Goal: Transaction & Acquisition: Purchase product/service

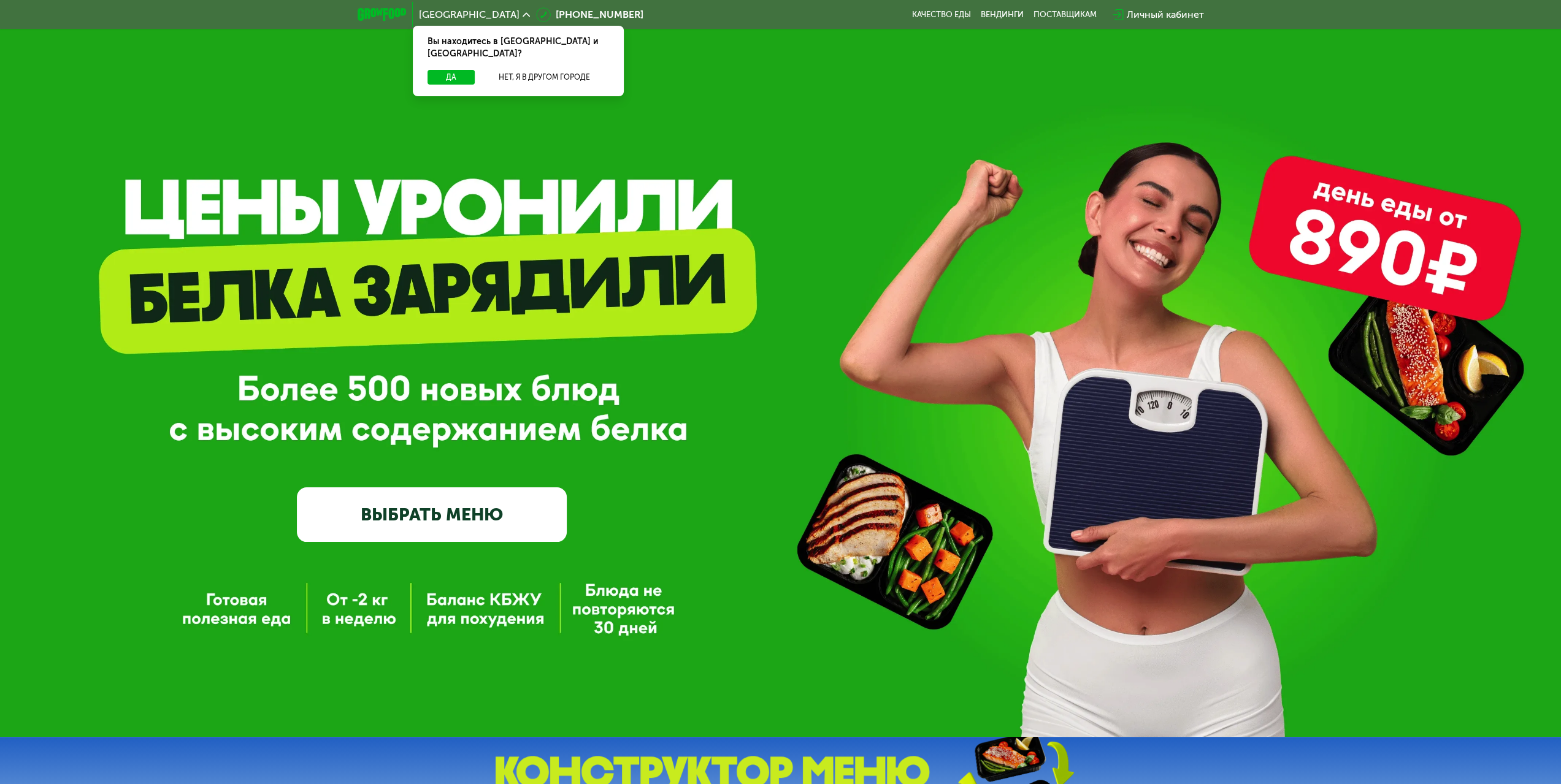
click at [1135, 12] on div "Личный кабинет" at bounding box center [1165, 15] width 77 height 15
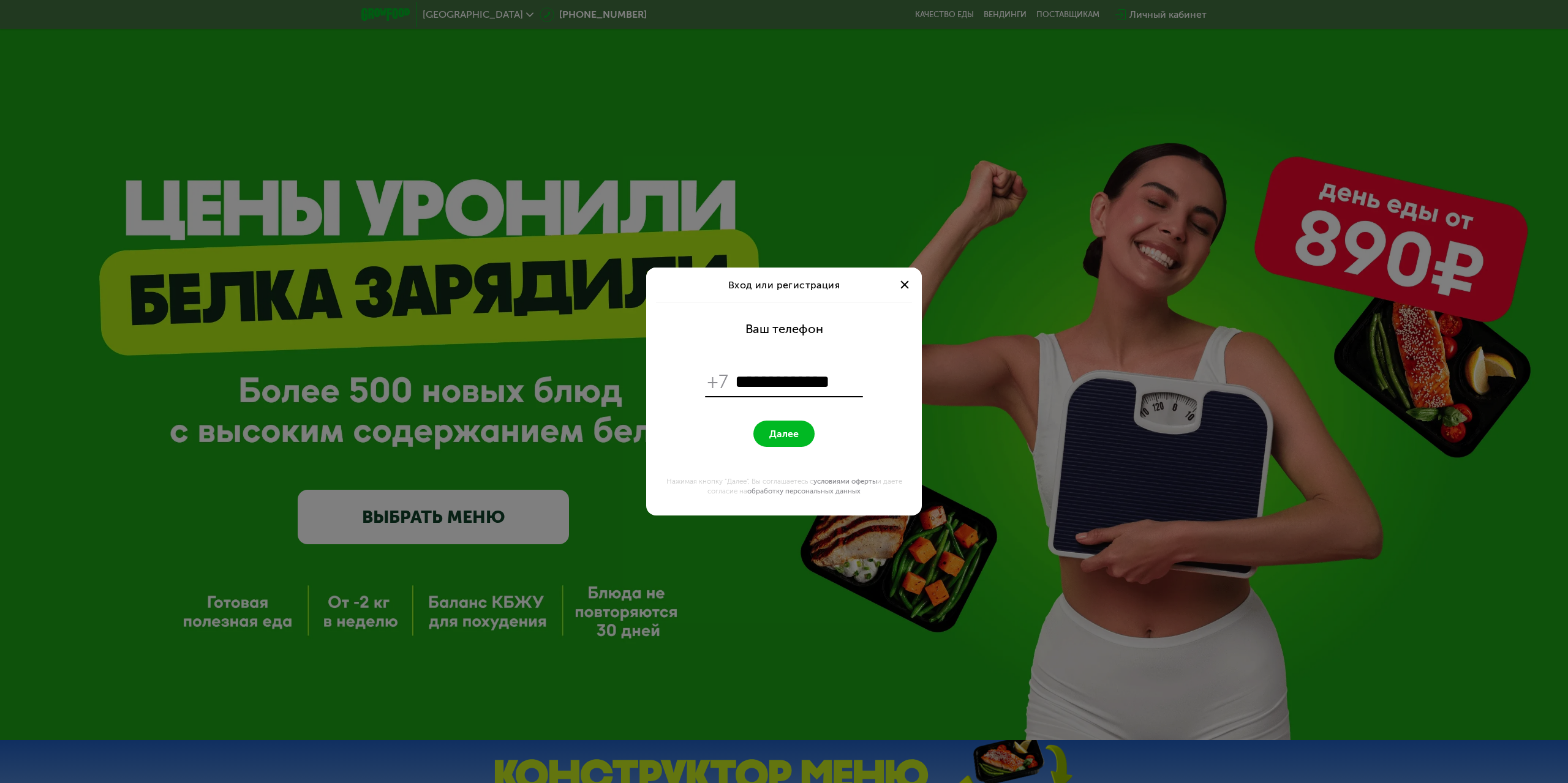
type input "**********"
click at [754, 421] on button "Далее" at bounding box center [784, 433] width 61 height 26
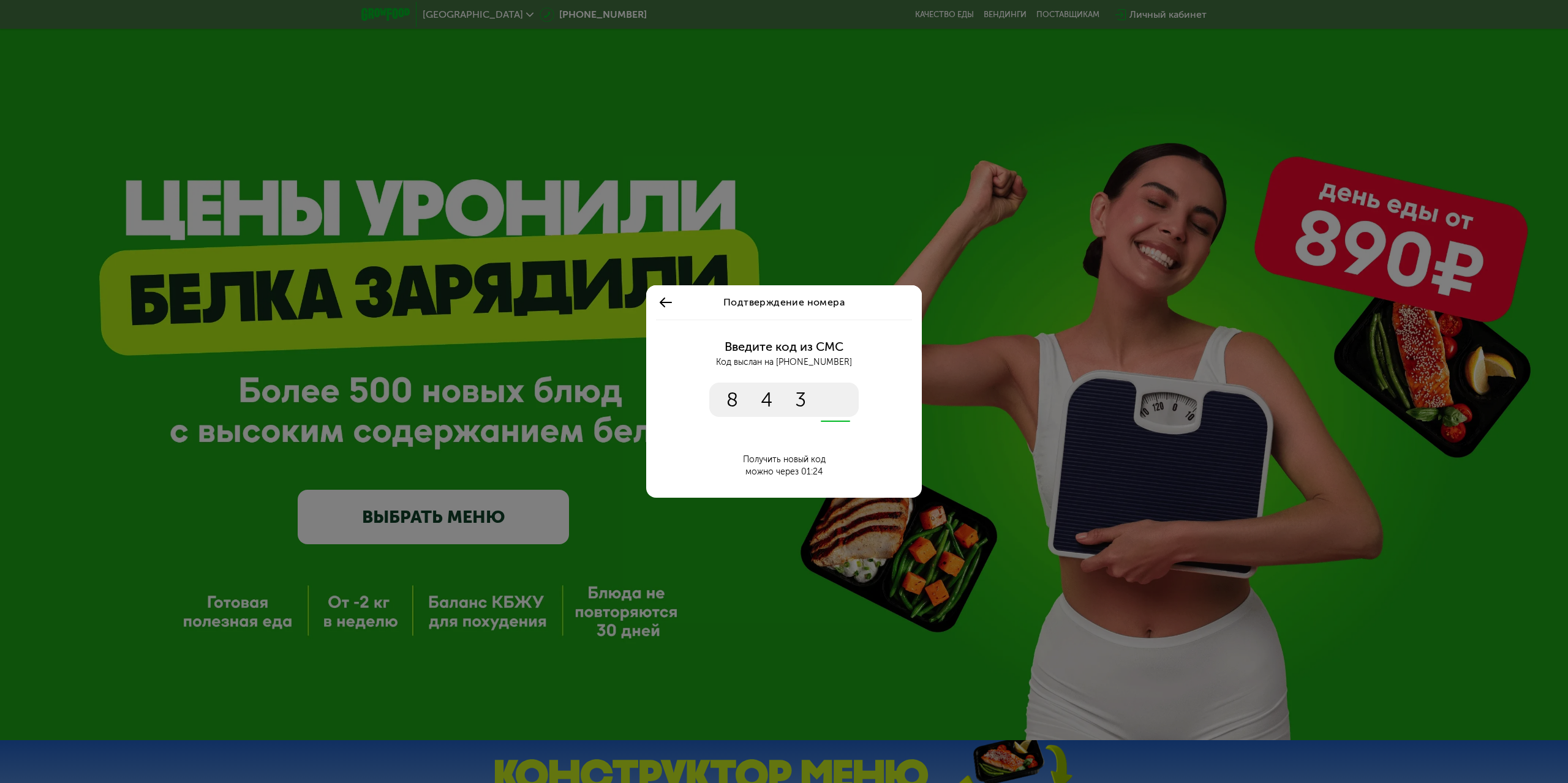
type input "****"
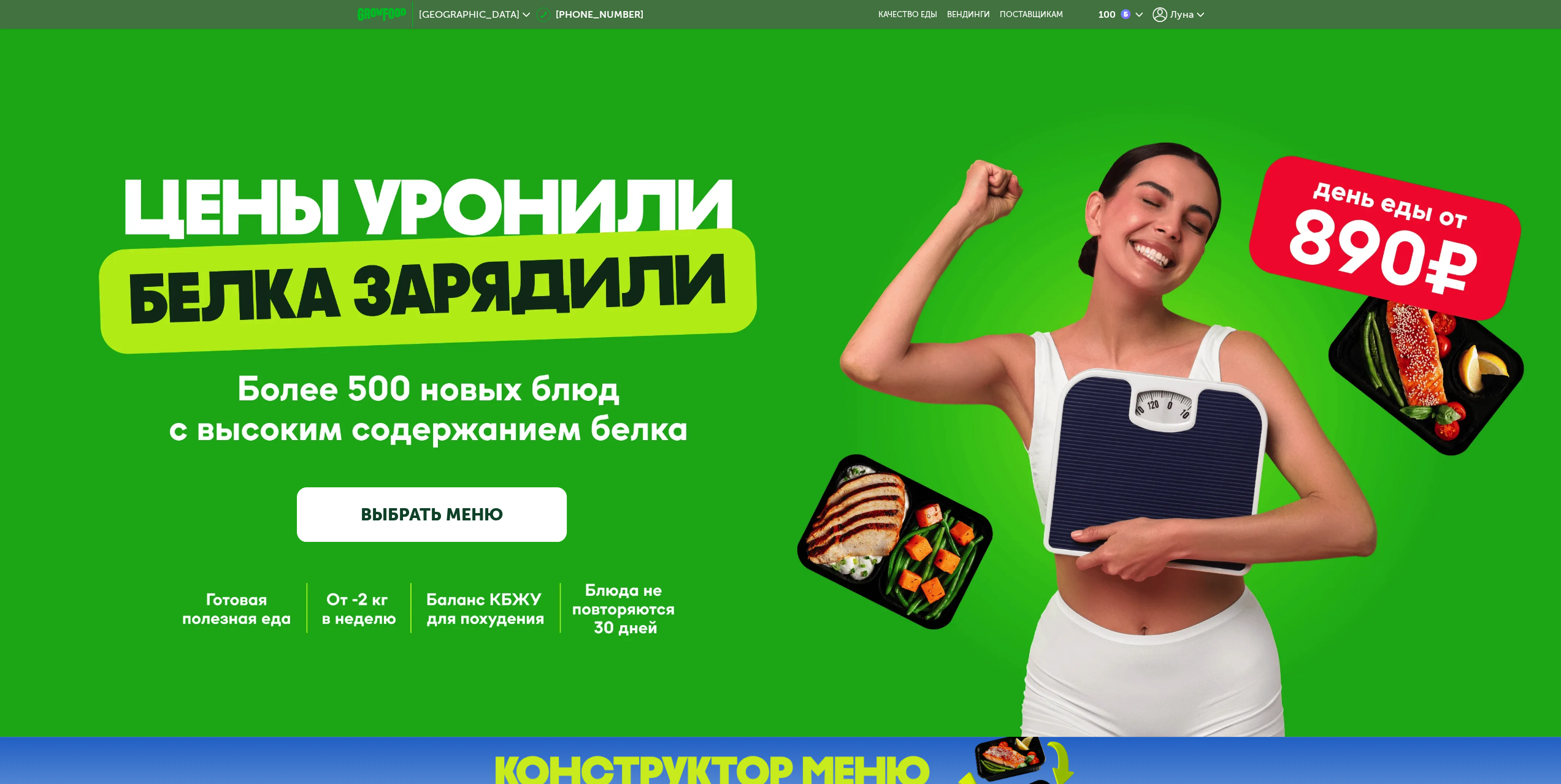
click at [1125, 18] on img at bounding box center [1125, 14] width 10 height 10
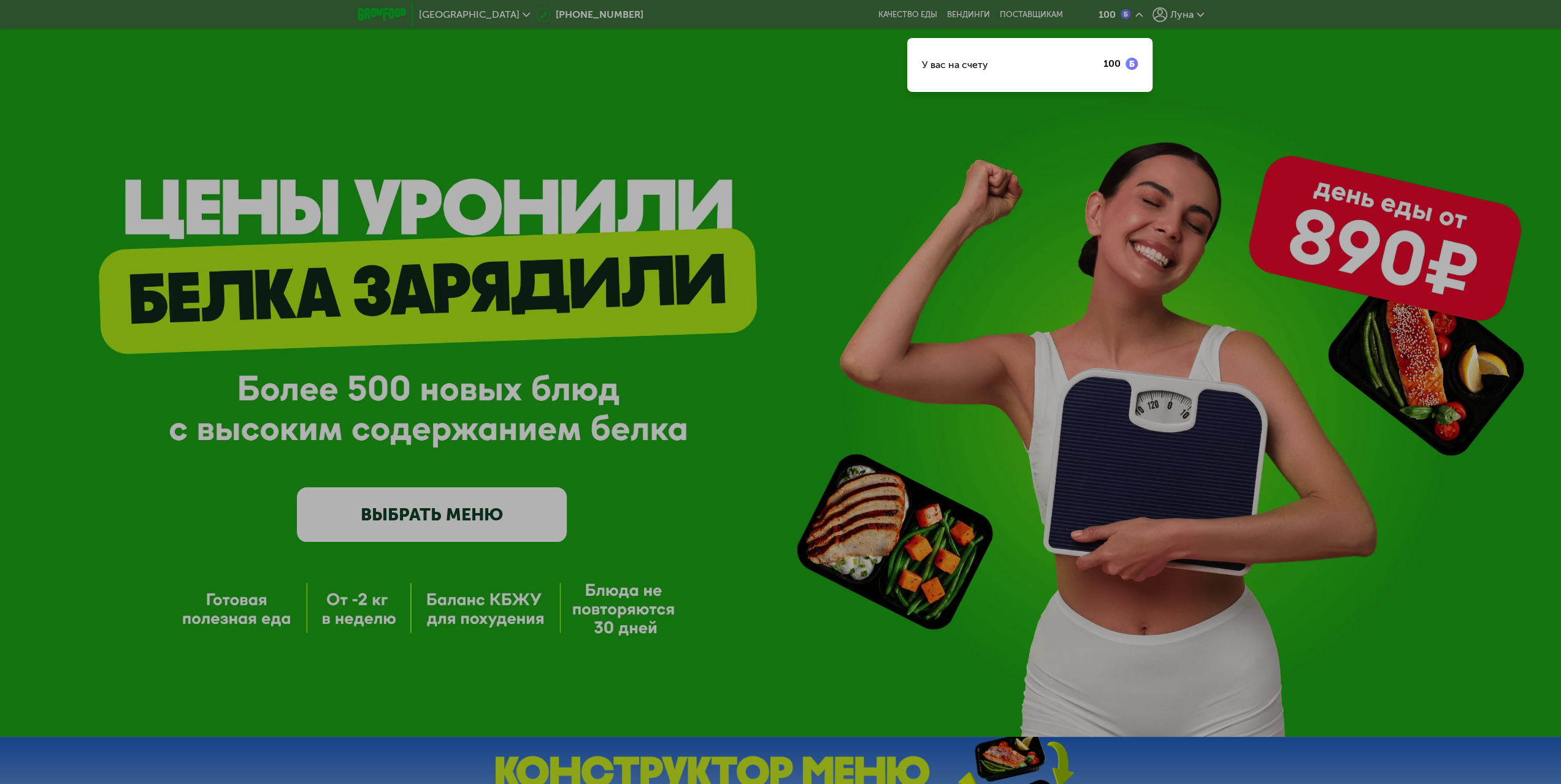
click at [756, 346] on div at bounding box center [780, 392] width 1561 height 784
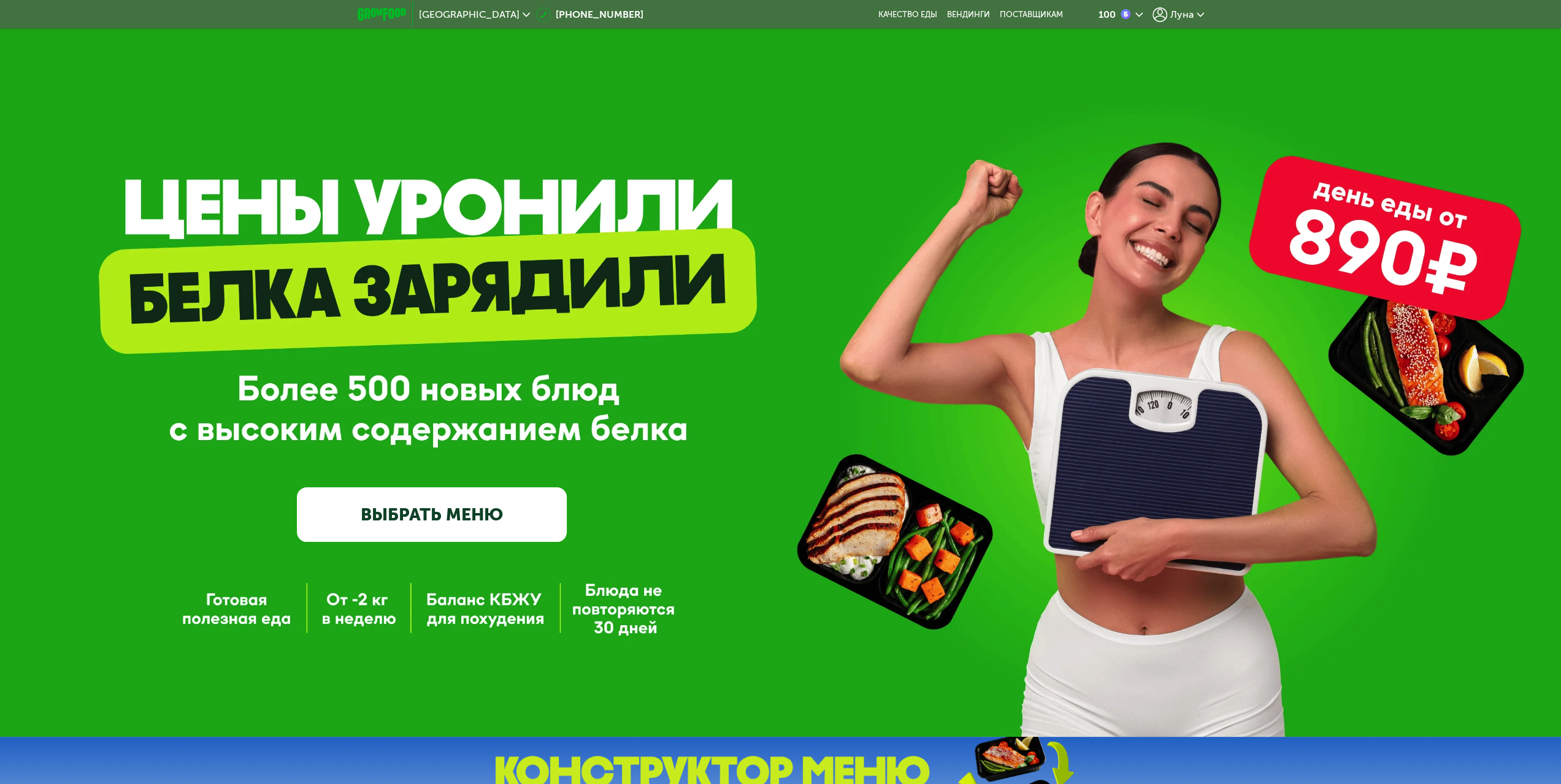
click at [434, 507] on link "ВЫБРАТЬ МЕНЮ" at bounding box center [432, 515] width 270 height 54
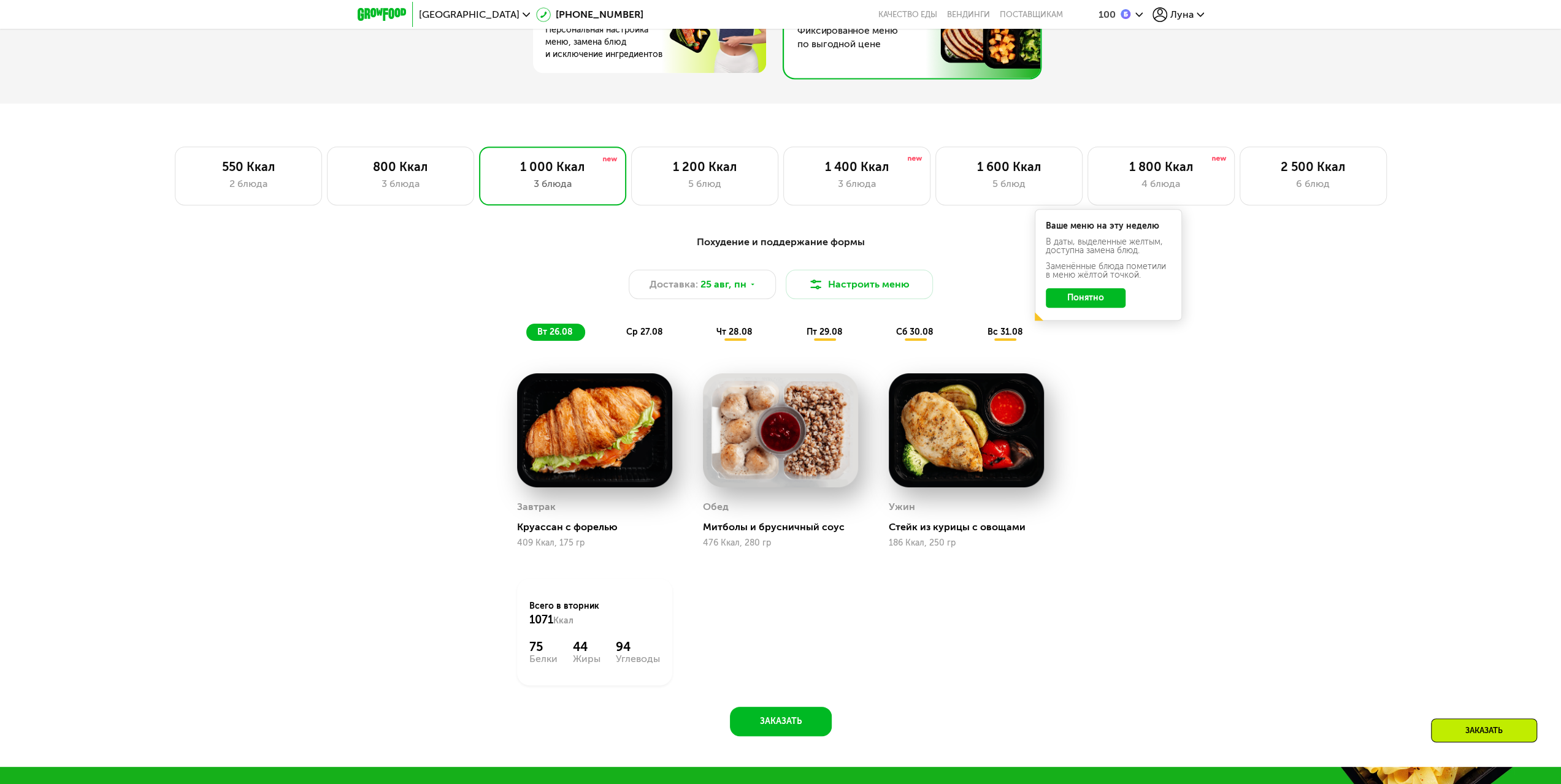
scroll to position [954, 0]
click at [434, 186] on div "3 блюда" at bounding box center [400, 185] width 122 height 15
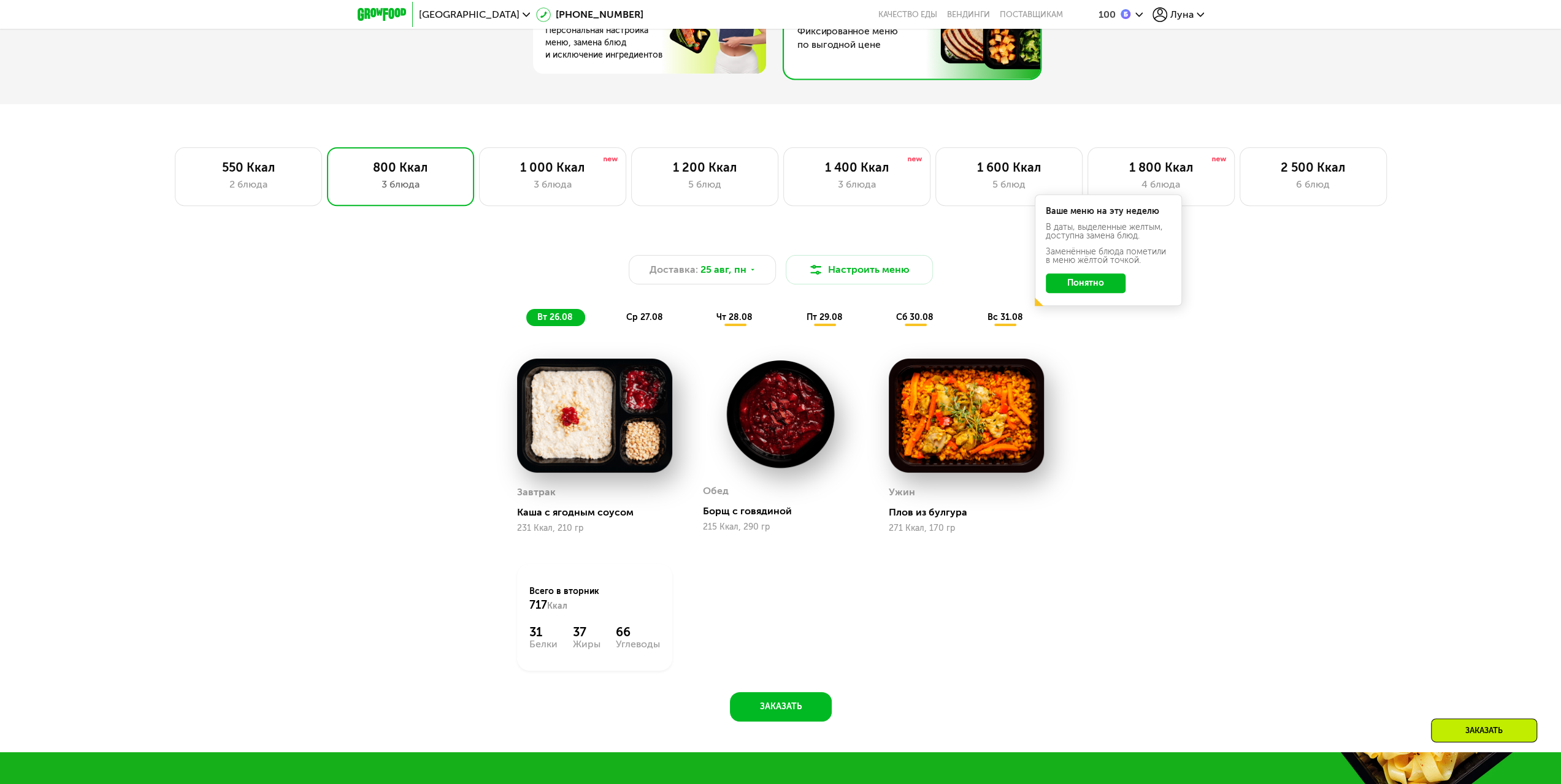
click at [1099, 286] on button "Понятно" at bounding box center [1086, 283] width 80 height 20
click at [556, 184] on div "3 блюда" at bounding box center [553, 185] width 122 height 15
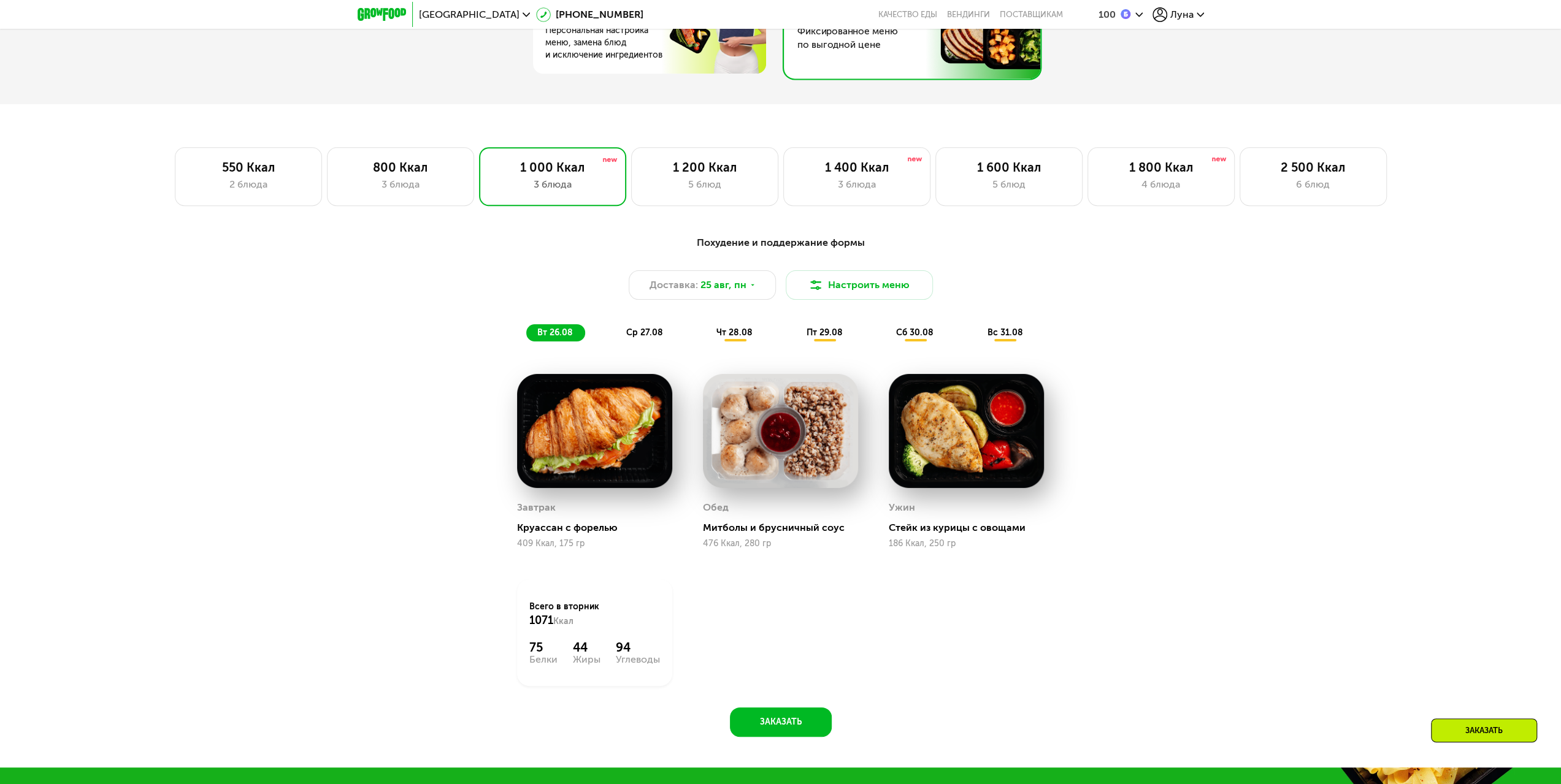
click at [651, 336] on span "ср 27.08" at bounding box center [645, 333] width 37 height 11
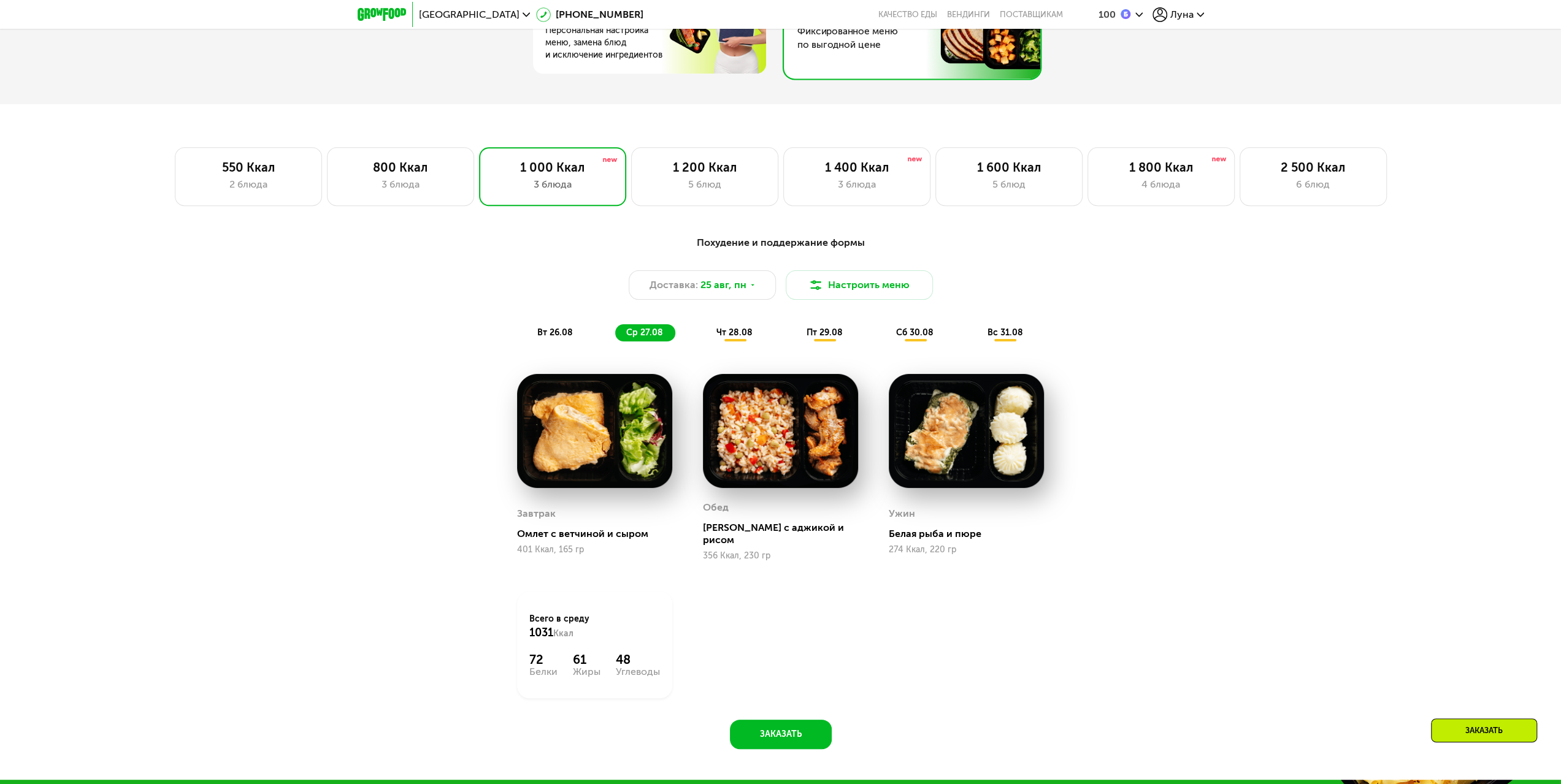
click at [725, 338] on span "чт 28.08" at bounding box center [734, 333] width 36 height 11
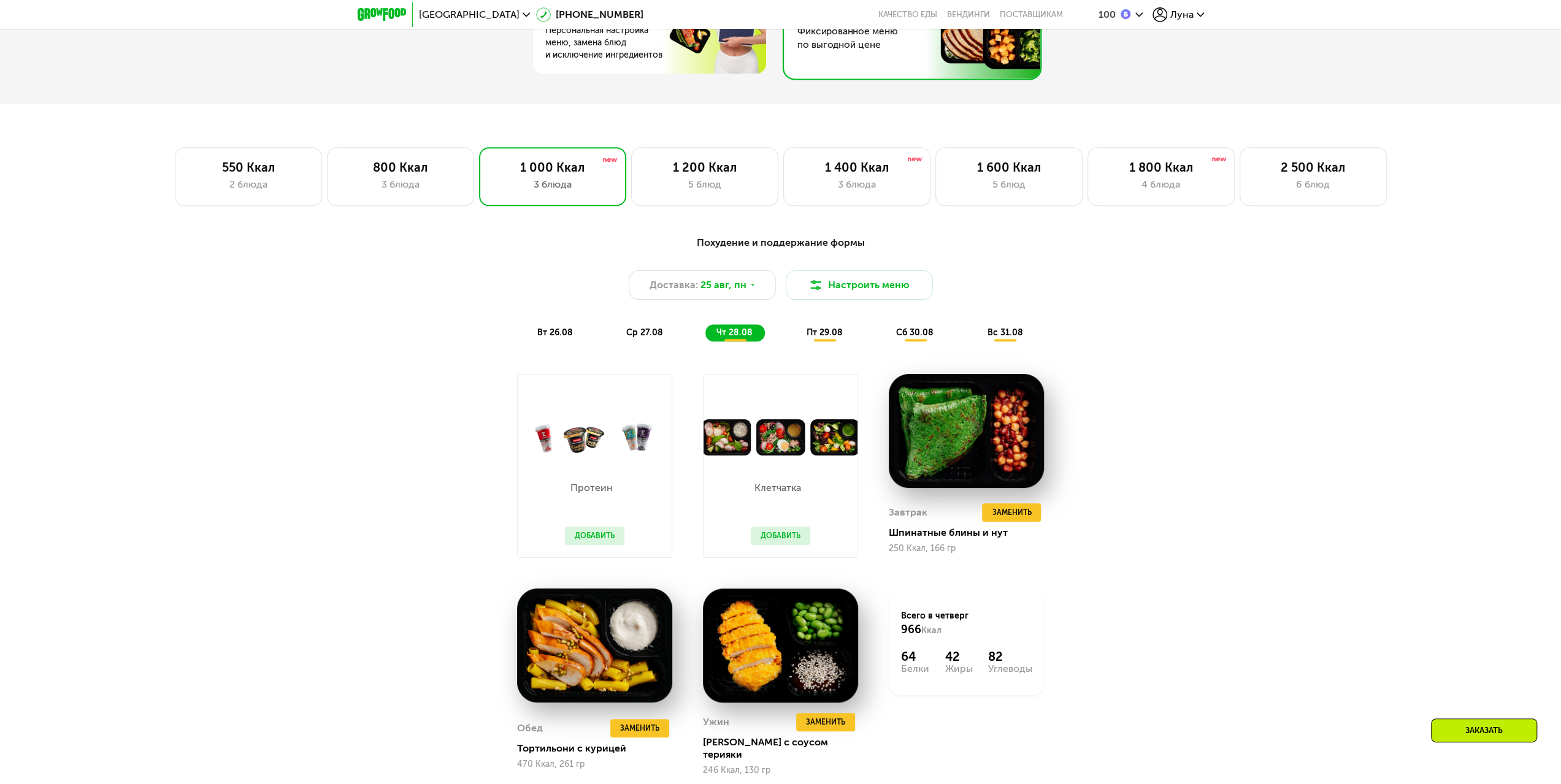
click at [823, 338] on span "пт 29.08" at bounding box center [825, 333] width 36 height 11
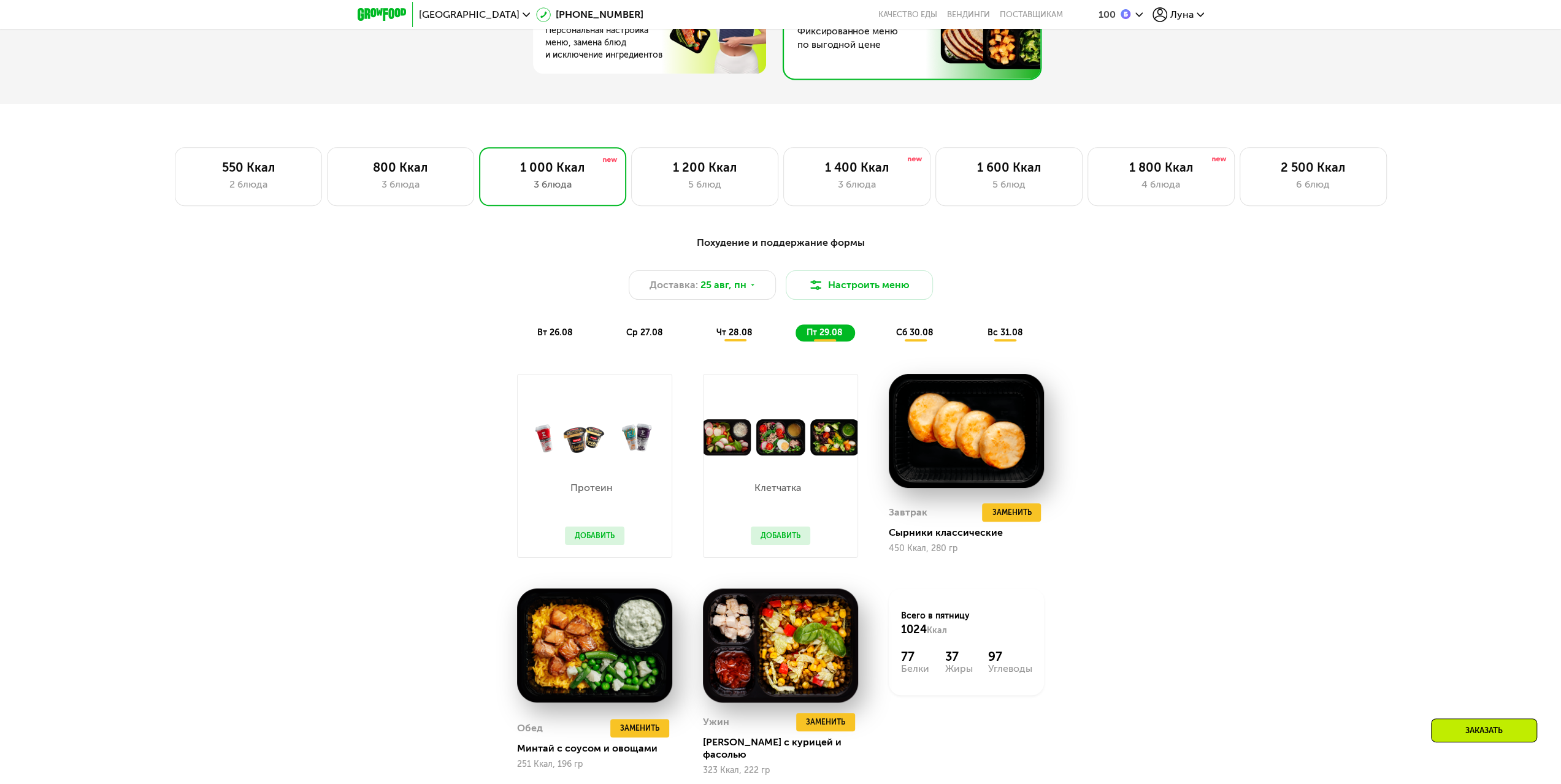
click at [736, 338] on span "чт 28.08" at bounding box center [734, 333] width 36 height 11
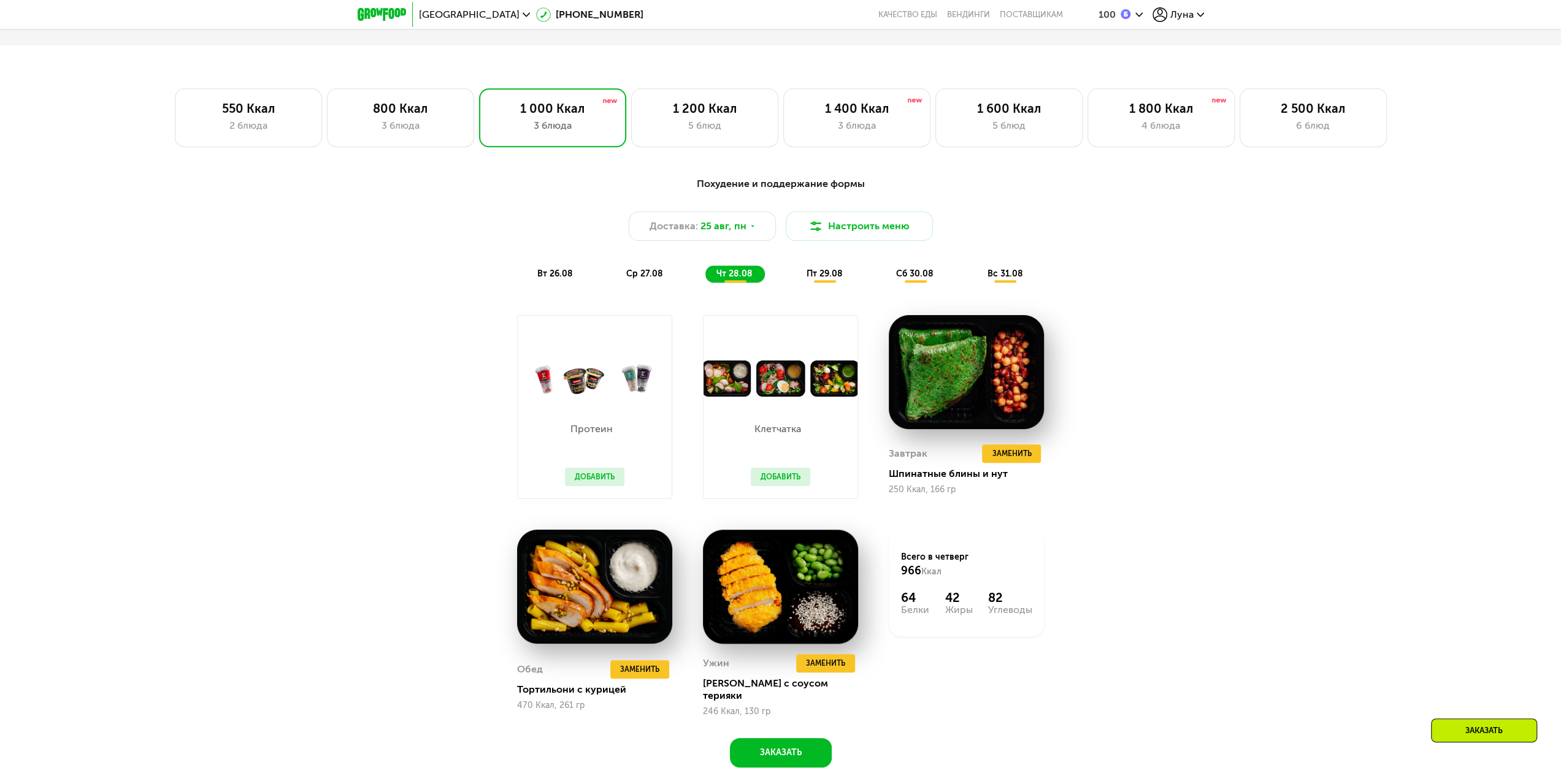
scroll to position [1016, 0]
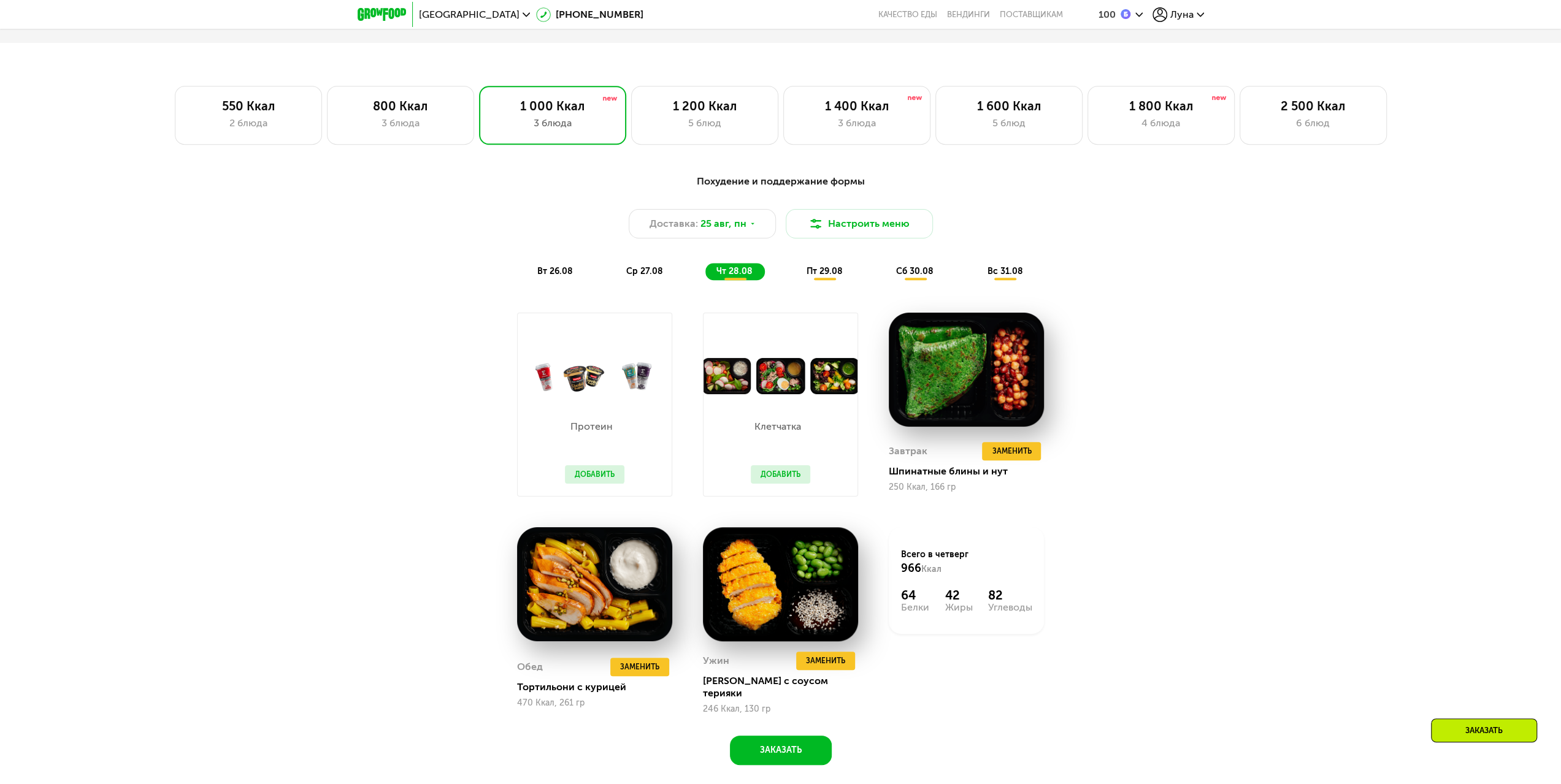
click at [808, 277] on span "пт 29.08" at bounding box center [825, 272] width 36 height 11
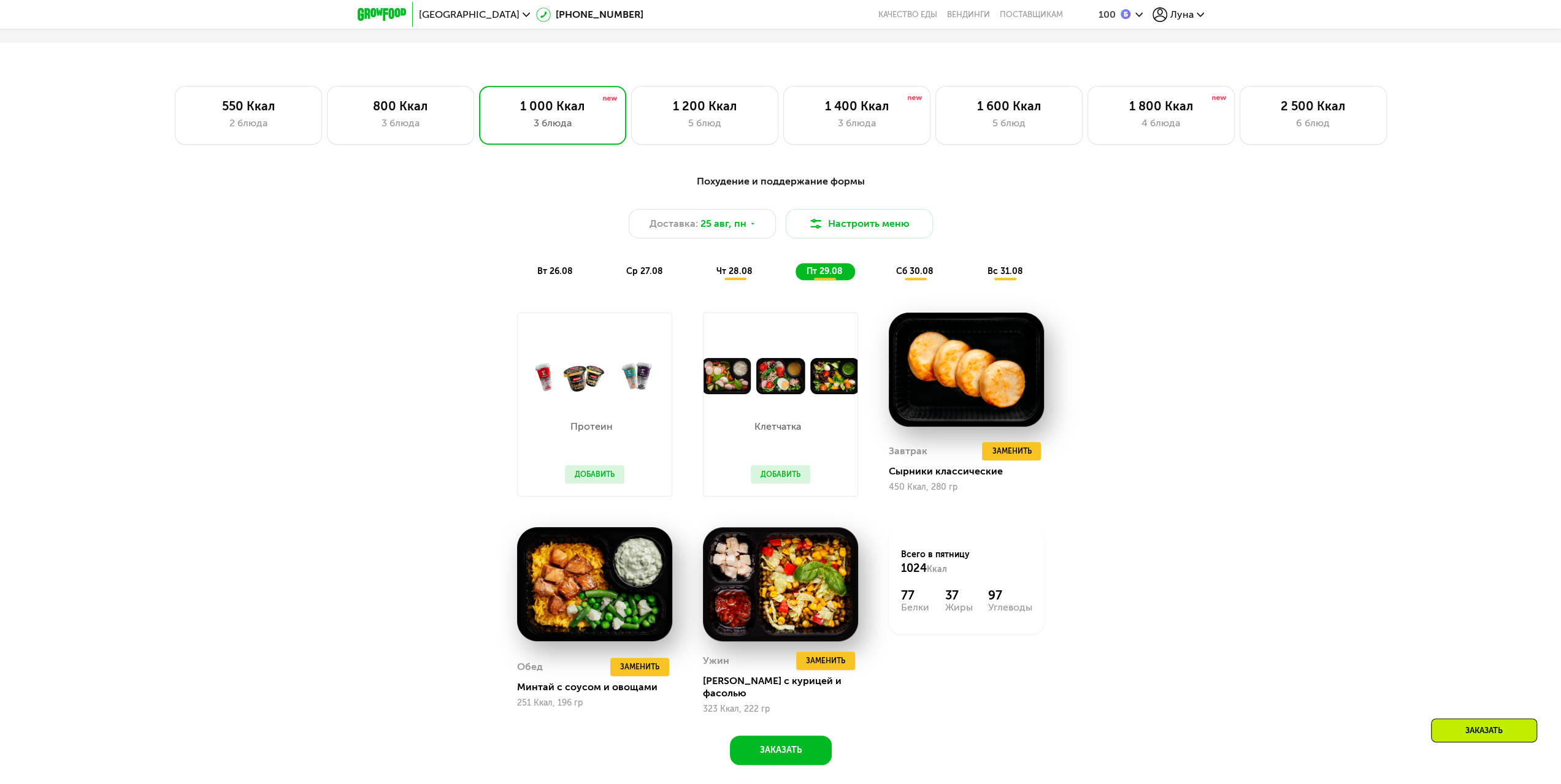
click at [910, 277] on span "сб 30.08" at bounding box center [915, 272] width 38 height 11
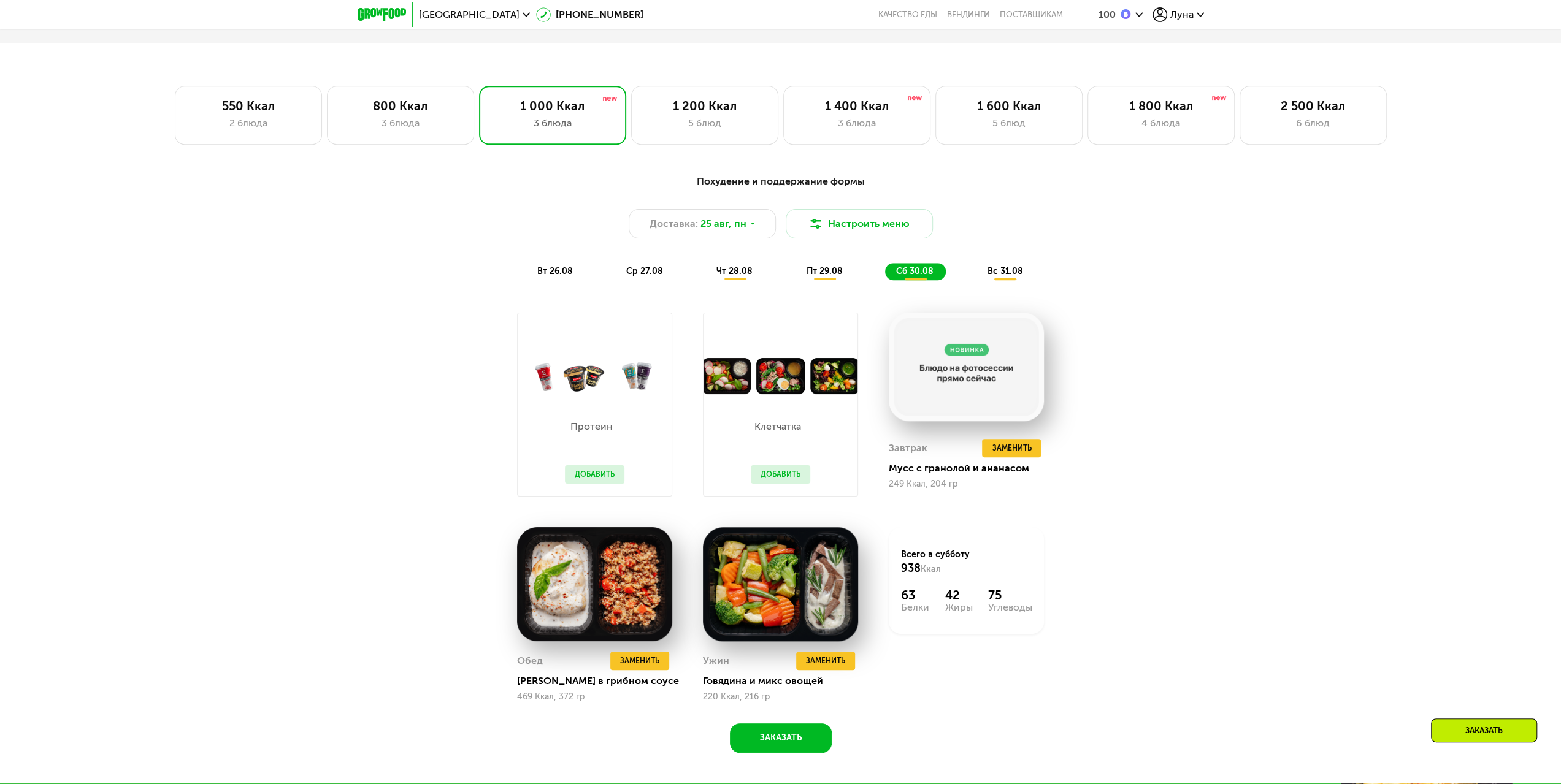
click at [1020, 277] on span "вс 31.08" at bounding box center [1005, 272] width 35 height 11
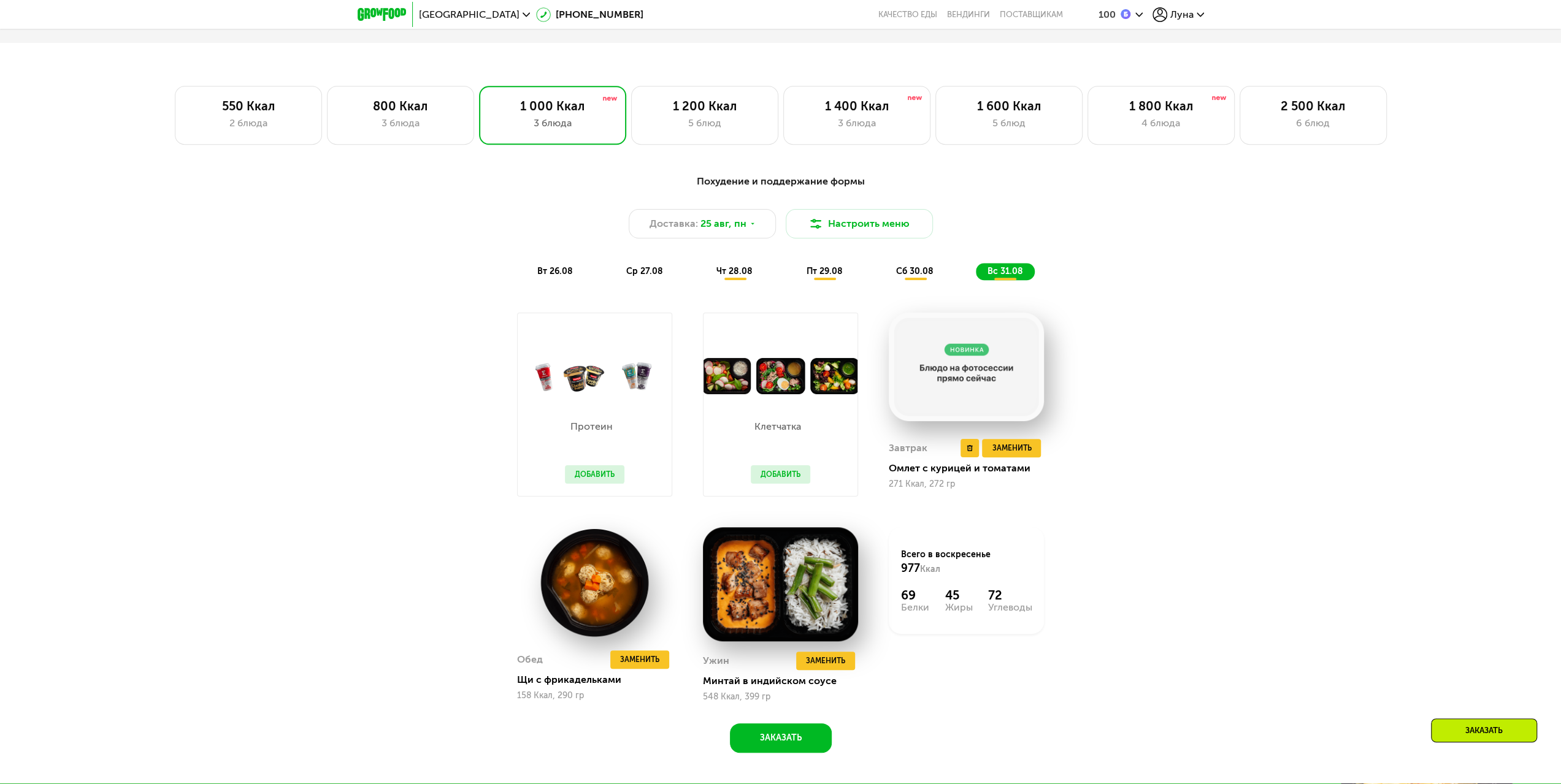
click at [963, 396] on img at bounding box center [967, 367] width 155 height 109
click at [910, 277] on span "сб 30.08" at bounding box center [915, 272] width 38 height 11
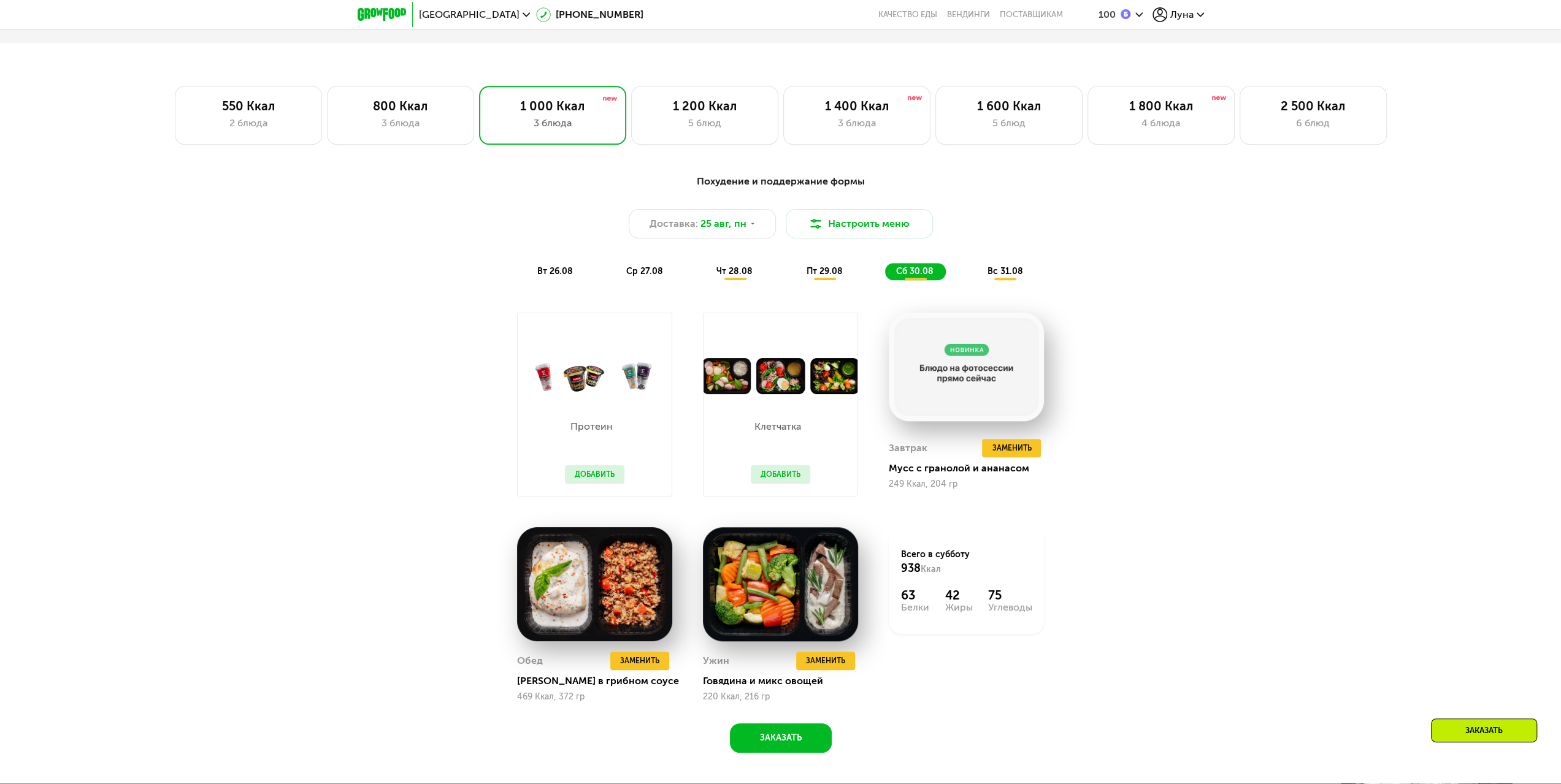
click at [615, 275] on div "вт 26.08" at bounding box center [645, 272] width 60 height 17
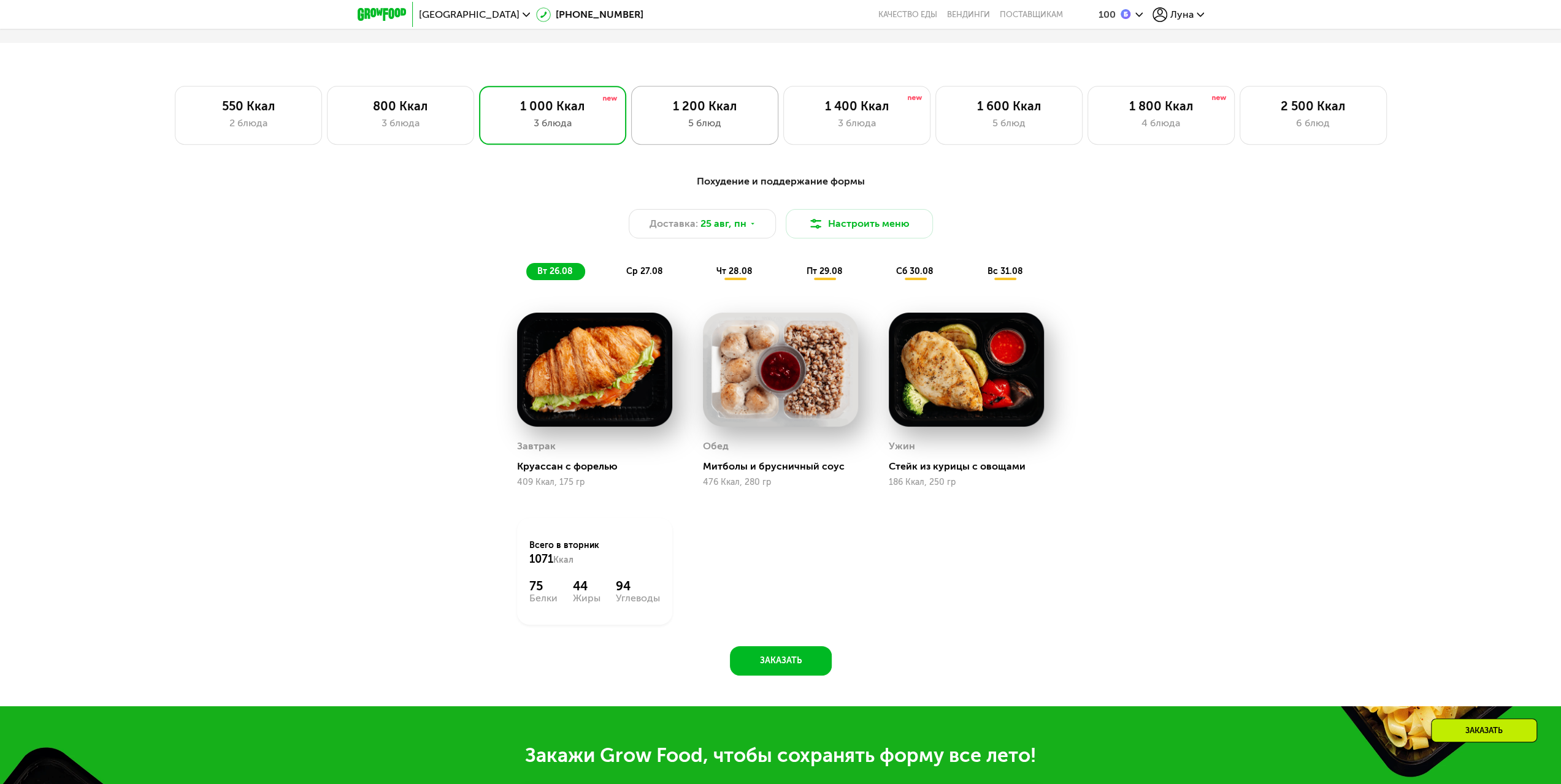
click at [719, 119] on div "5 блюд" at bounding box center [704, 124] width 122 height 15
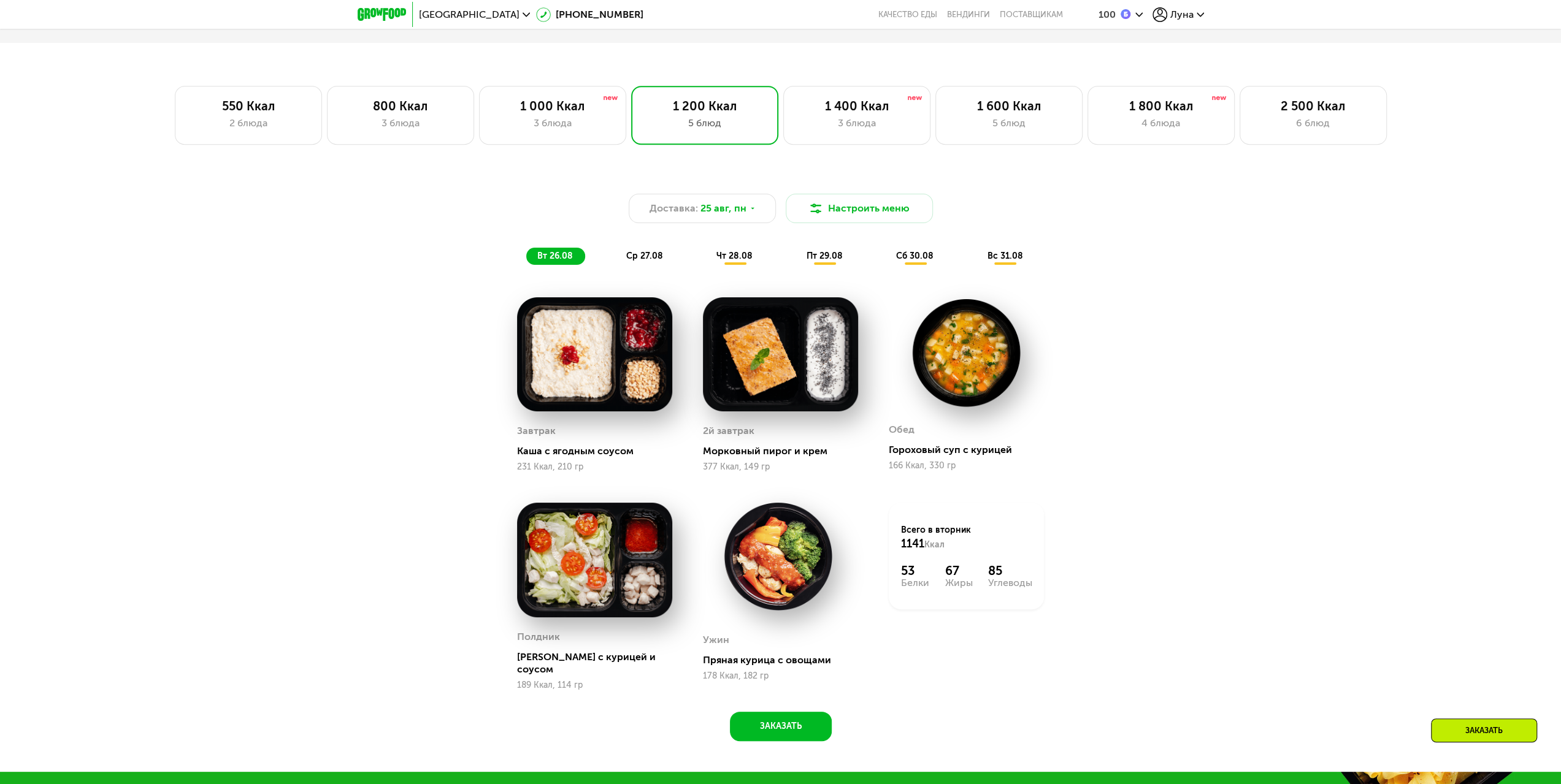
click at [657, 260] on span "ср 27.08" at bounding box center [645, 256] width 37 height 11
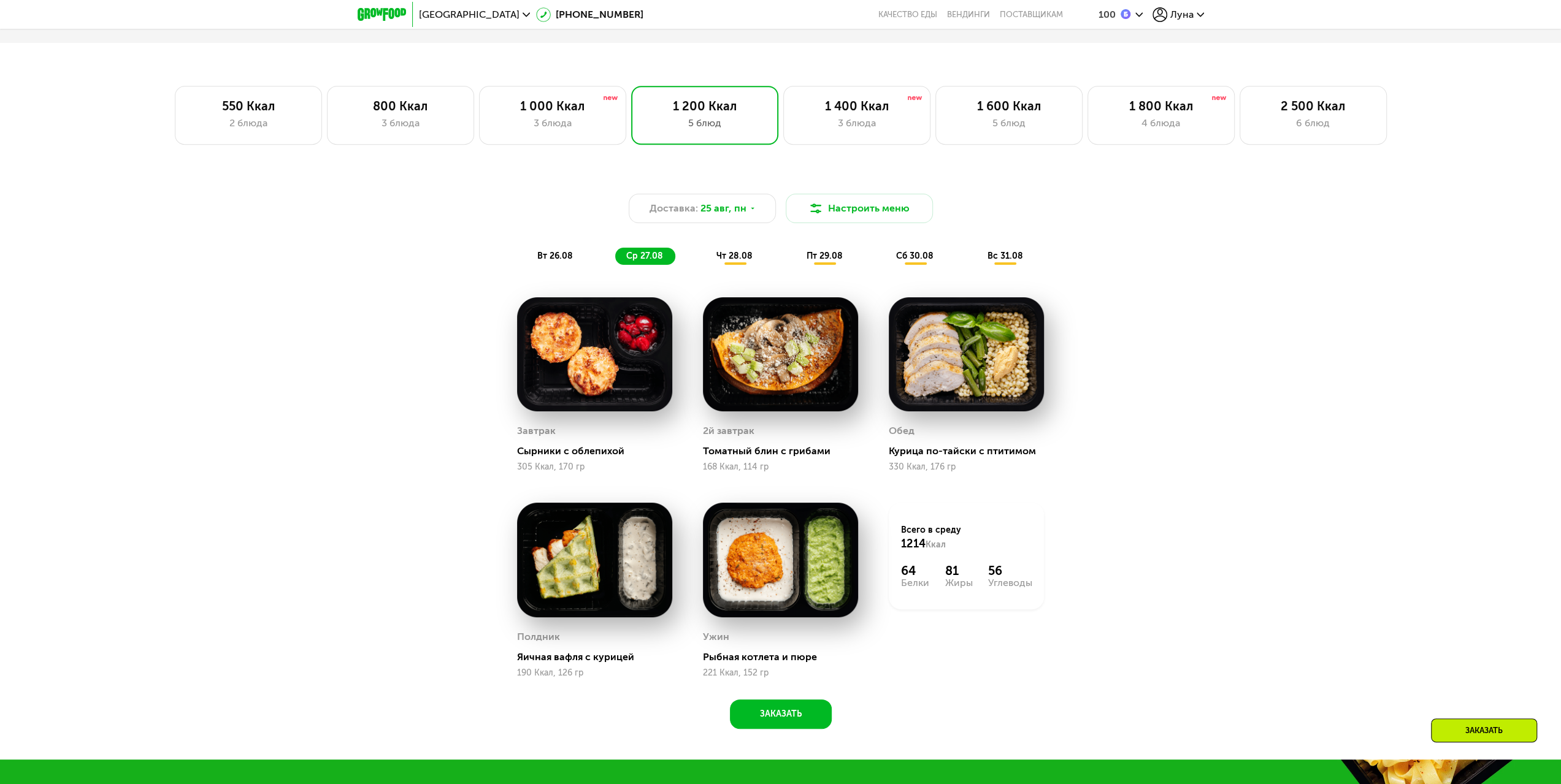
click at [721, 261] on span "чт 28.08" at bounding box center [734, 256] width 36 height 11
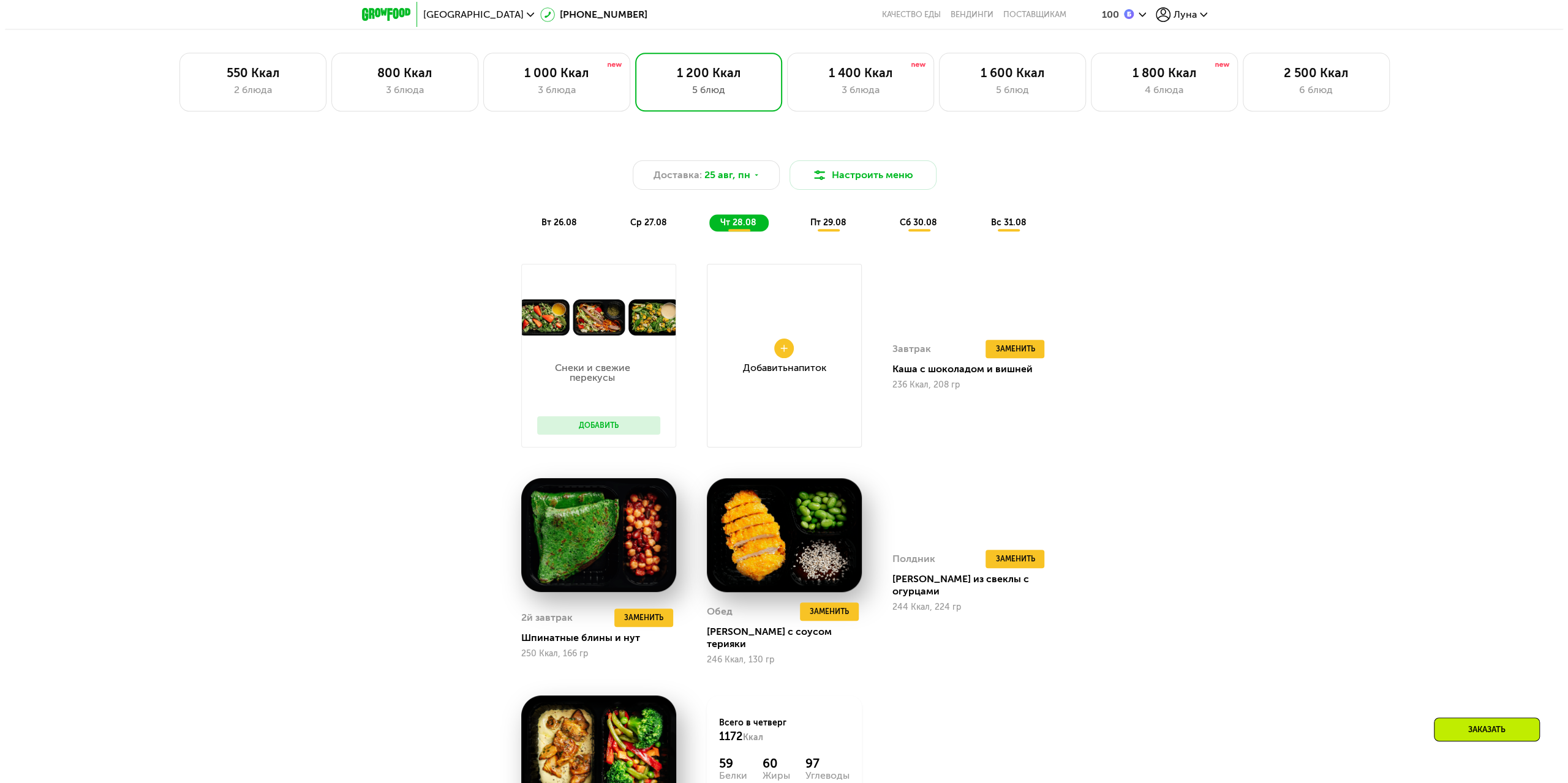
scroll to position [1075, 0]
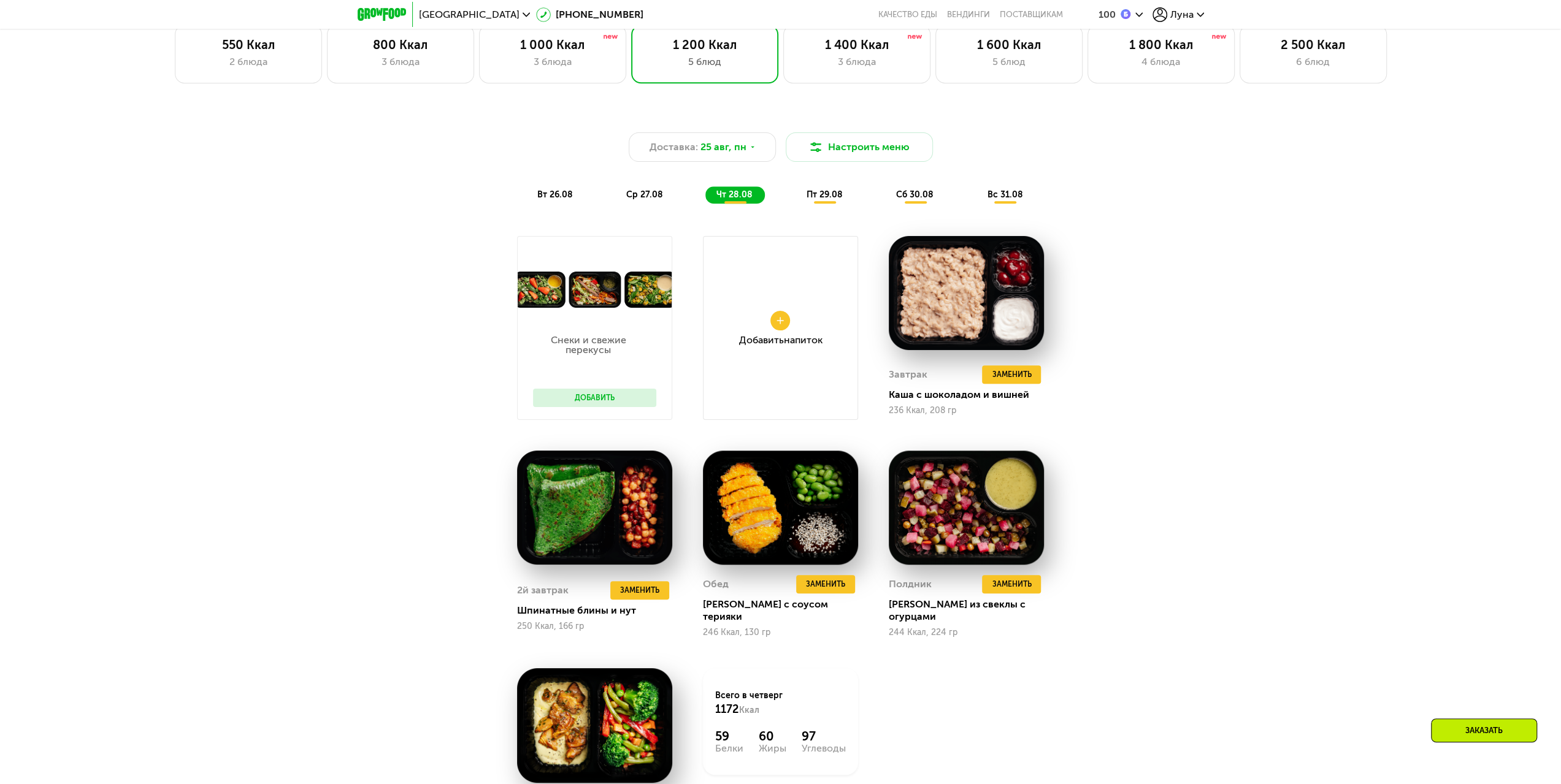
click at [816, 198] on span "пт 29.08" at bounding box center [825, 195] width 36 height 11
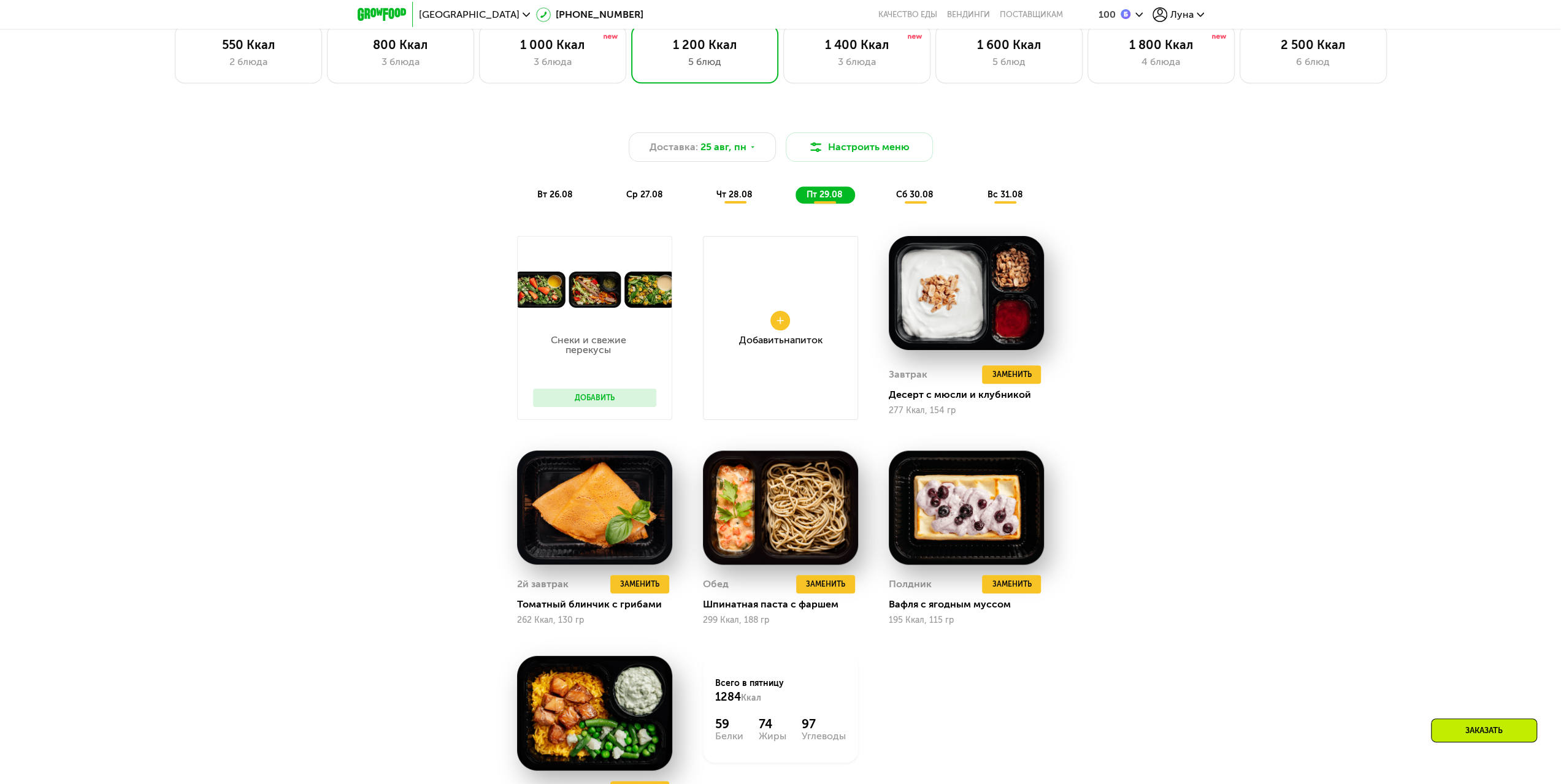
click at [916, 200] on span "сб 30.08" at bounding box center [915, 195] width 38 height 11
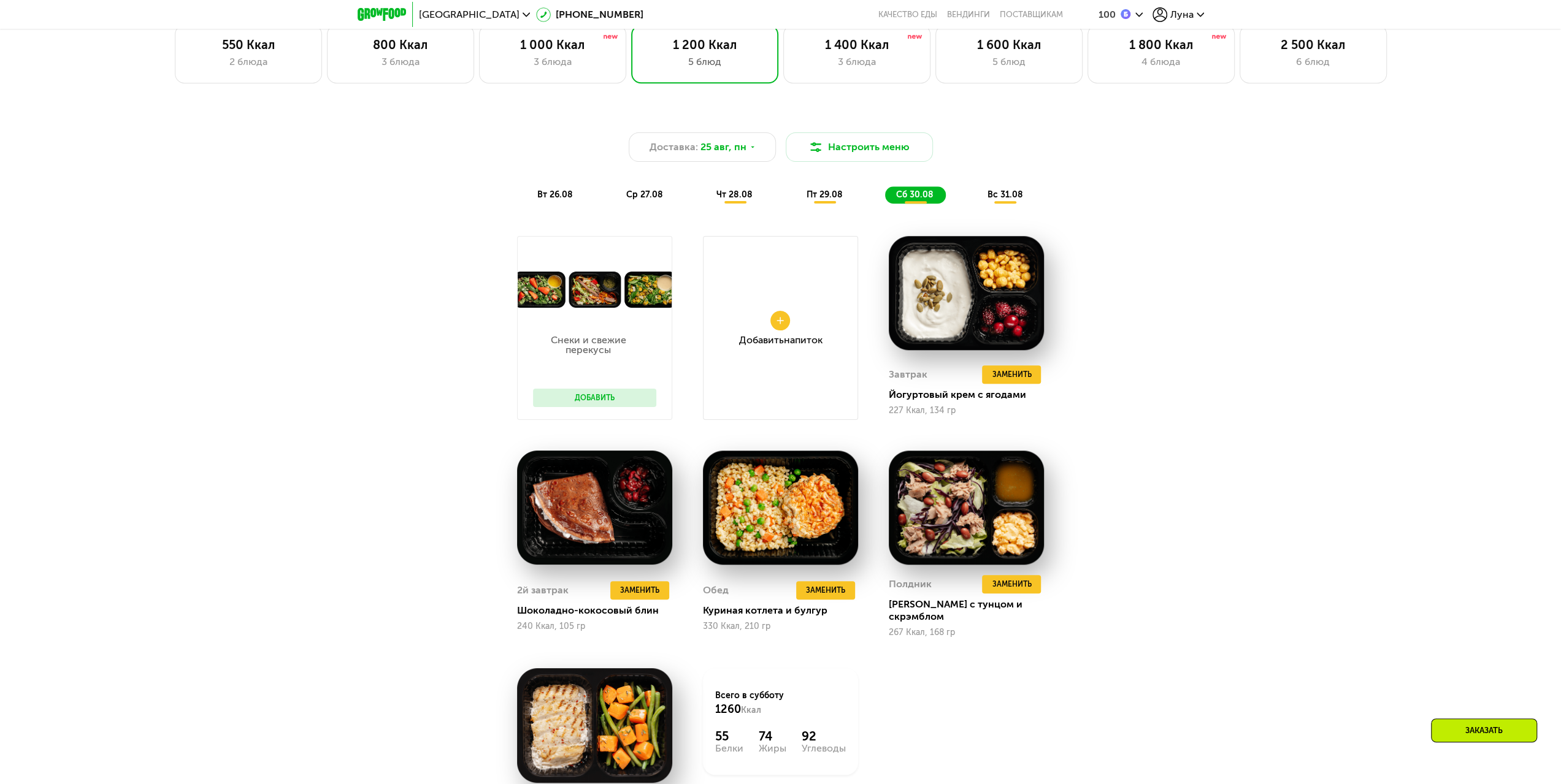
click at [1006, 200] on span "вс 31.08" at bounding box center [1005, 195] width 35 height 11
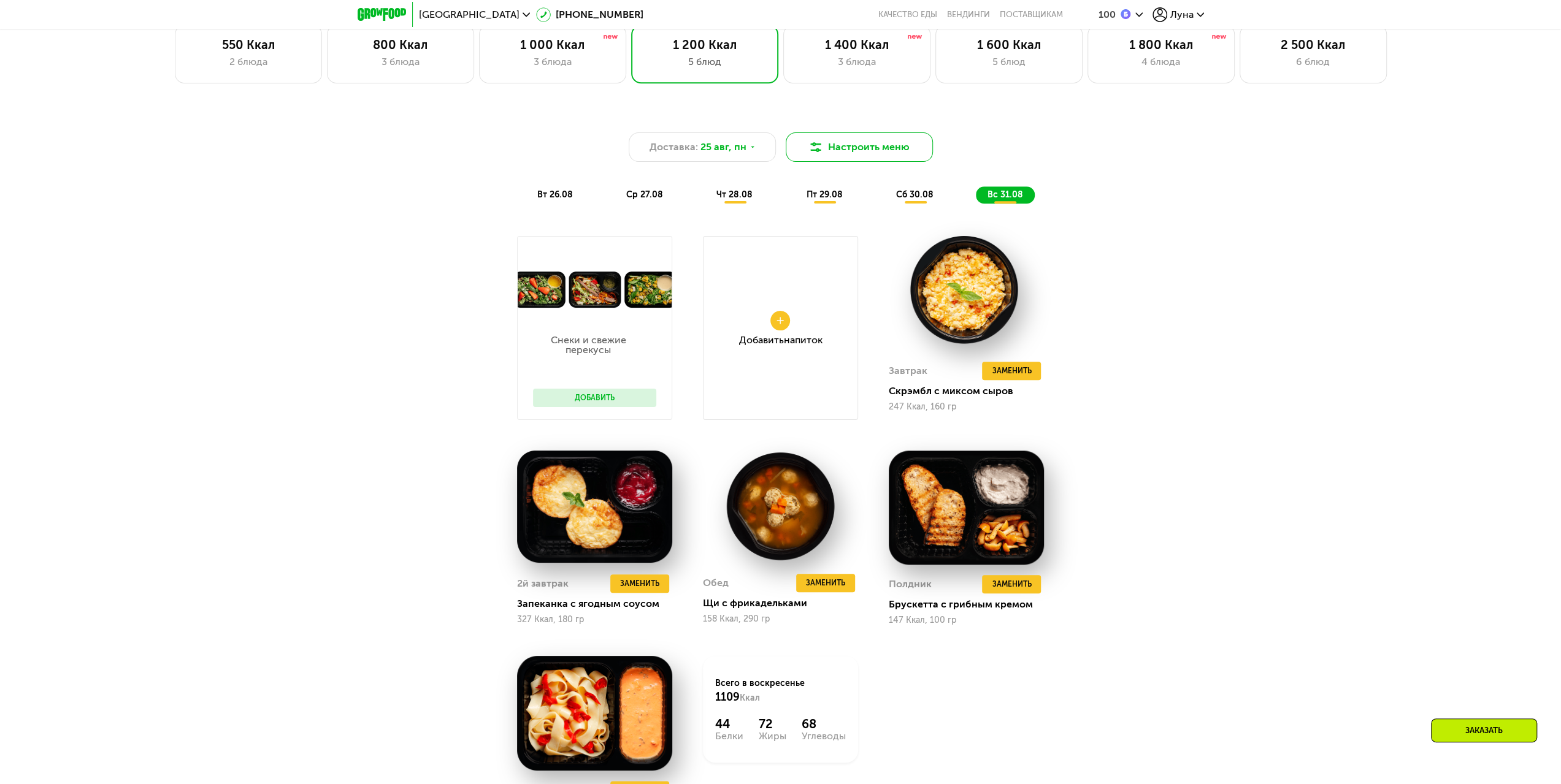
click at [854, 158] on button "Настроить меню" at bounding box center [859, 147] width 147 height 29
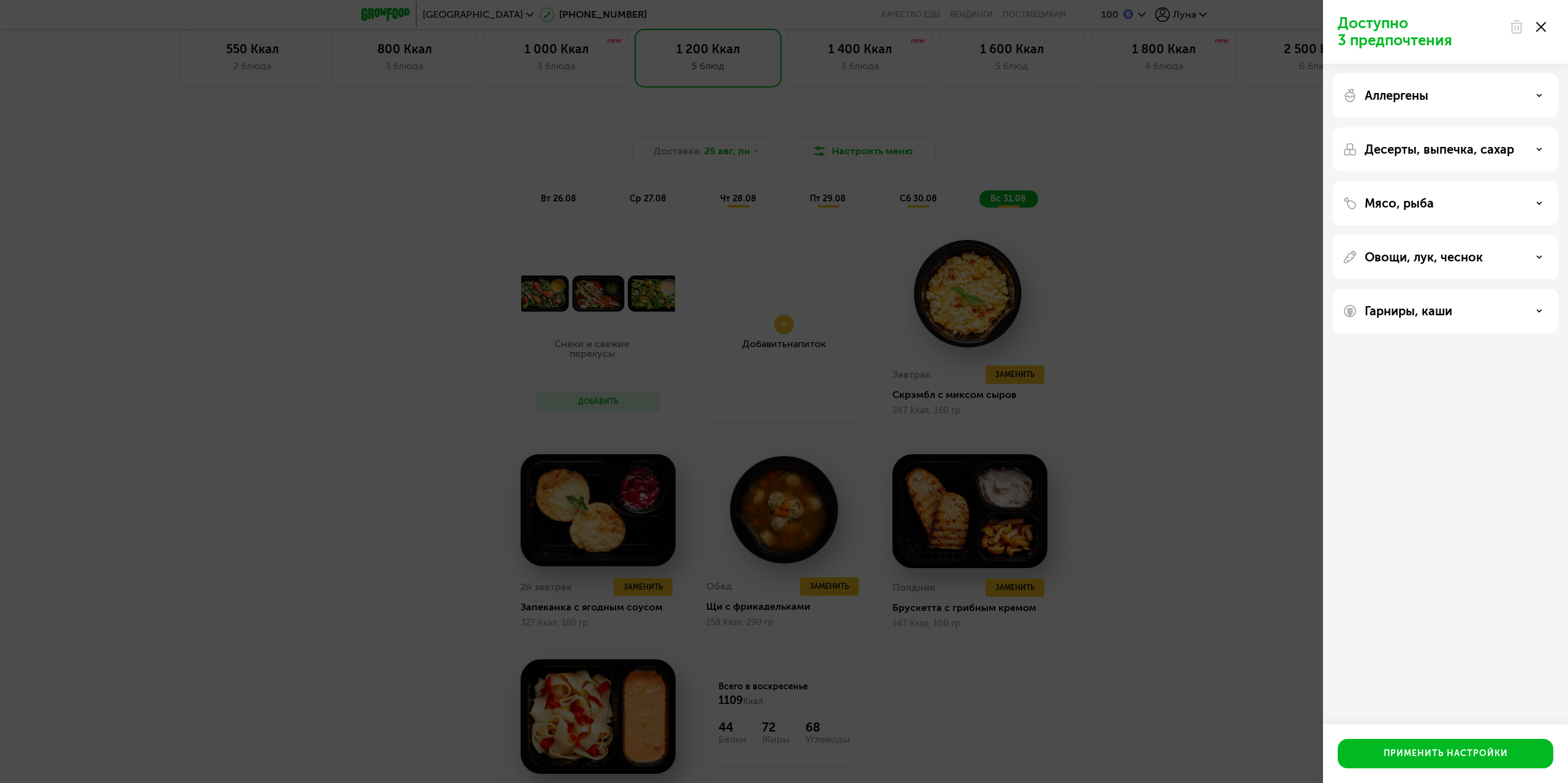
click at [1426, 204] on p "Мясо, рыба" at bounding box center [1400, 203] width 69 height 15
click at [1424, 275] on div "Без свинины и ветчины" at bounding box center [1398, 275] width 110 height 15
click at [1436, 414] on p "Овощи, лук, чеснок" at bounding box center [1424, 414] width 118 height 15
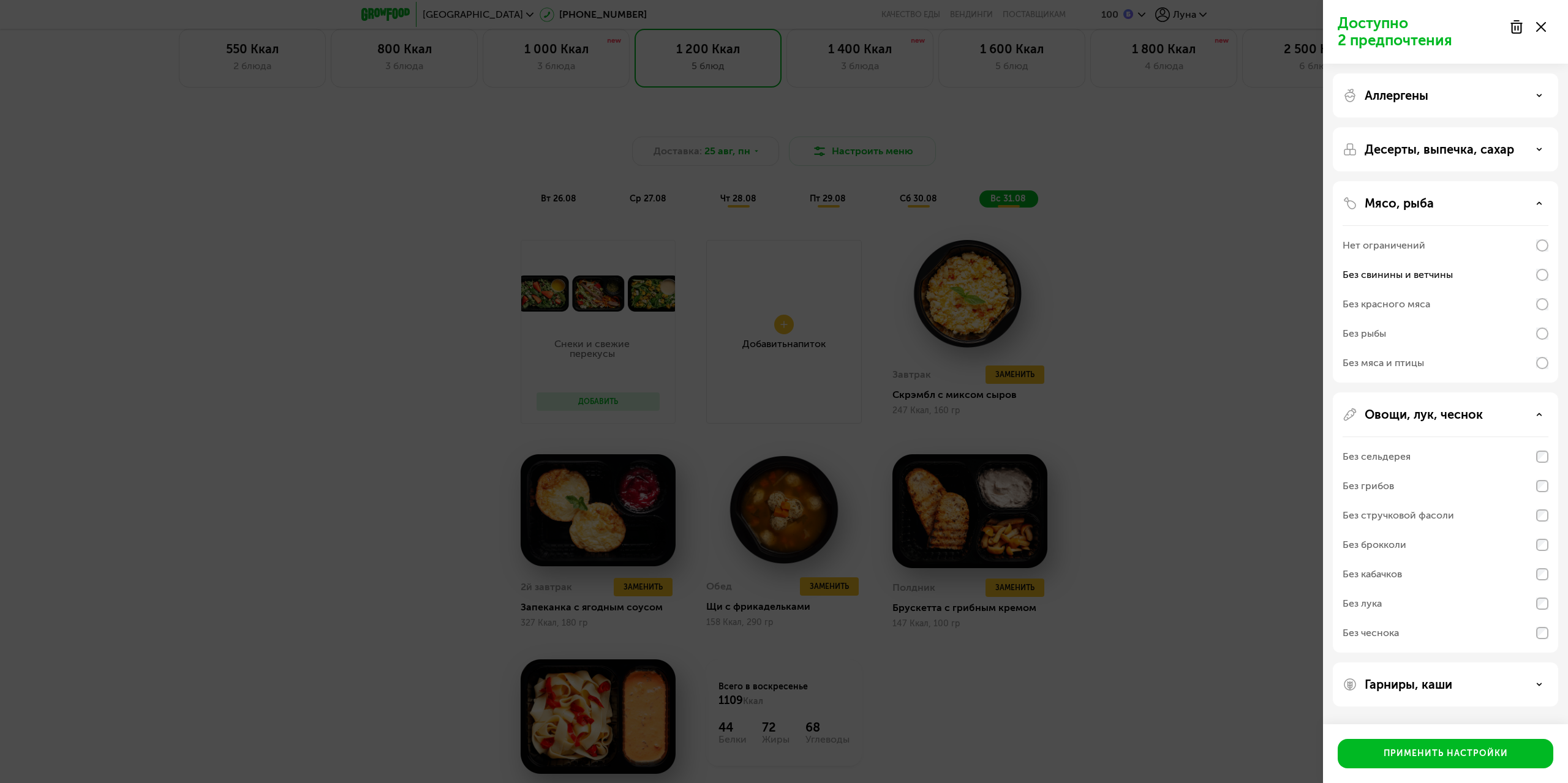
click at [1438, 687] on p "Гарниры, каши" at bounding box center [1409, 685] width 87 height 15
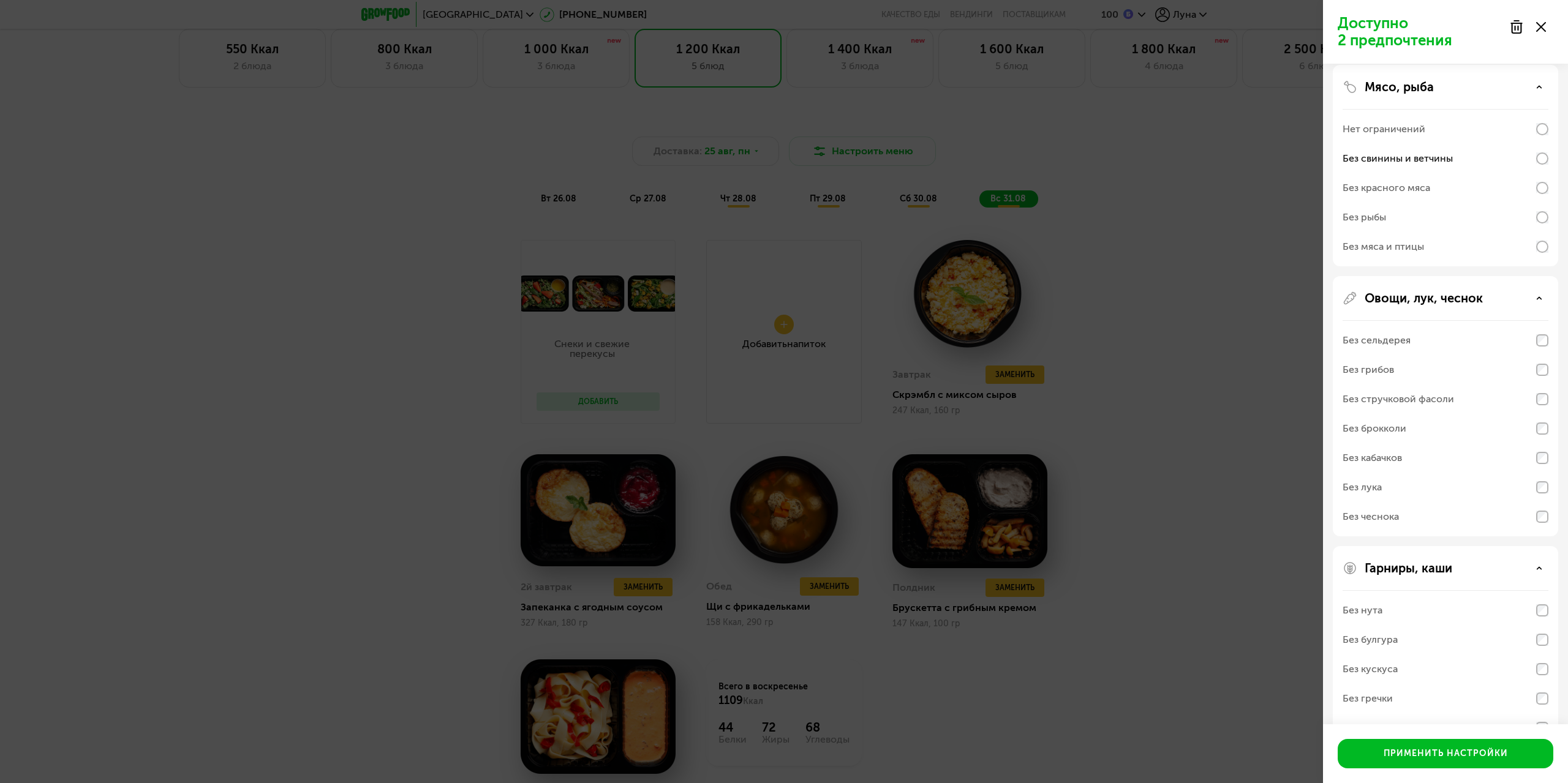
scroll to position [151, 0]
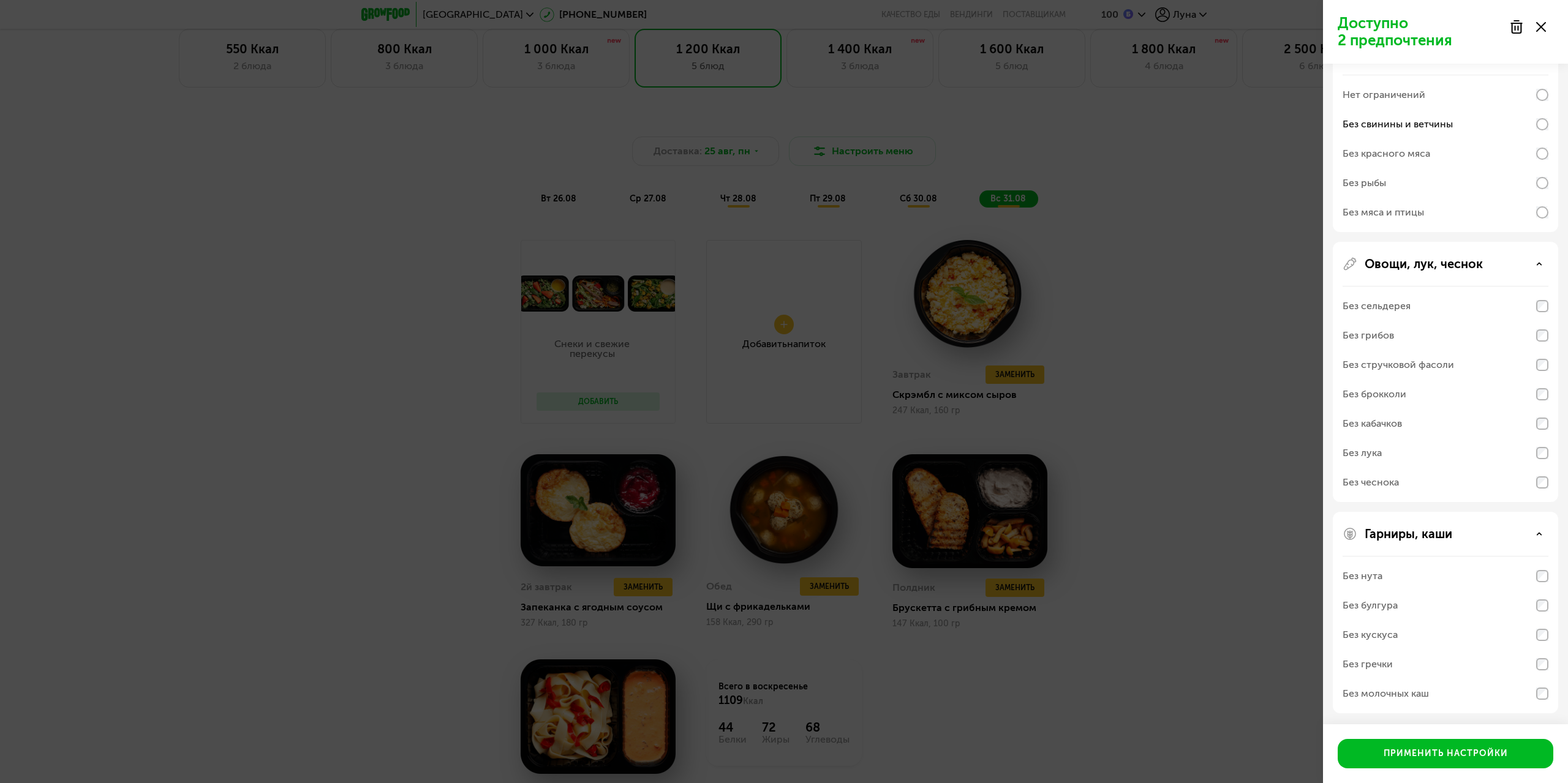
click at [1415, 693] on div "Без молочных каш" at bounding box center [1386, 694] width 87 height 15
click at [1400, 696] on div "Без молочных каш" at bounding box center [1386, 694] width 87 height 15
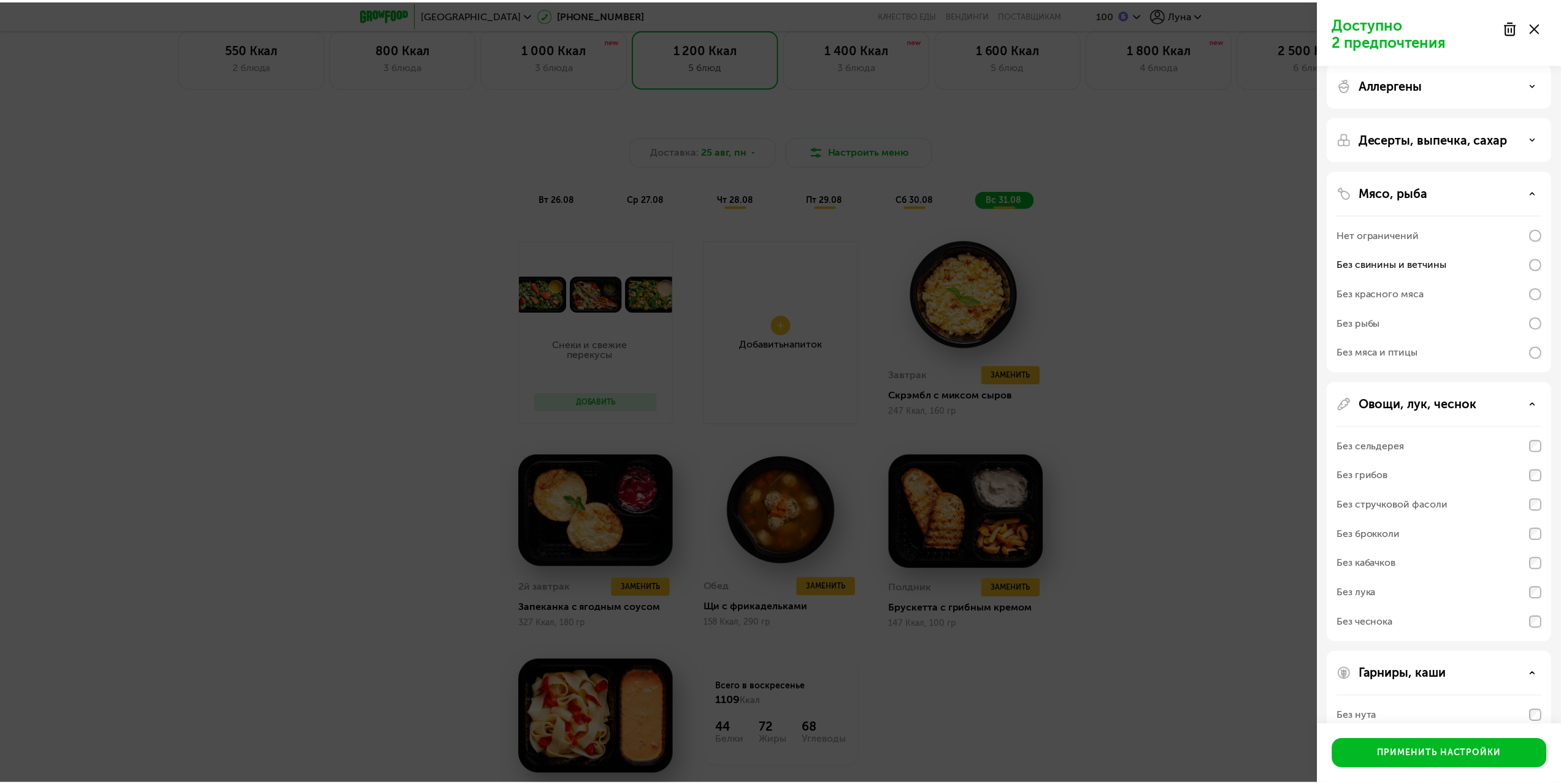
scroll to position [0, 0]
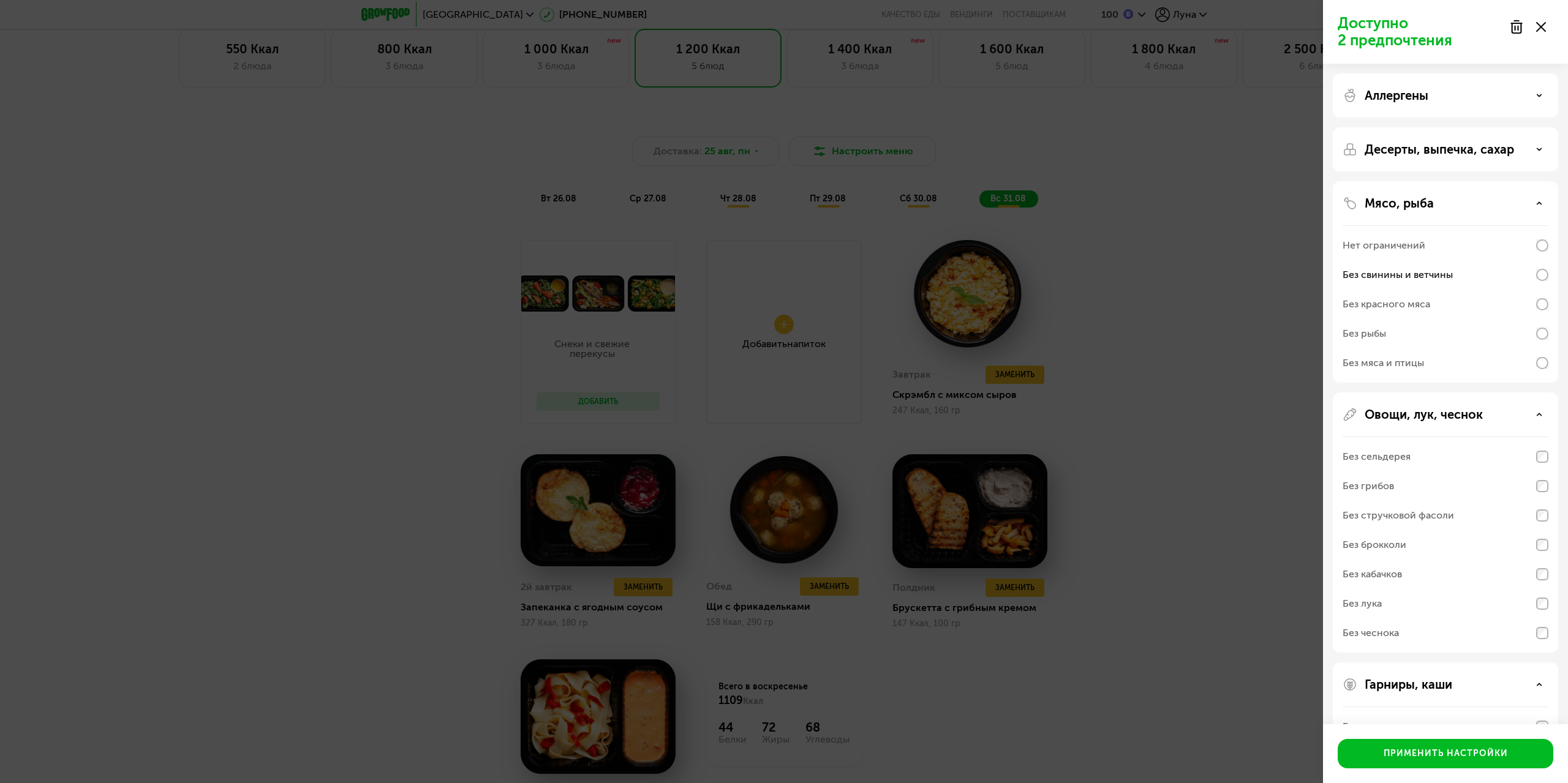
click at [1414, 147] on p "Десерты, выпечка, сахар" at bounding box center [1440, 150] width 149 height 15
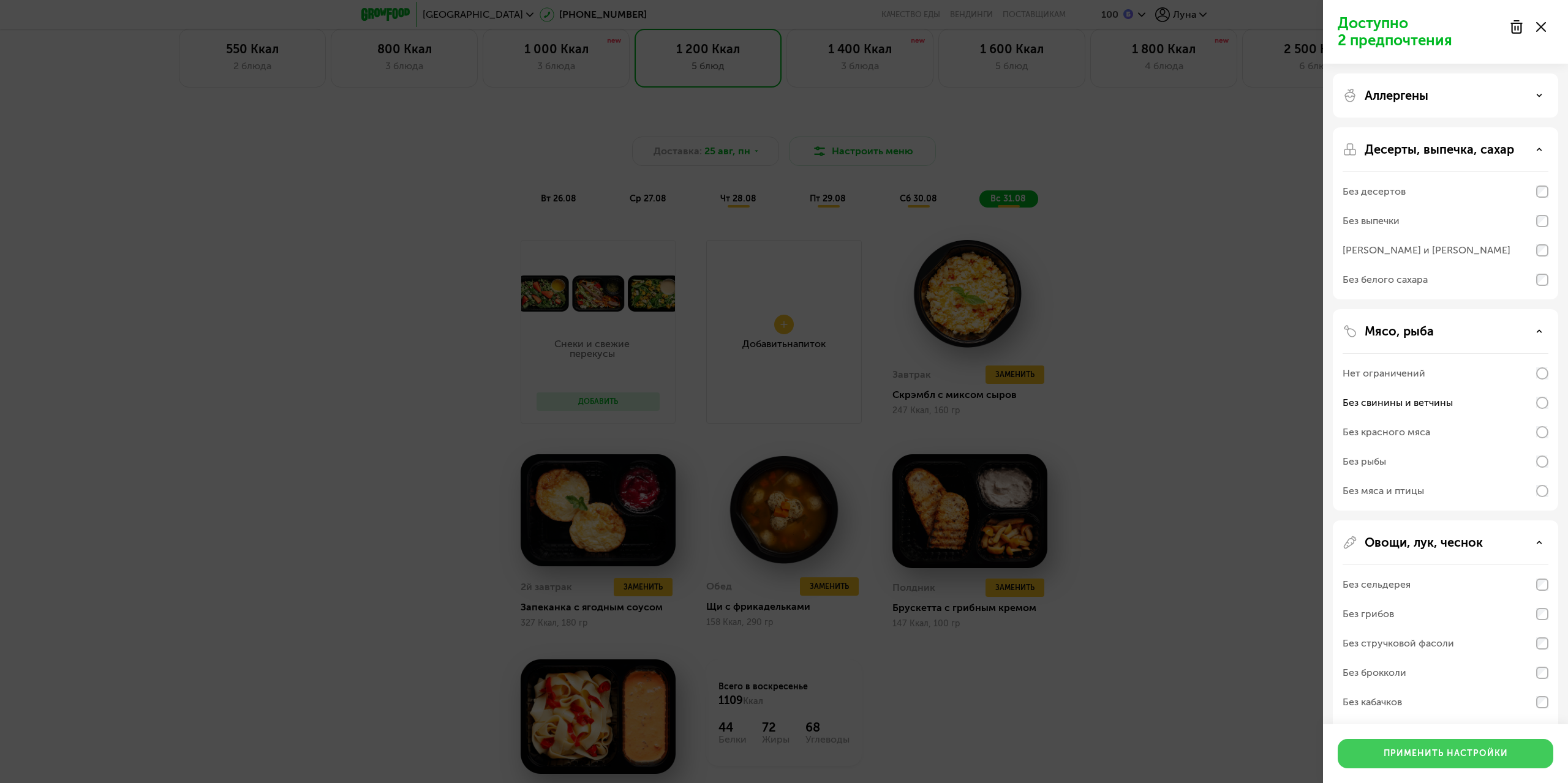
click at [1451, 754] on div "Применить настройки" at bounding box center [1446, 754] width 124 height 12
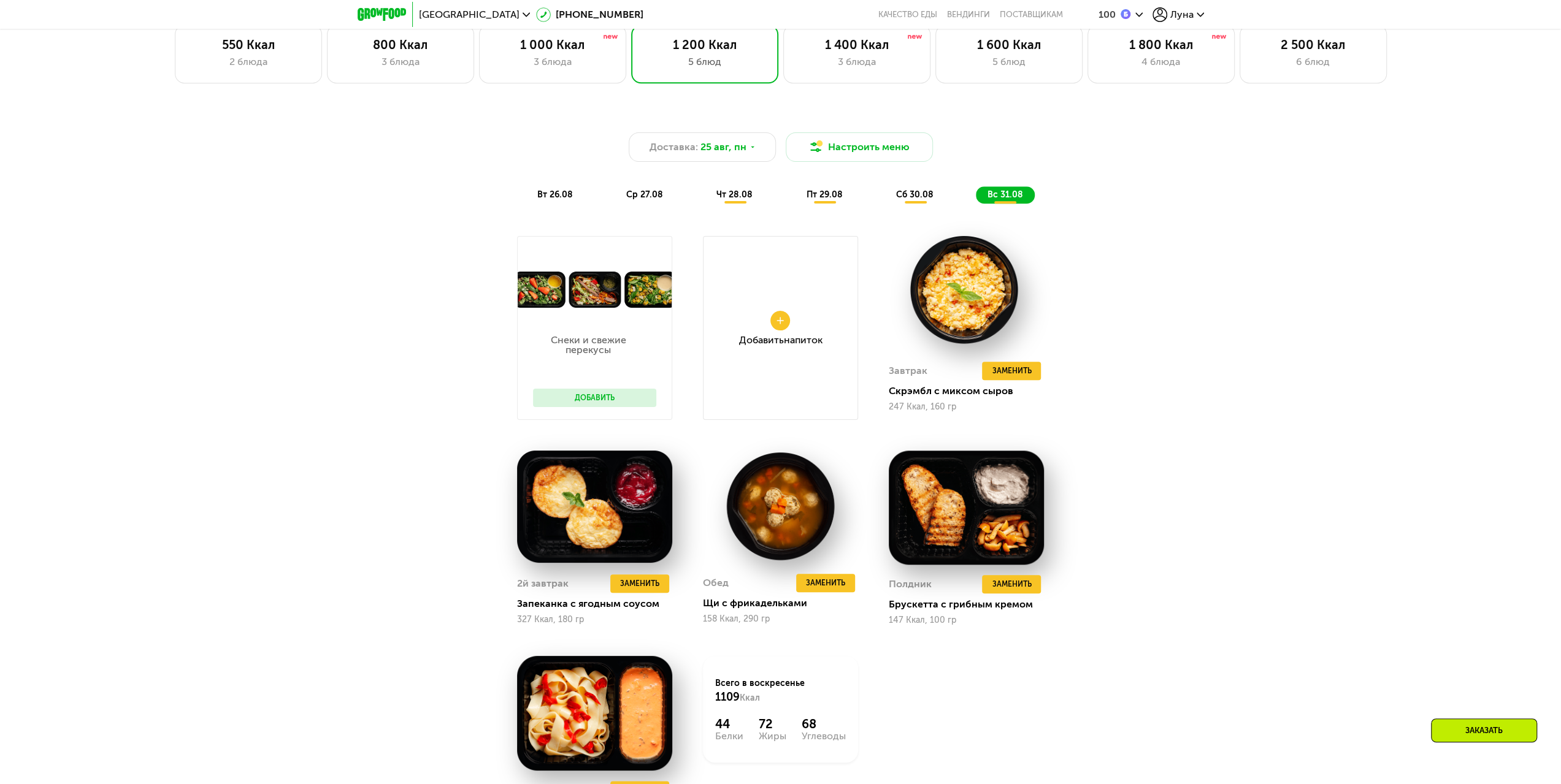
click at [653, 198] on span "ср 27.08" at bounding box center [645, 195] width 37 height 11
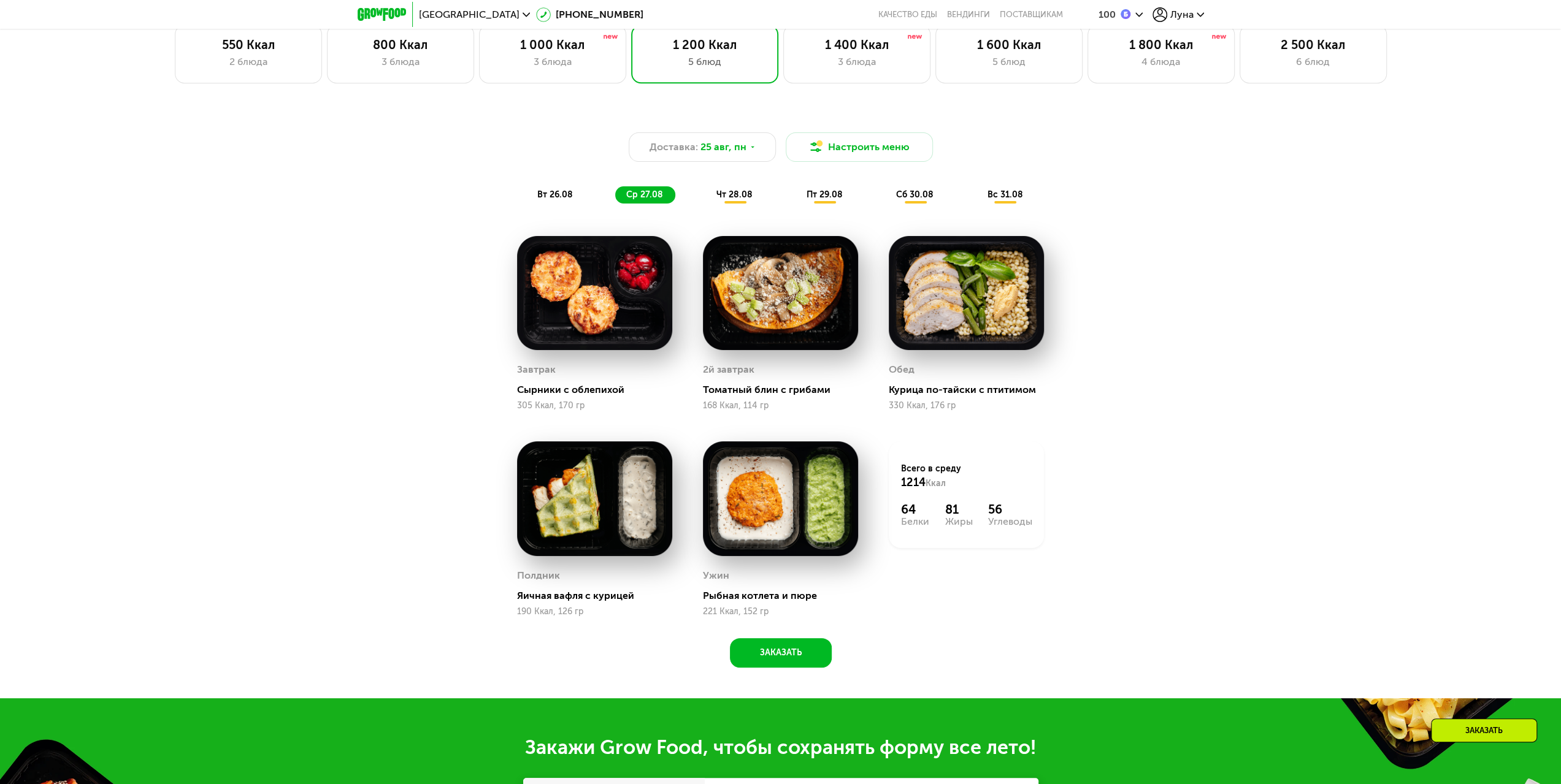
click at [555, 189] on div "Доставка: [DATE] Настроить меню вт 26.08 ср 27.08 чт 28.08 пт 29.08 сб 30.08 вс…" at bounding box center [780, 168] width 726 height 71
click at [557, 200] on span "вт 26.08" at bounding box center [555, 195] width 35 height 11
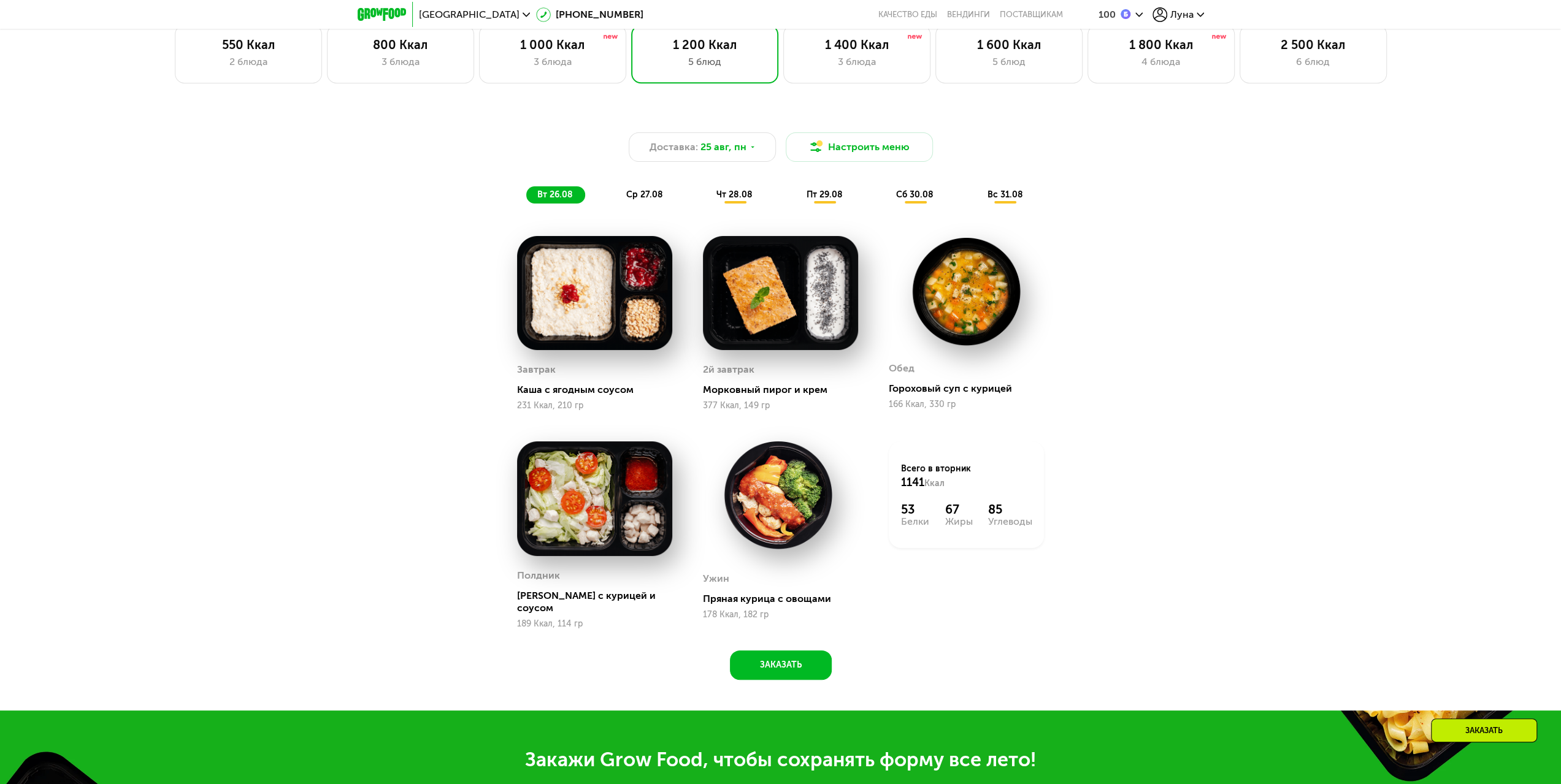
click at [646, 200] on span "ср 27.08" at bounding box center [645, 195] width 37 height 11
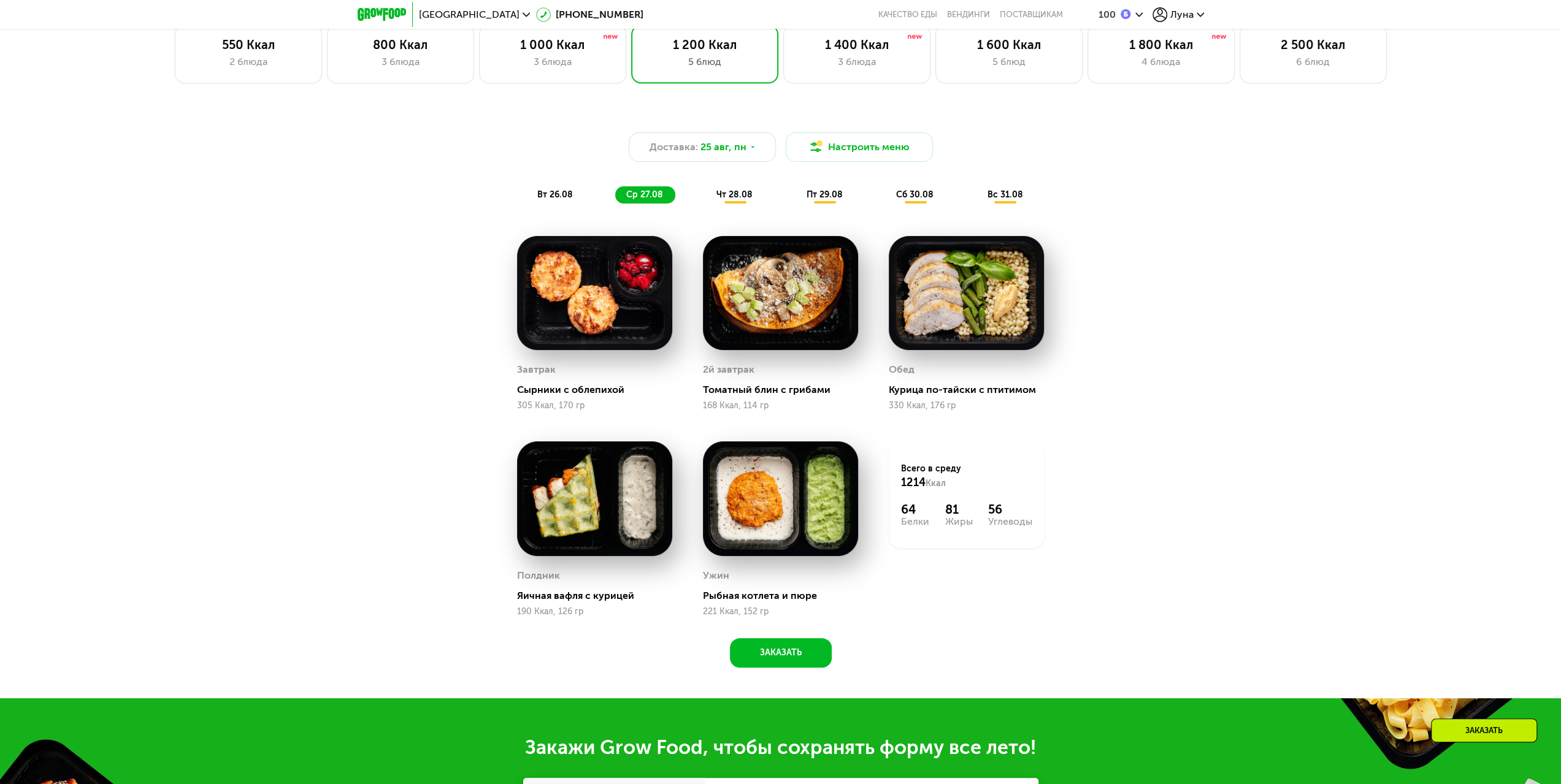
click at [796, 204] on div "чт 28.08" at bounding box center [825, 195] width 60 height 17
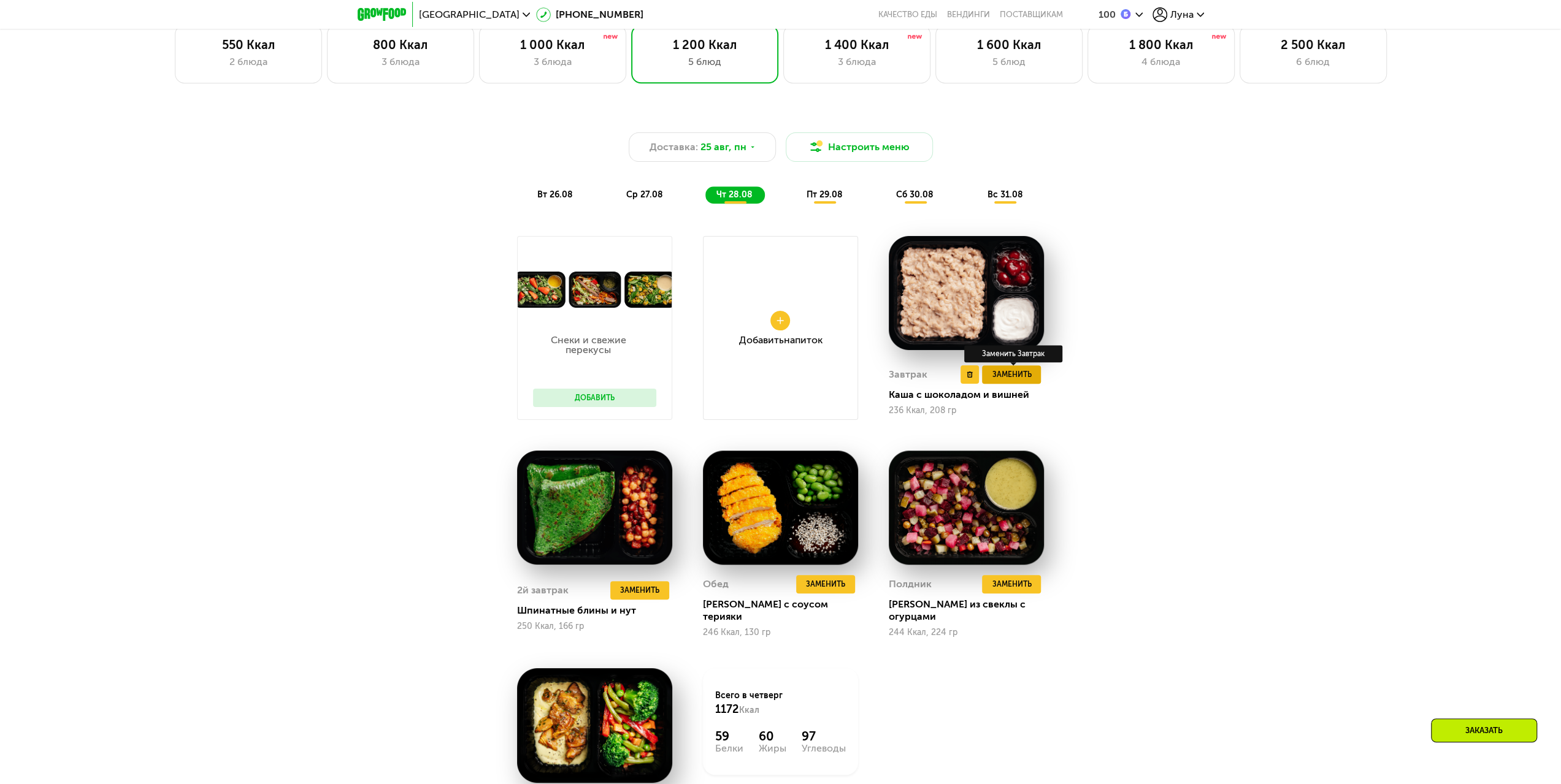
click at [1005, 381] on span "Заменить" at bounding box center [1011, 374] width 39 height 12
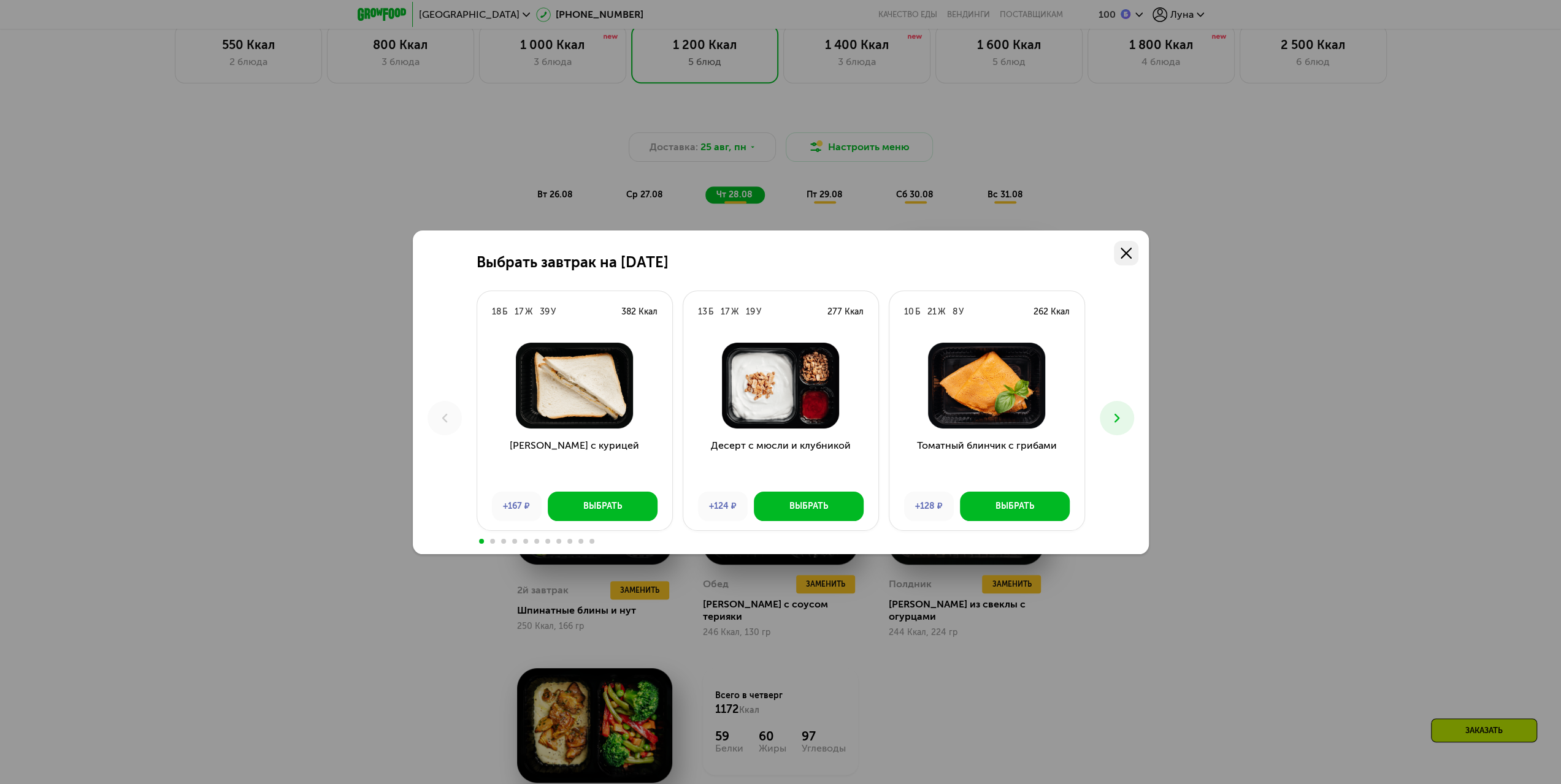
click at [1121, 254] on icon at bounding box center [1126, 253] width 11 height 11
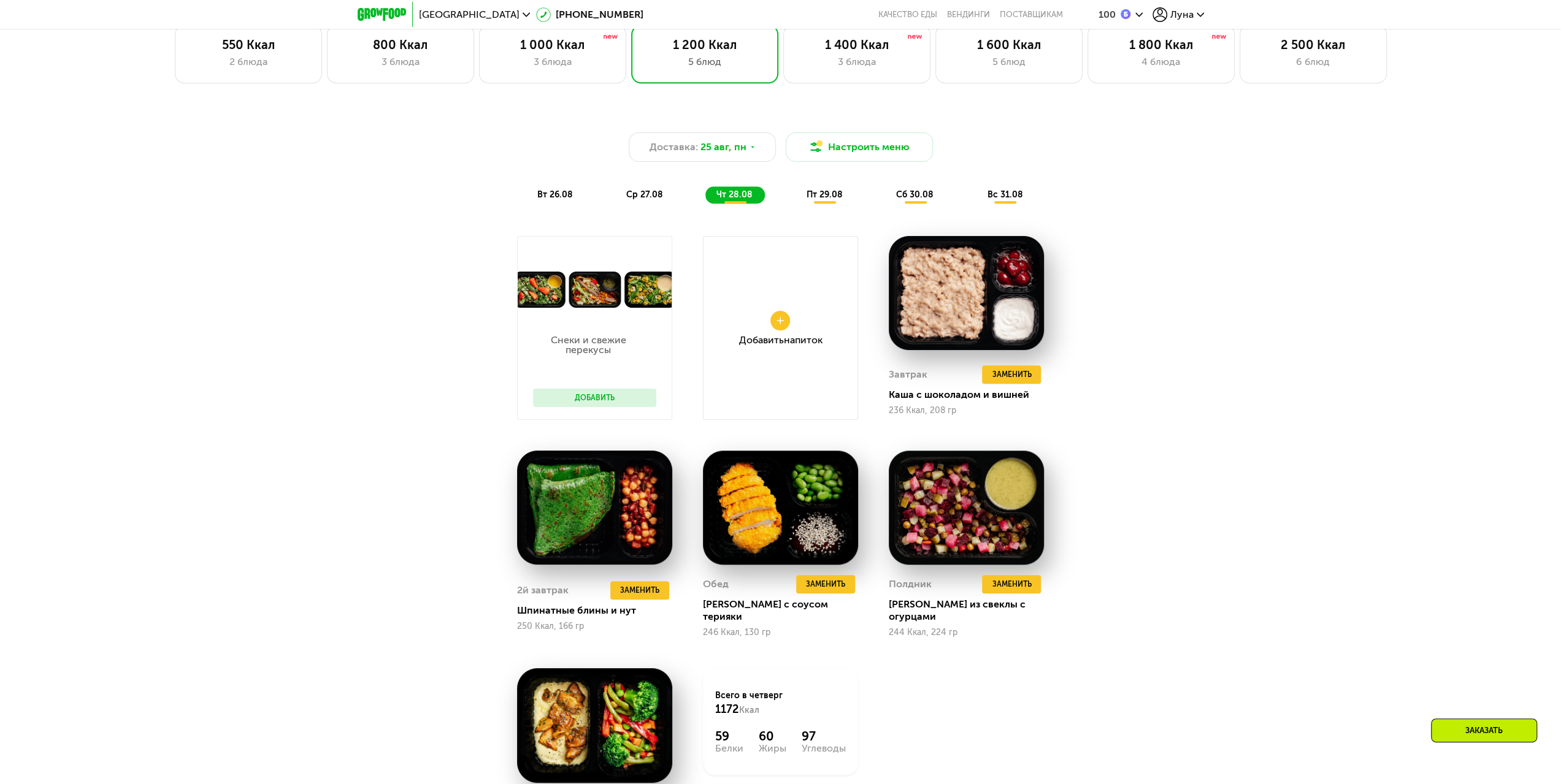
click at [563, 195] on span "вт 26.08" at bounding box center [555, 195] width 35 height 11
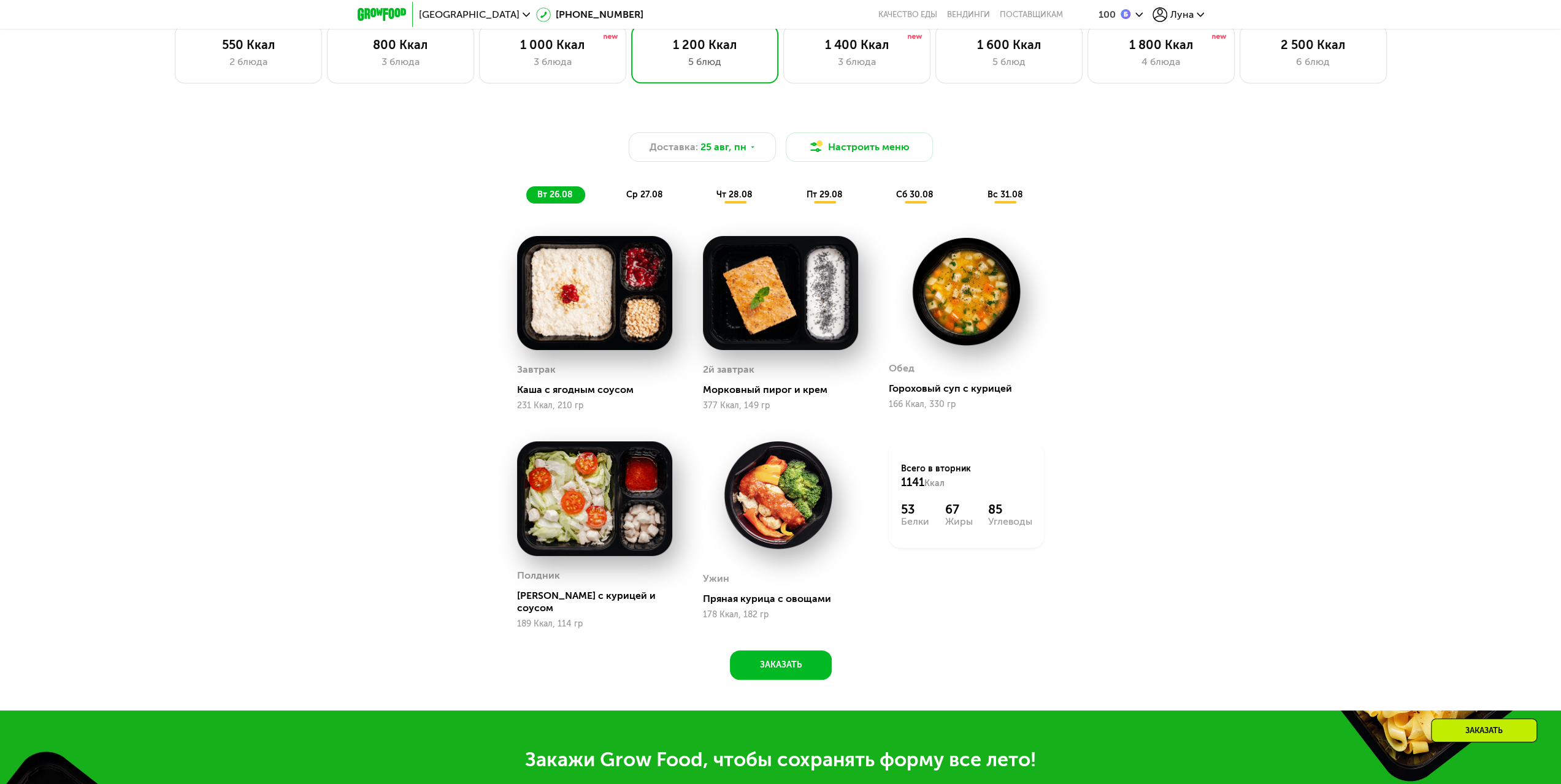
click at [706, 204] on div "ср 27.08" at bounding box center [735, 195] width 60 height 17
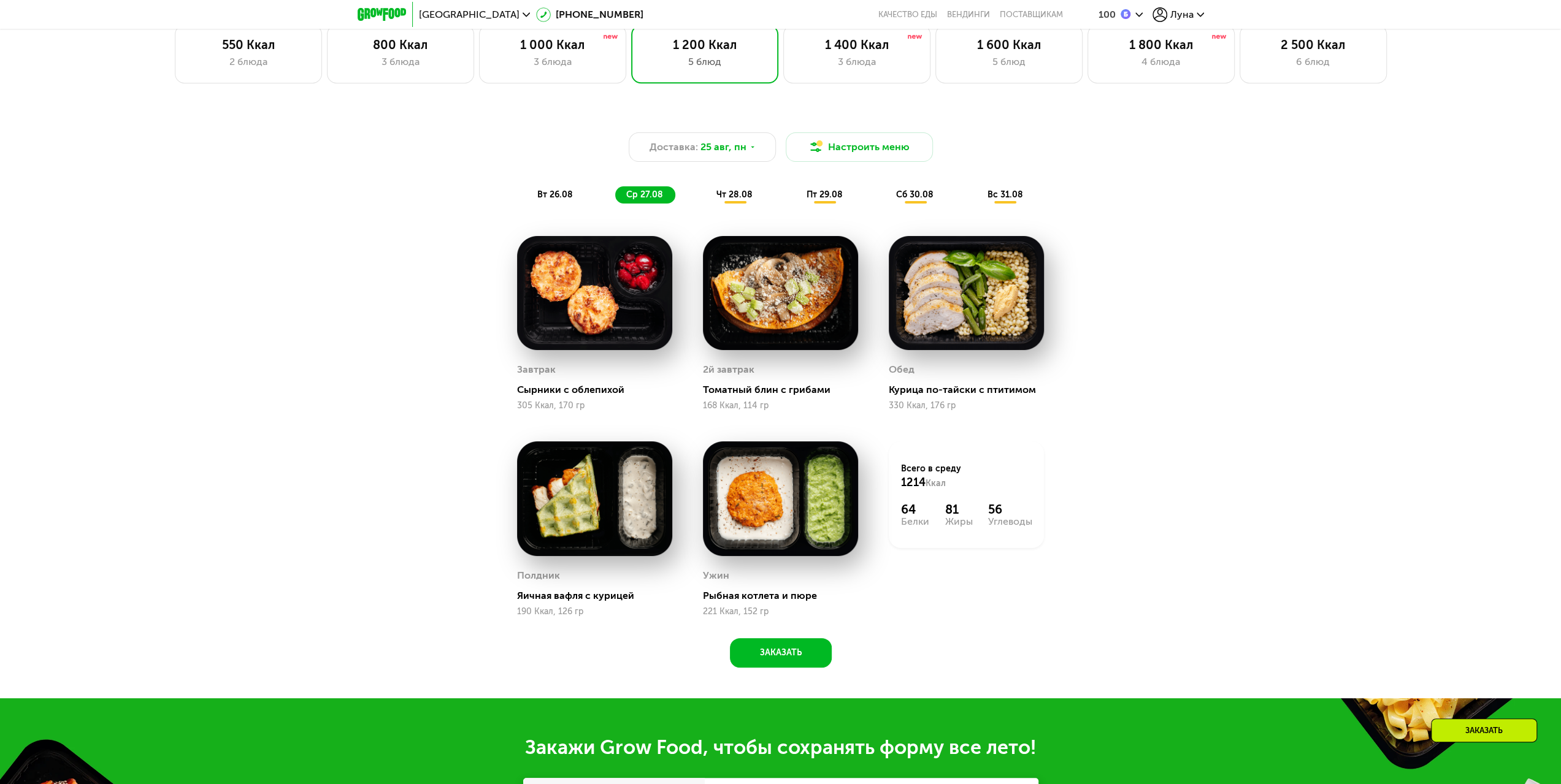
click at [796, 198] on div "чт 28.08" at bounding box center [825, 195] width 60 height 17
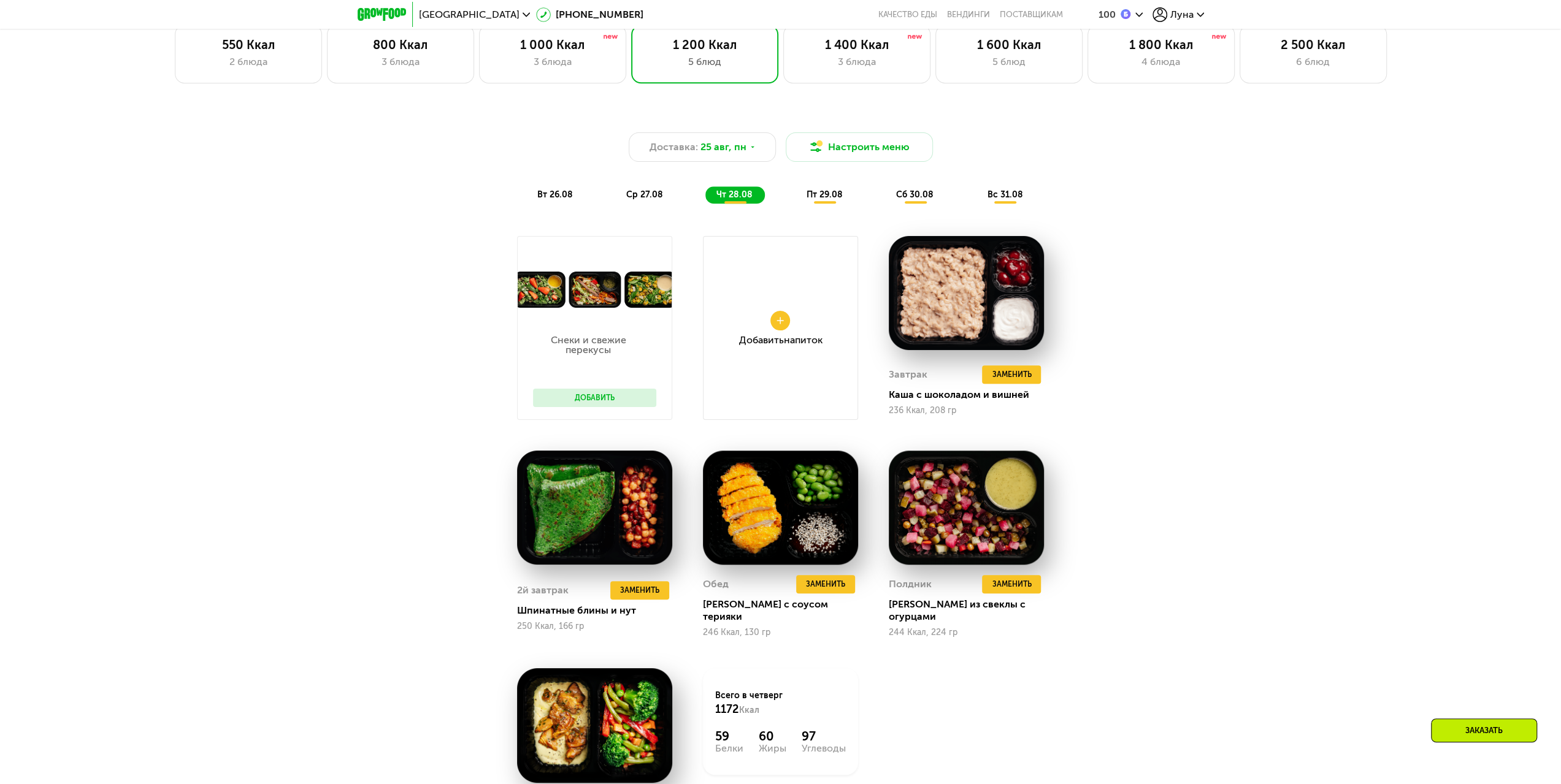
click at [659, 196] on span "ср 27.08" at bounding box center [645, 195] width 37 height 11
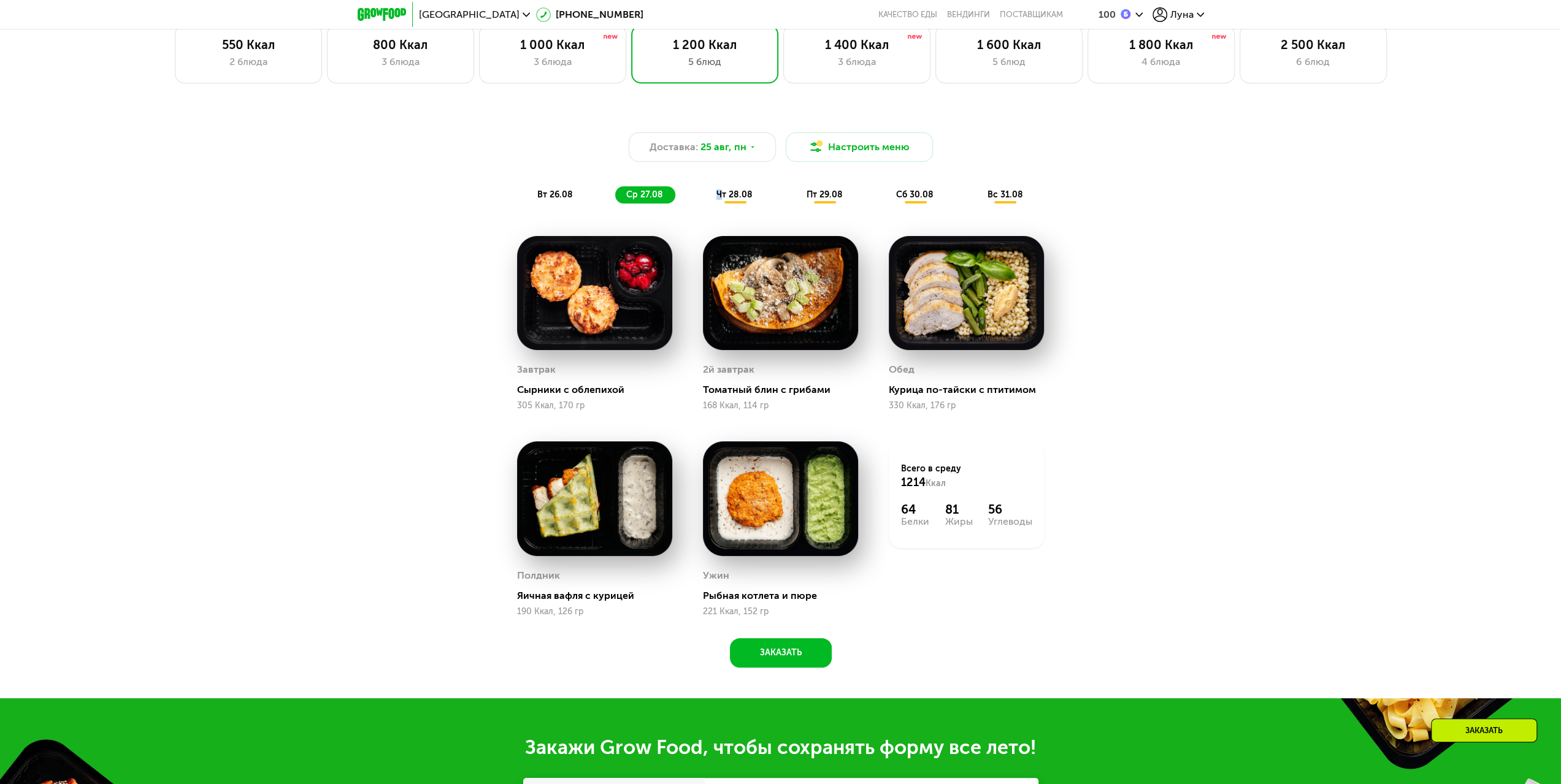
click at [796, 194] on div "чт 28.08" at bounding box center [825, 195] width 60 height 17
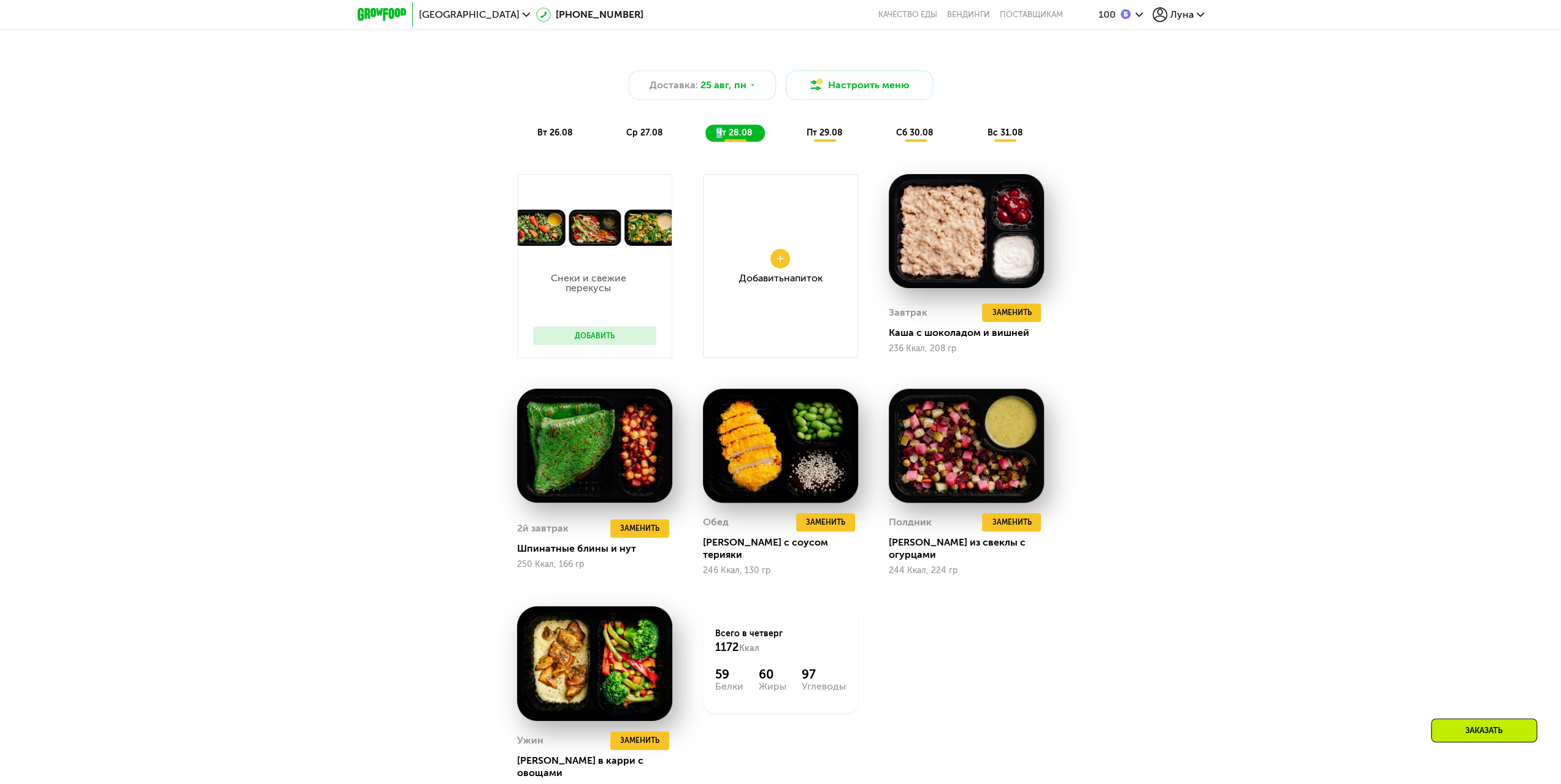
scroll to position [1138, 0]
click at [639, 526] on span "Заменить" at bounding box center [640, 529] width 39 height 12
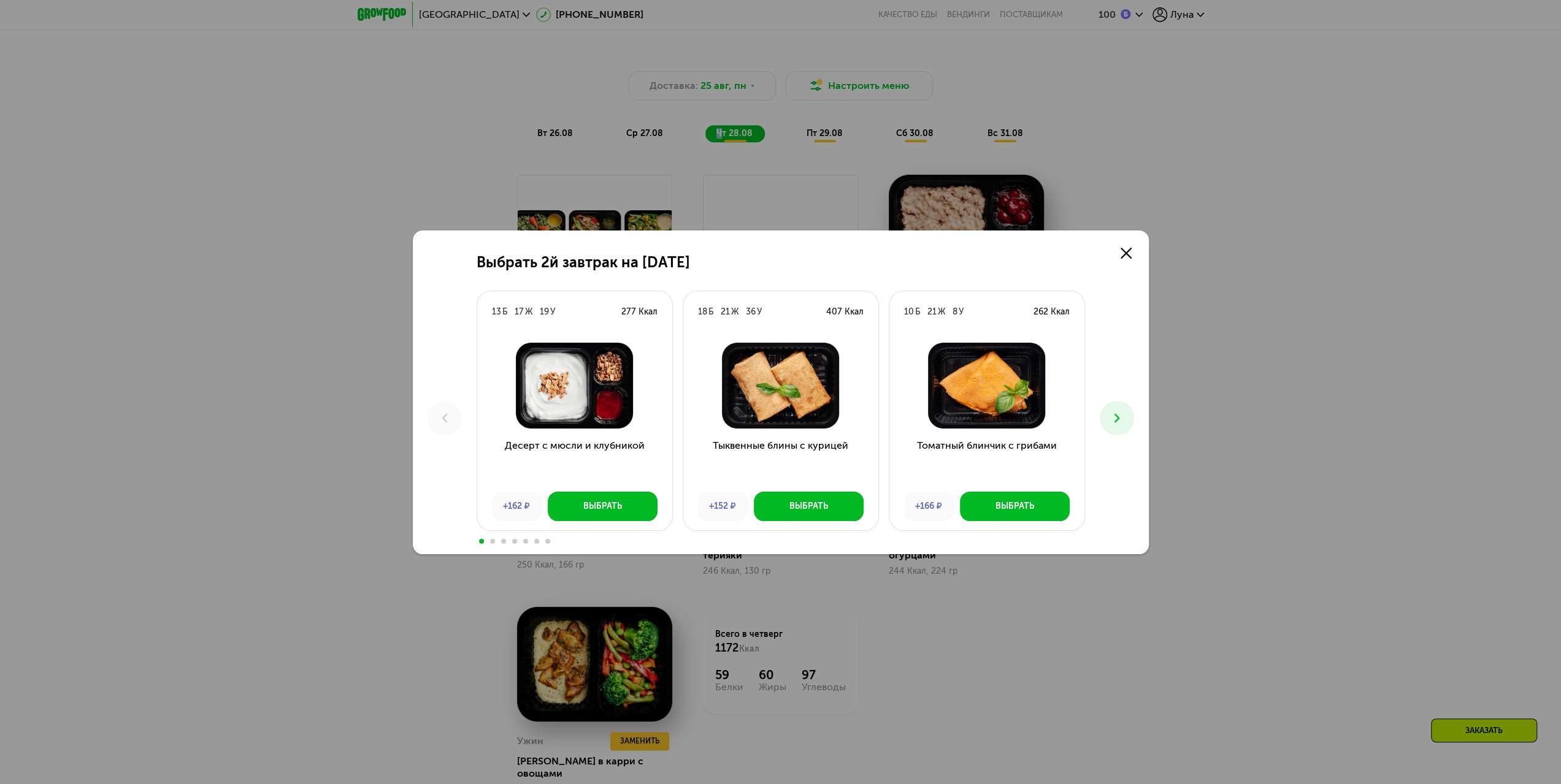
click at [1125, 417] on button at bounding box center [1117, 418] width 35 height 35
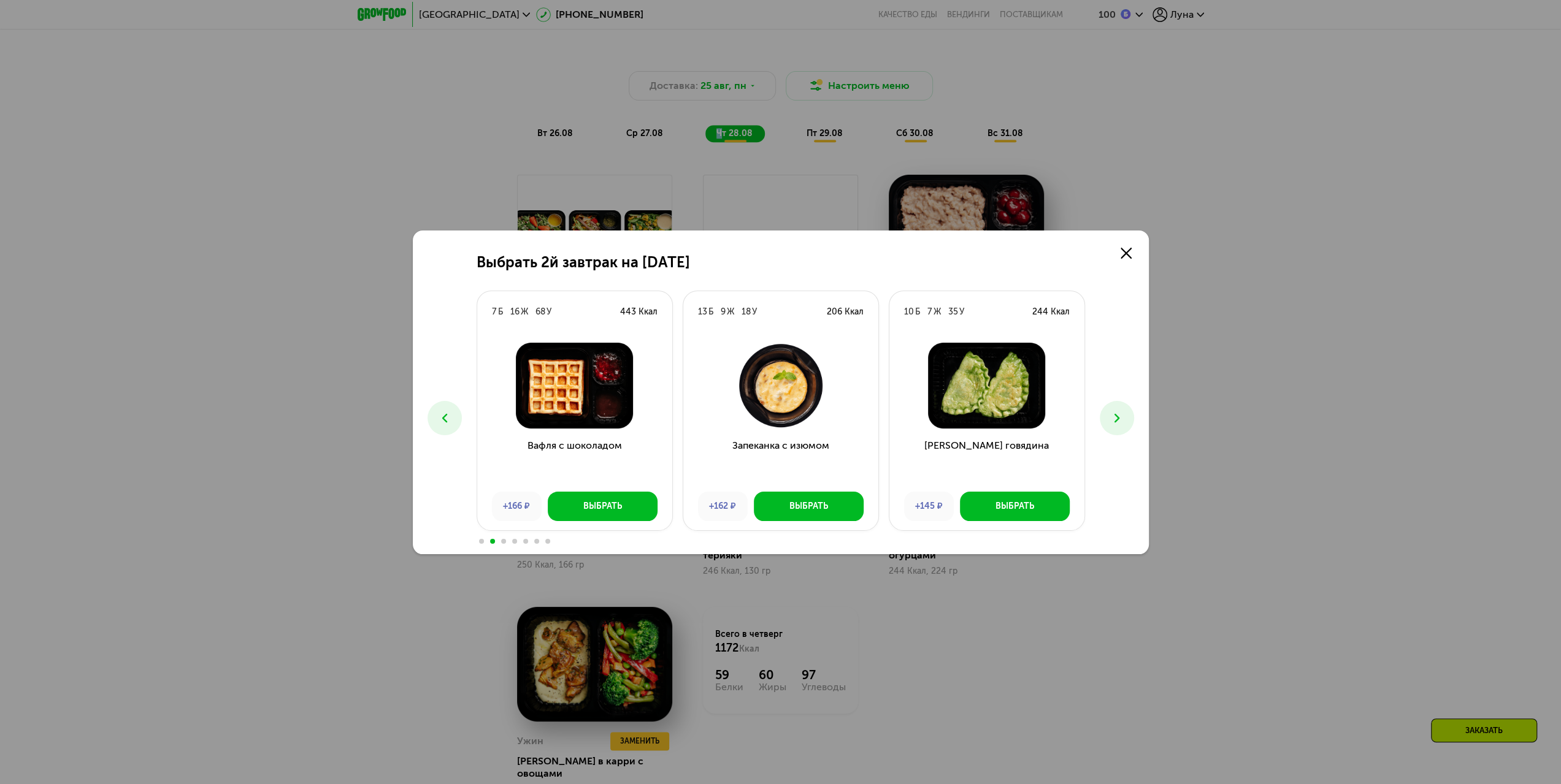
click at [1125, 417] on button at bounding box center [1117, 418] width 35 height 35
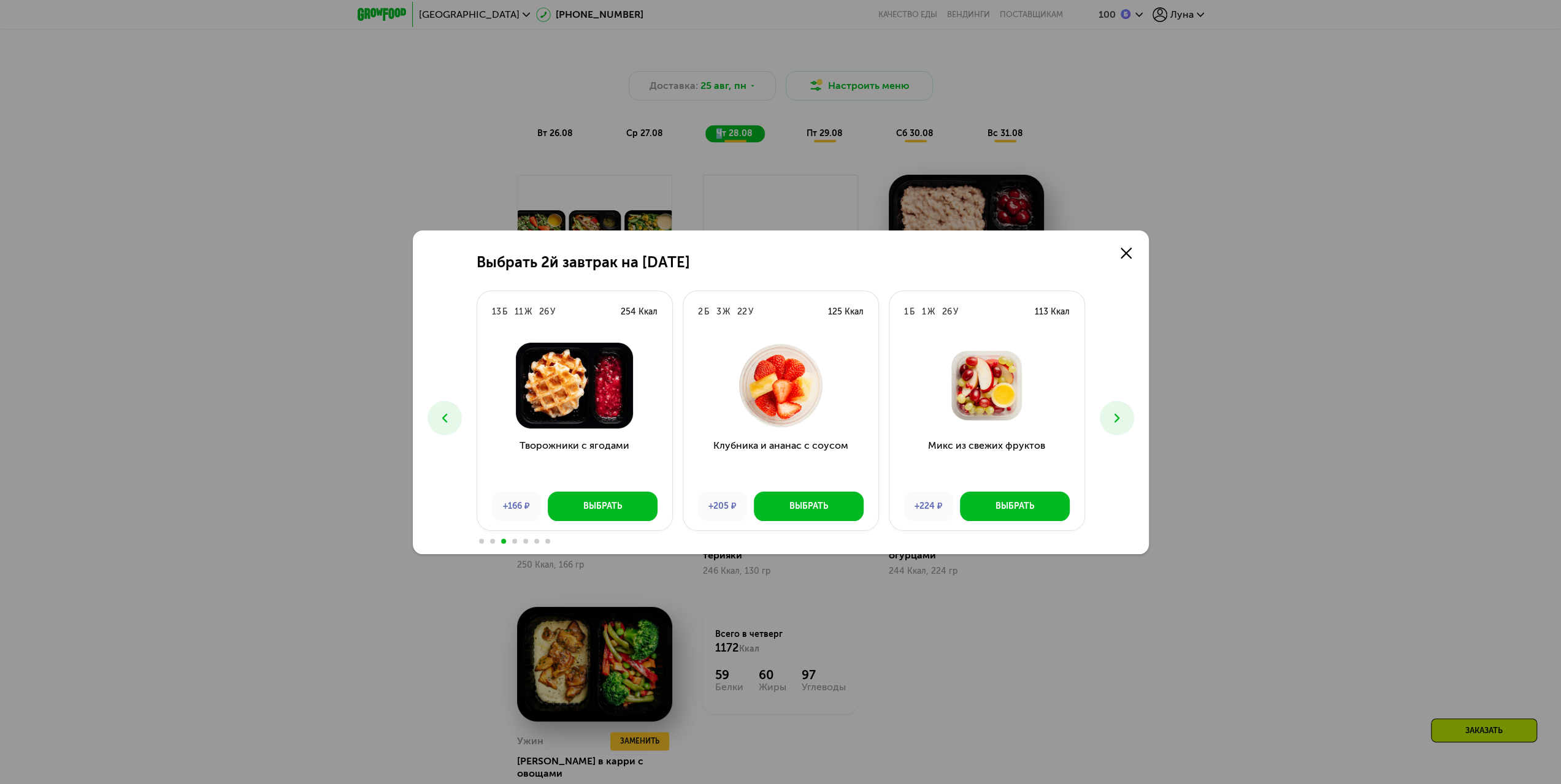
click at [1125, 417] on button at bounding box center [1117, 418] width 35 height 35
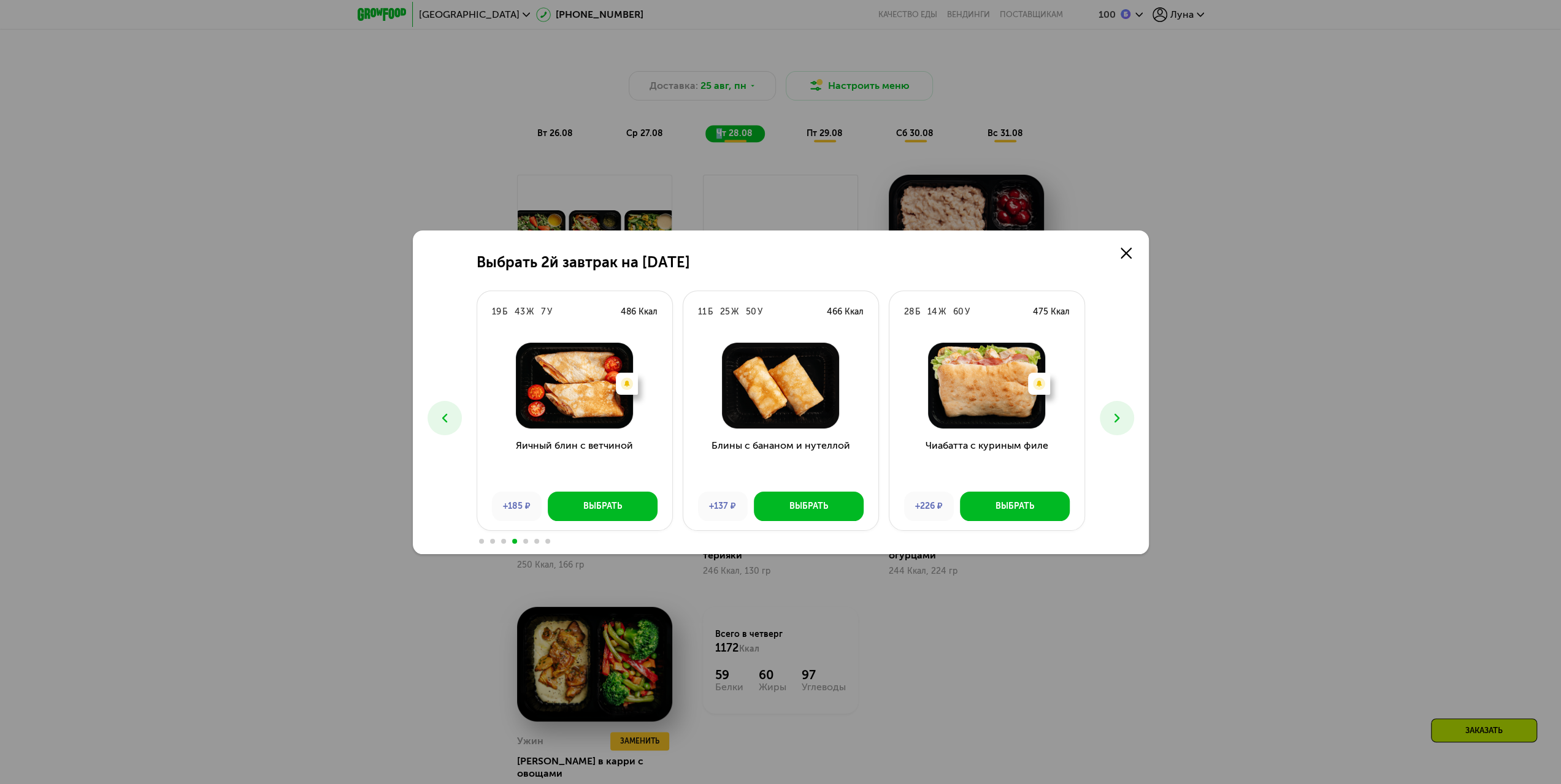
click at [1125, 417] on button at bounding box center [1117, 418] width 35 height 35
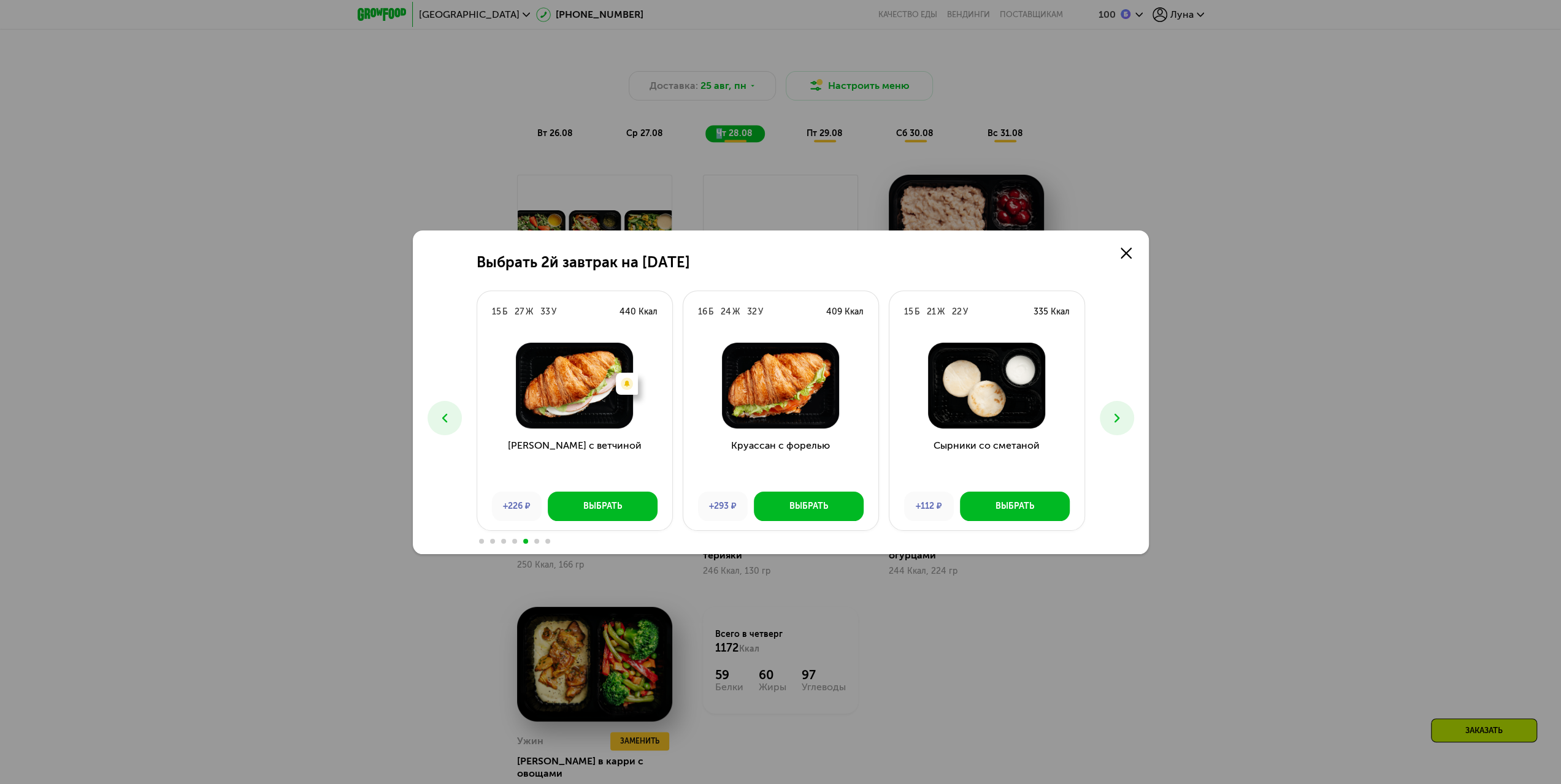
click at [1125, 417] on button at bounding box center [1117, 418] width 35 height 35
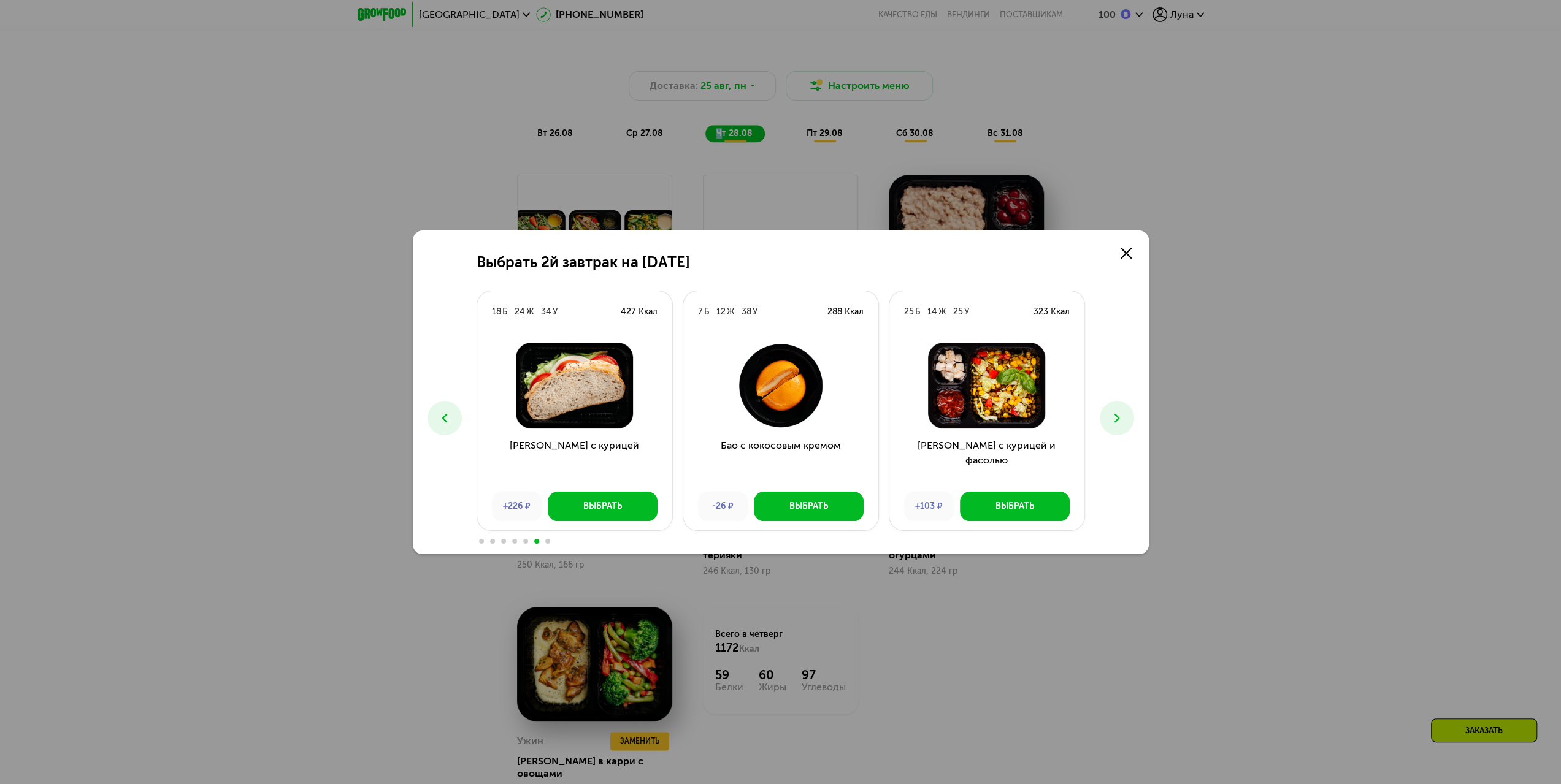
click at [1125, 417] on button at bounding box center [1117, 418] width 35 height 35
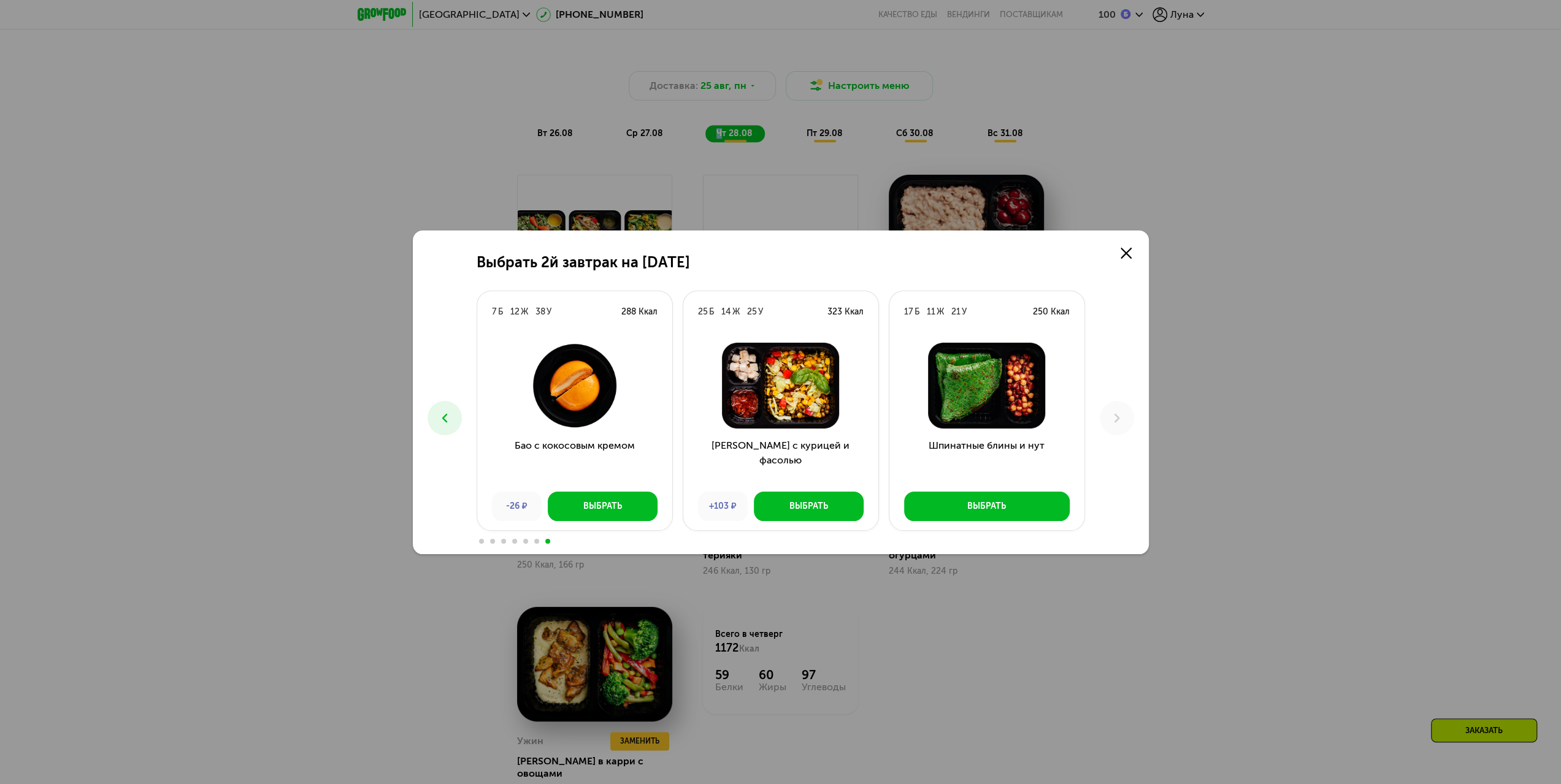
click at [1220, 319] on div "Выбрать 2й завтрак на [DATE] Б 17 Ж 19 У 277 Ккал Десерт с мюсли и клубникой +1…" at bounding box center [780, 392] width 1561 height 784
click at [1125, 254] on use at bounding box center [1126, 253] width 11 height 11
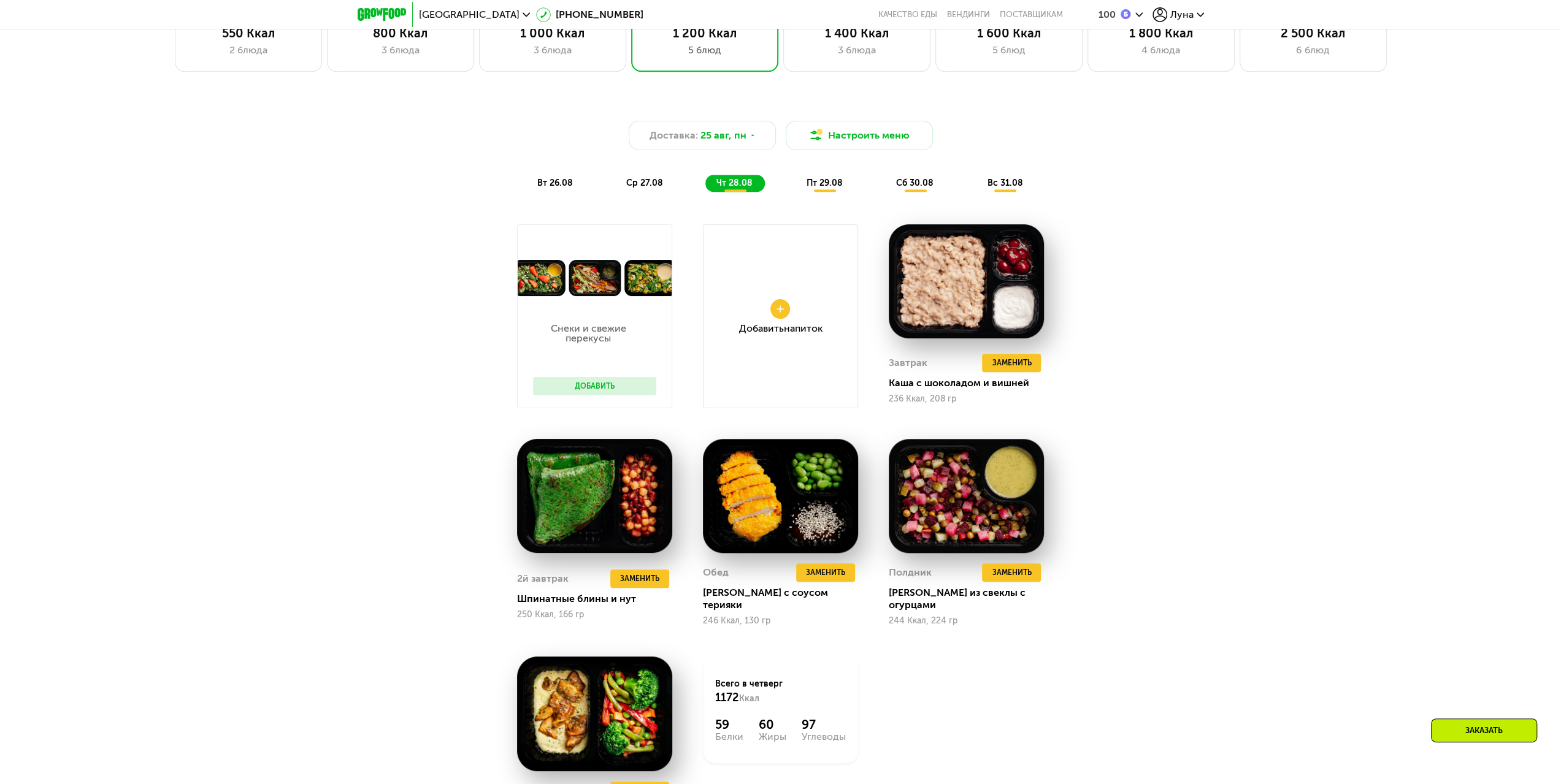
scroll to position [1077, 0]
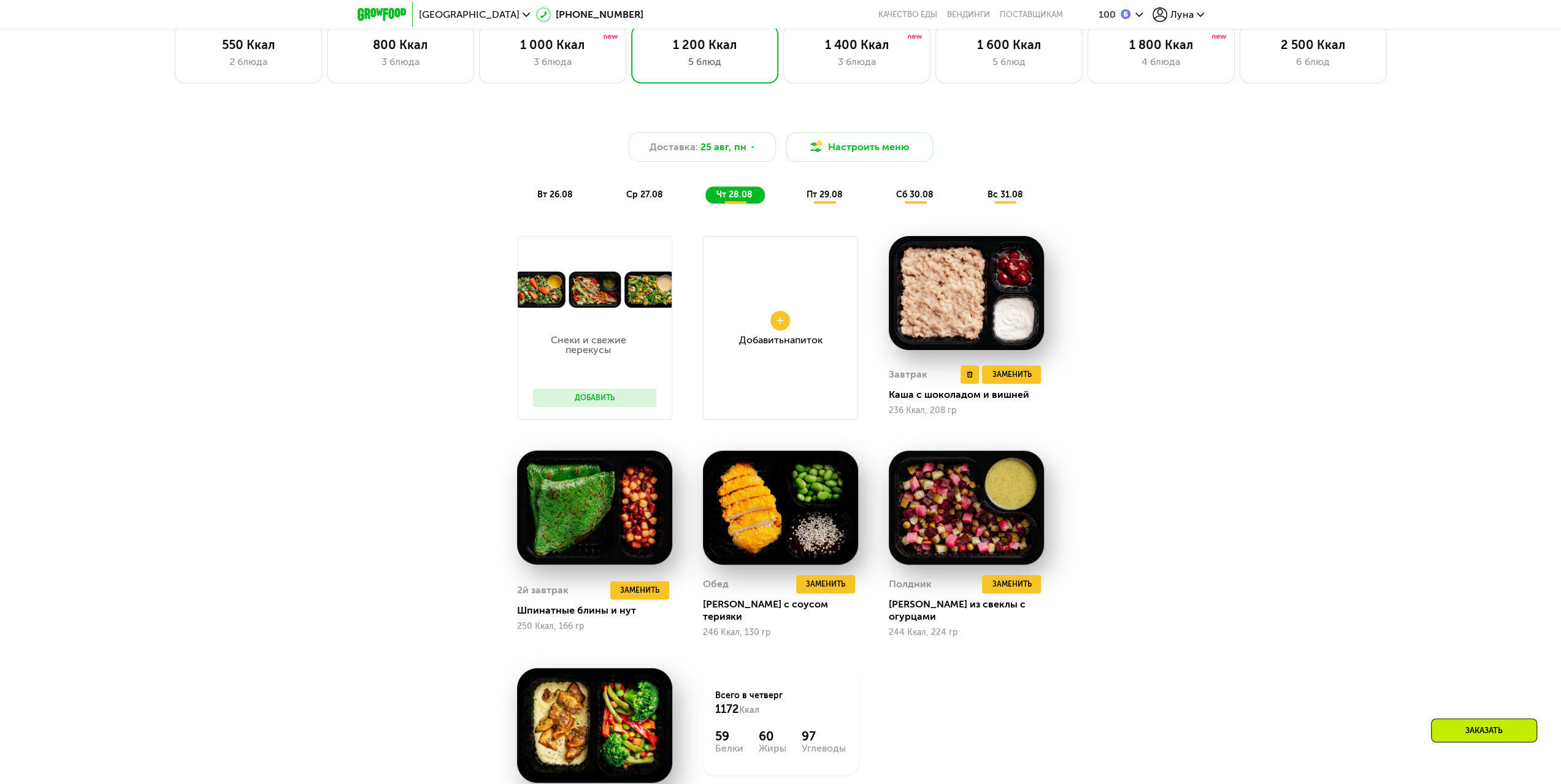
click at [999, 389] on div "Завтрак Удалить Завтрак Заменить Заменить Завтрак Каша с шоколадом и вишней 236…" at bounding box center [967, 390] width 155 height 59
click at [993, 380] on span "Заменить" at bounding box center [1011, 374] width 39 height 12
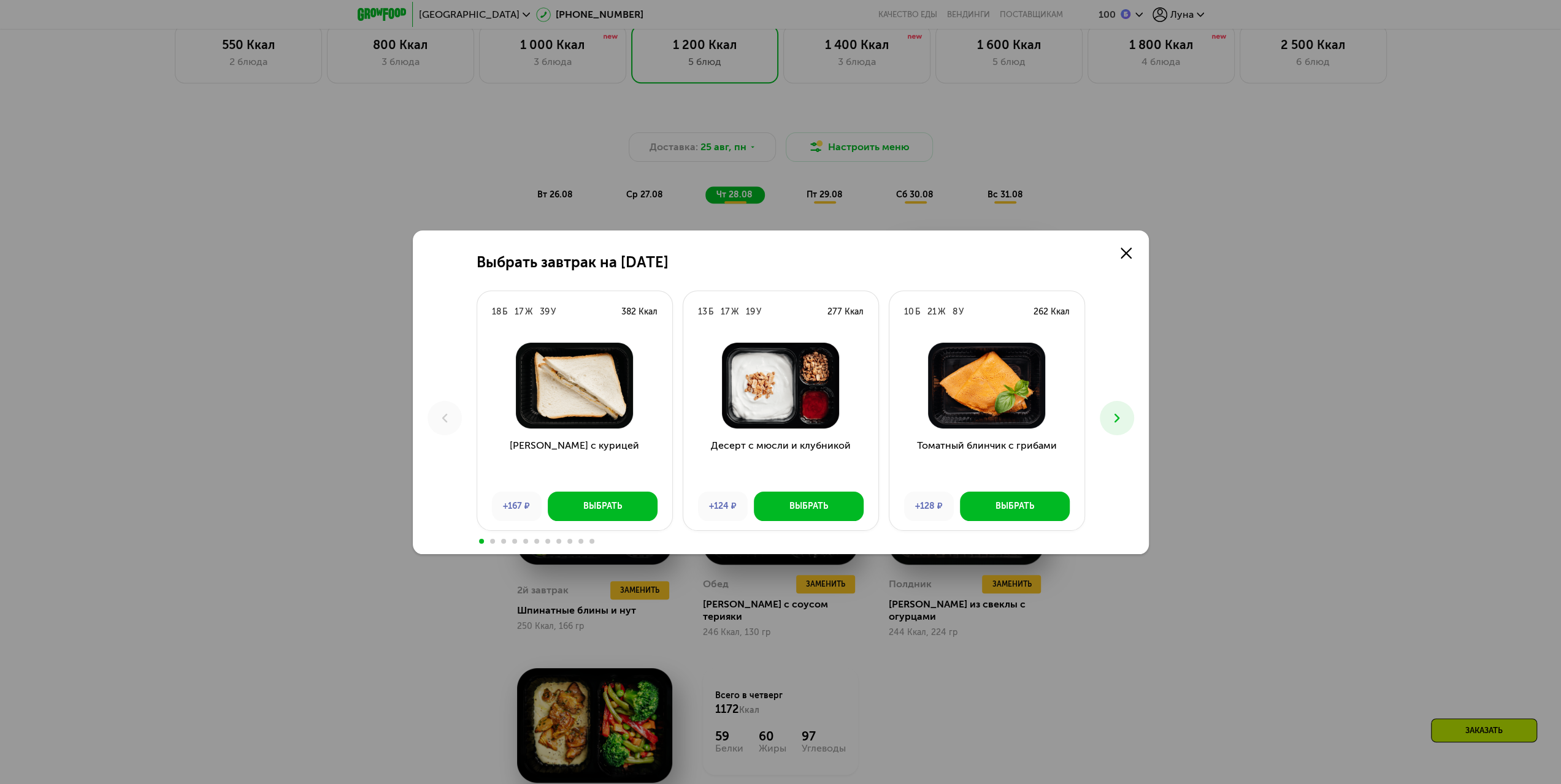
click at [1114, 427] on button at bounding box center [1117, 418] width 35 height 35
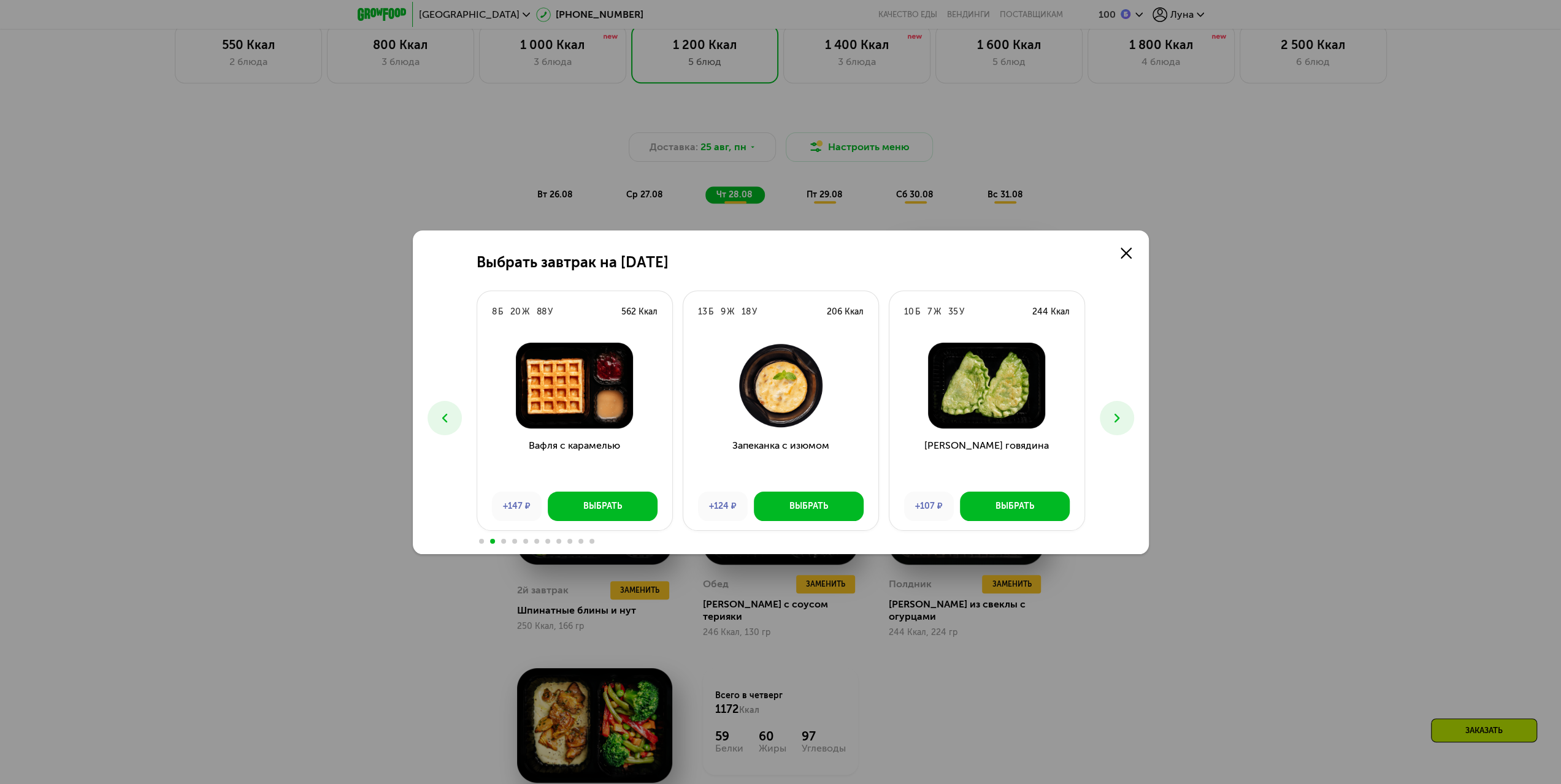
click at [1114, 427] on button at bounding box center [1117, 418] width 35 height 35
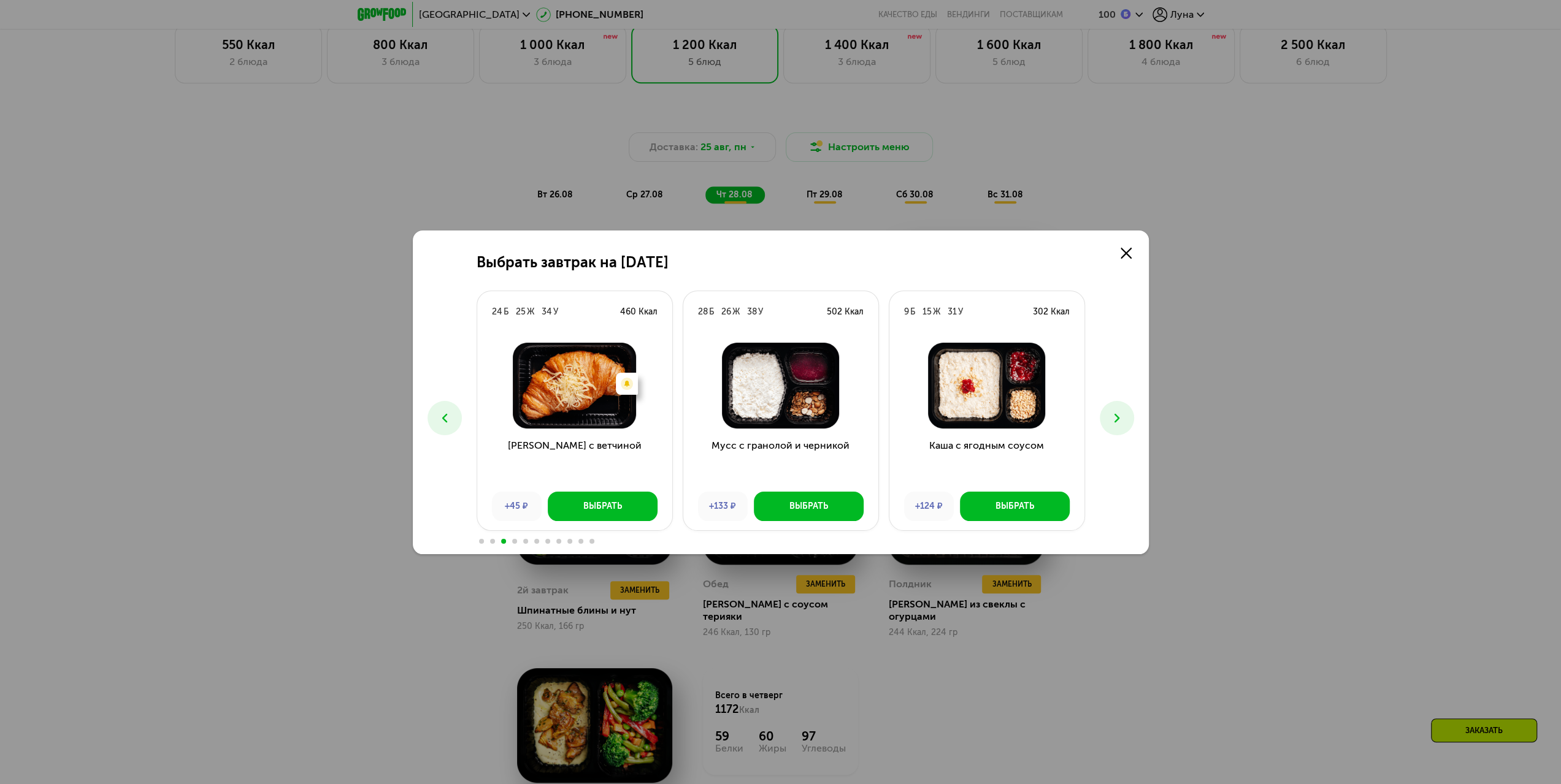
click at [1114, 427] on button at bounding box center [1117, 418] width 35 height 35
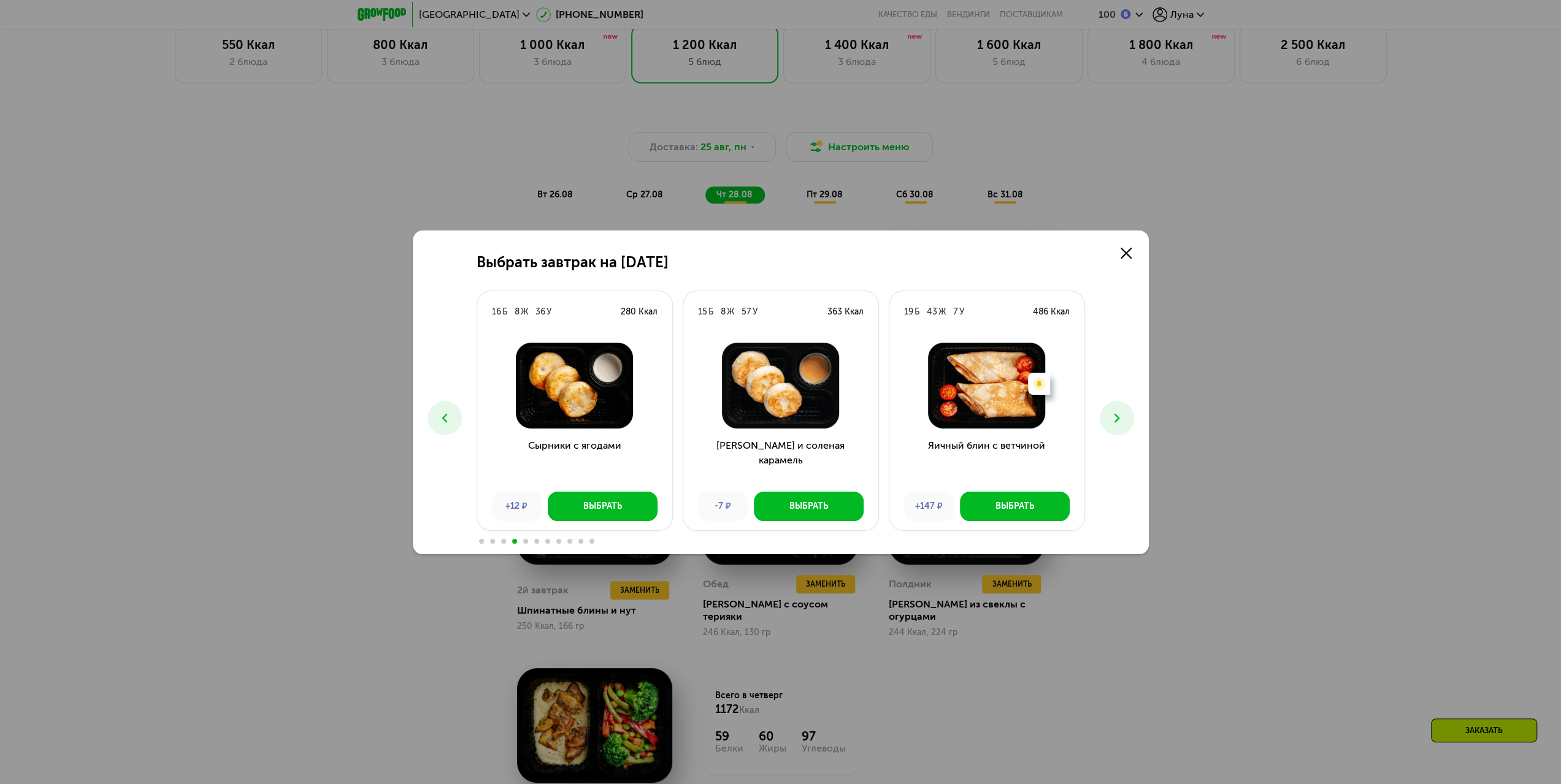
click at [445, 415] on use at bounding box center [444, 417] width 5 height 8
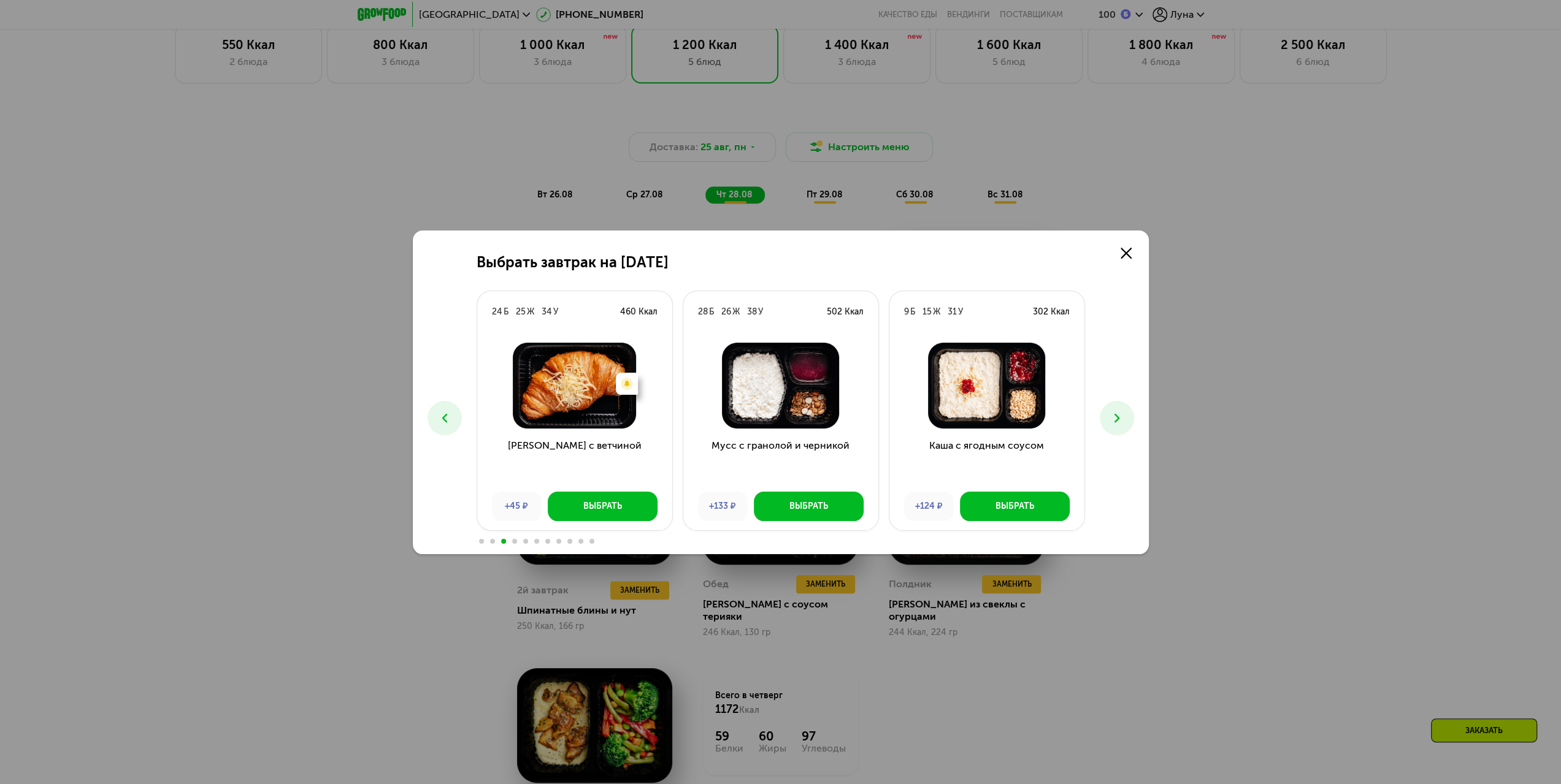
click at [1118, 420] on icon at bounding box center [1117, 418] width 15 height 15
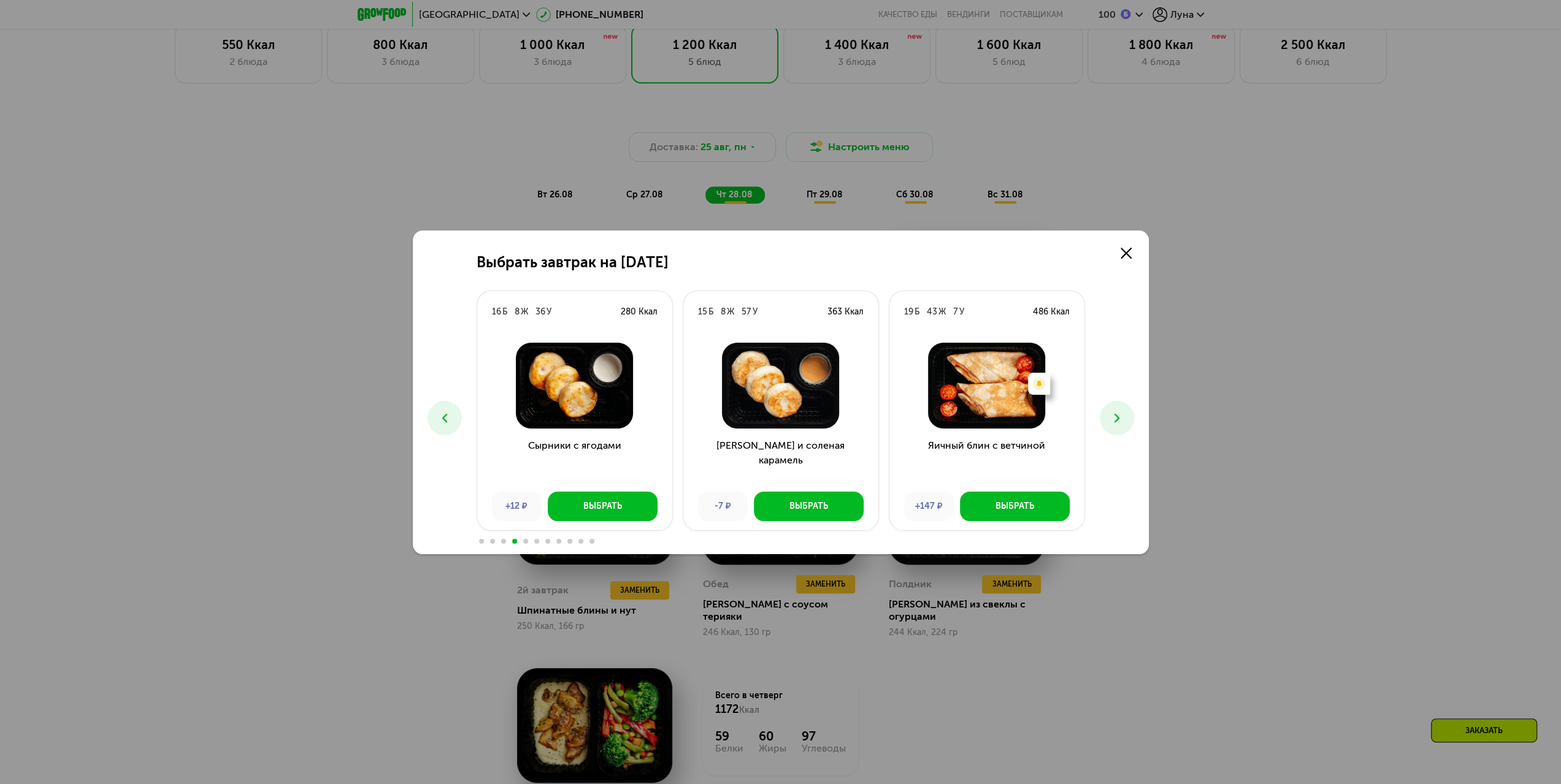
click at [1116, 420] on use at bounding box center [1116, 417] width 5 height 8
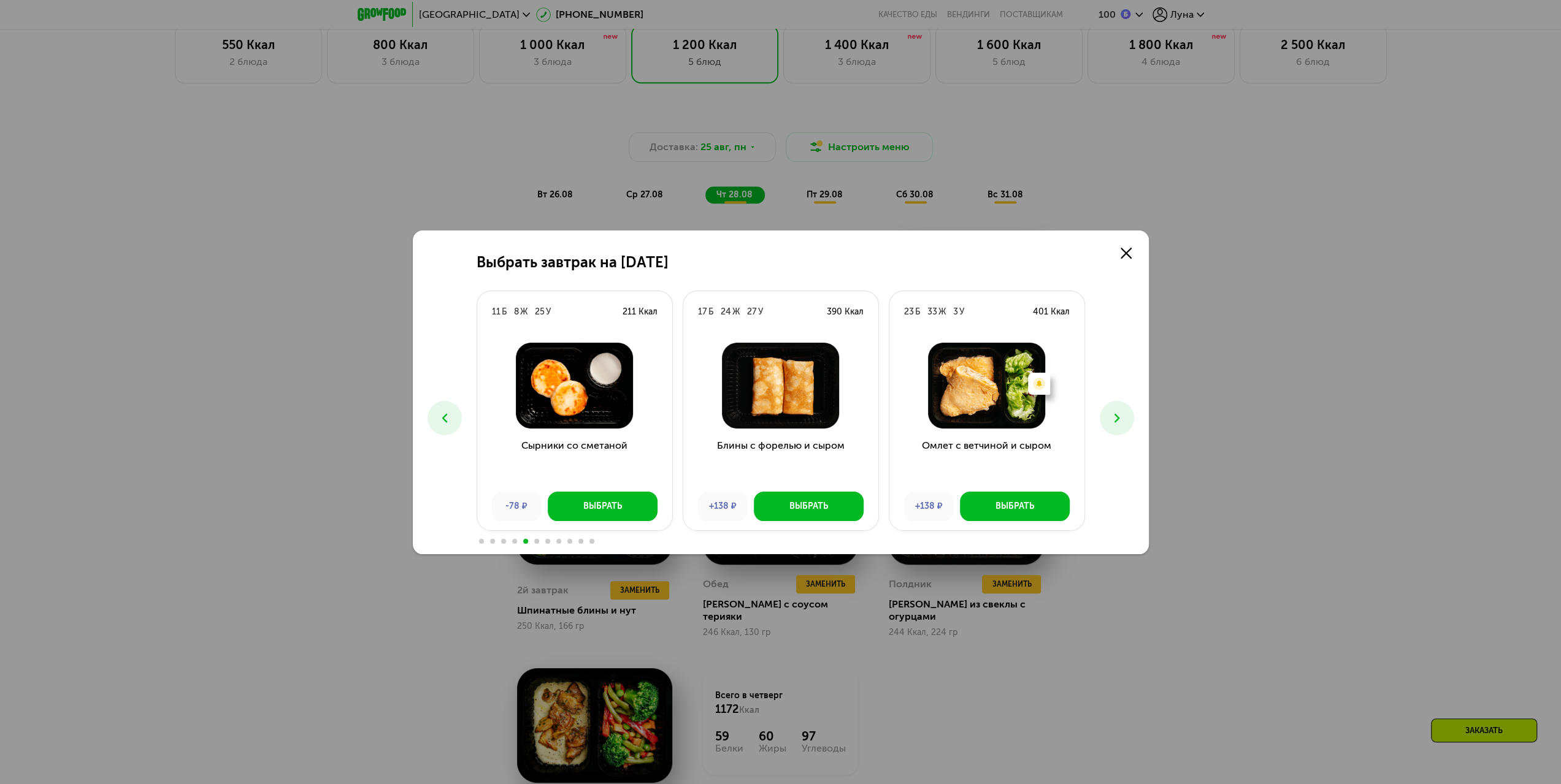
click at [1116, 420] on use at bounding box center [1116, 417] width 5 height 8
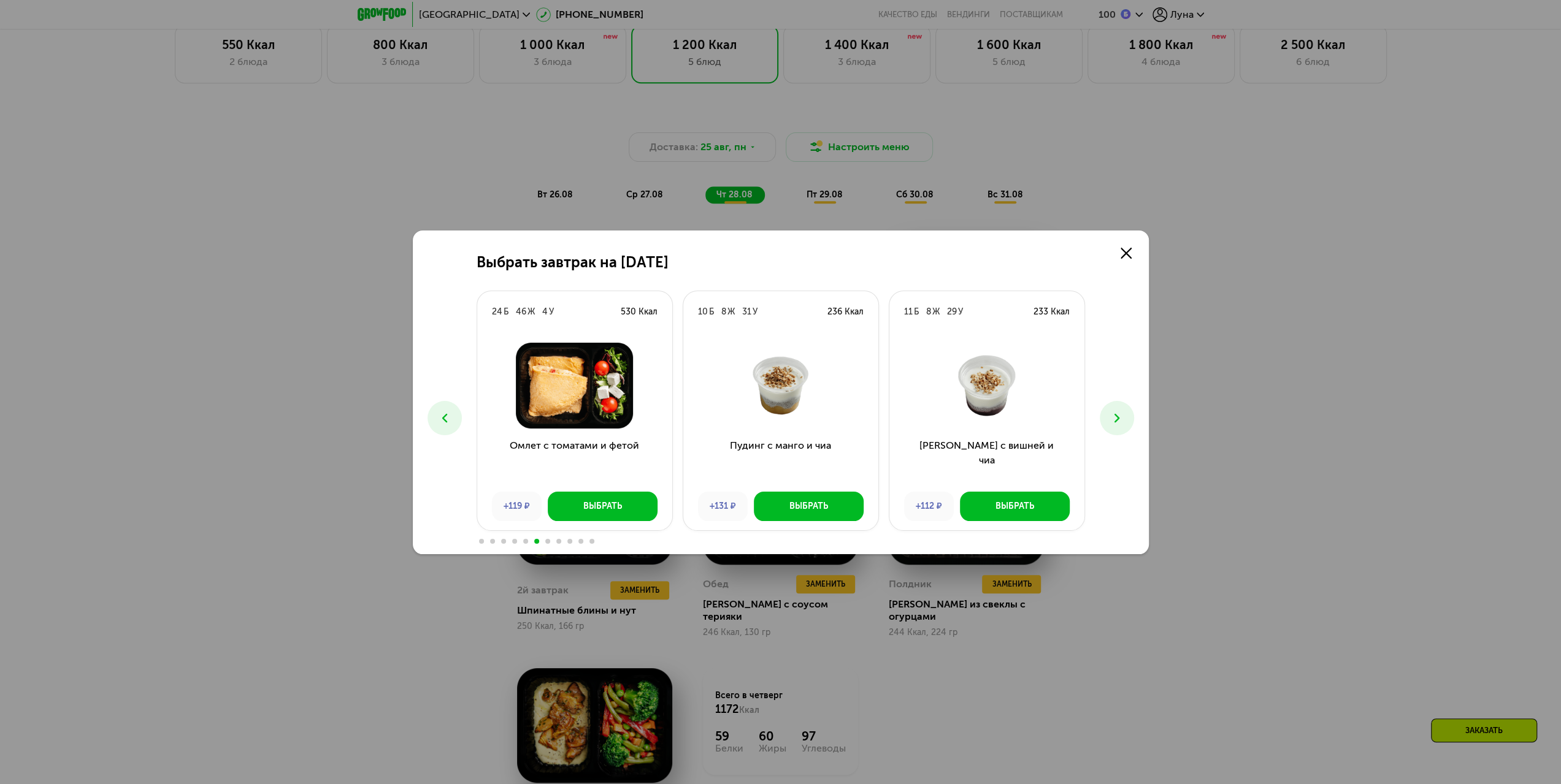
click at [1138, 412] on div "Выбрать завтрак на [DATE] Б 17 Ж 39 У 382 Ккал Сэндвич с курицей +167 ₽ Выбрать…" at bounding box center [780, 392] width 736 height 324
click at [1112, 424] on icon at bounding box center [1117, 418] width 15 height 15
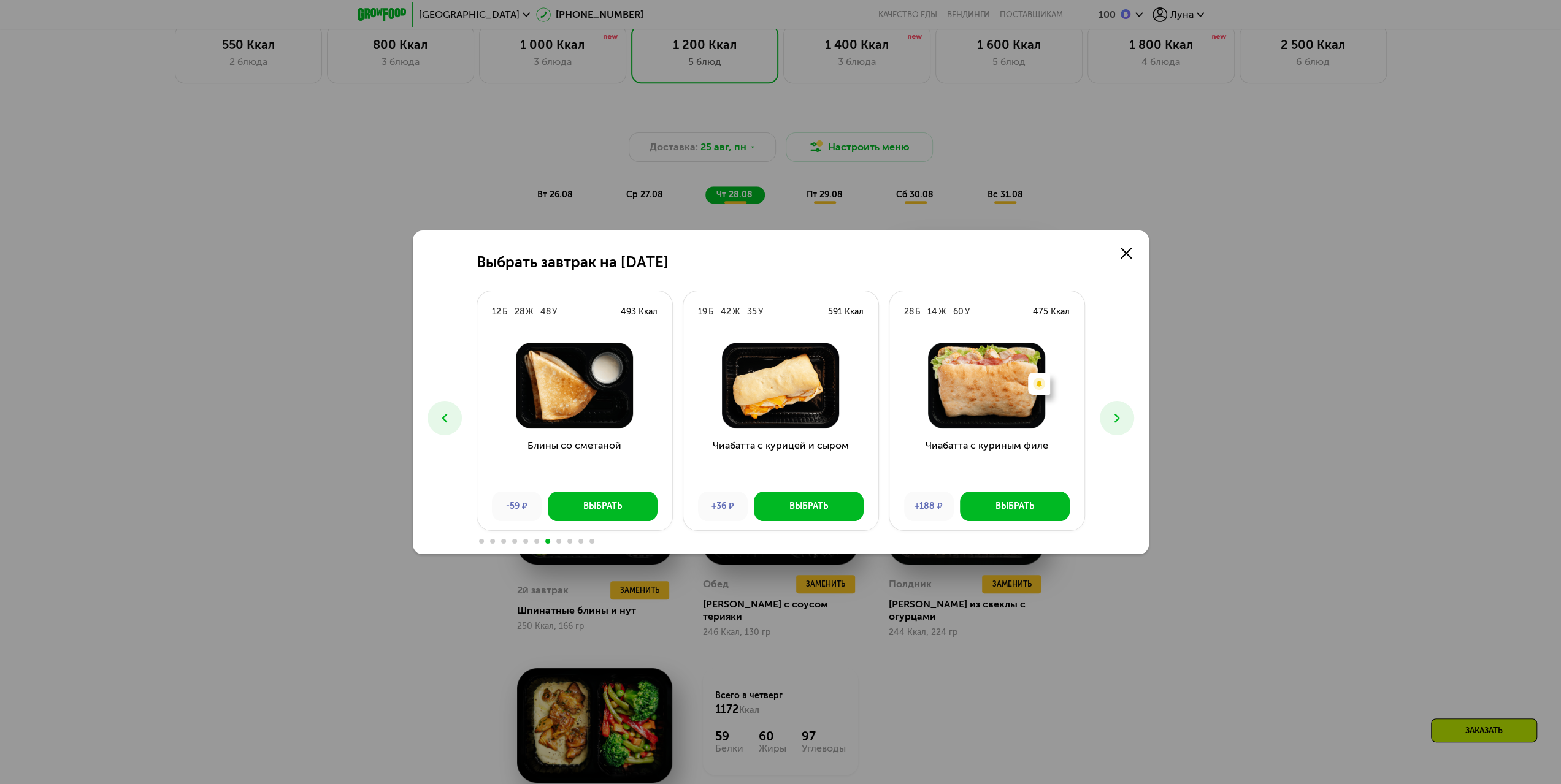
click at [1210, 407] on div "Выбрать завтрак на [DATE] Б 17 Ж 39 У 382 Ккал Сэндвич с курицей +167 ₽ Выбрать…" at bounding box center [780, 392] width 1561 height 784
click at [1128, 244] on link at bounding box center [1126, 253] width 25 height 25
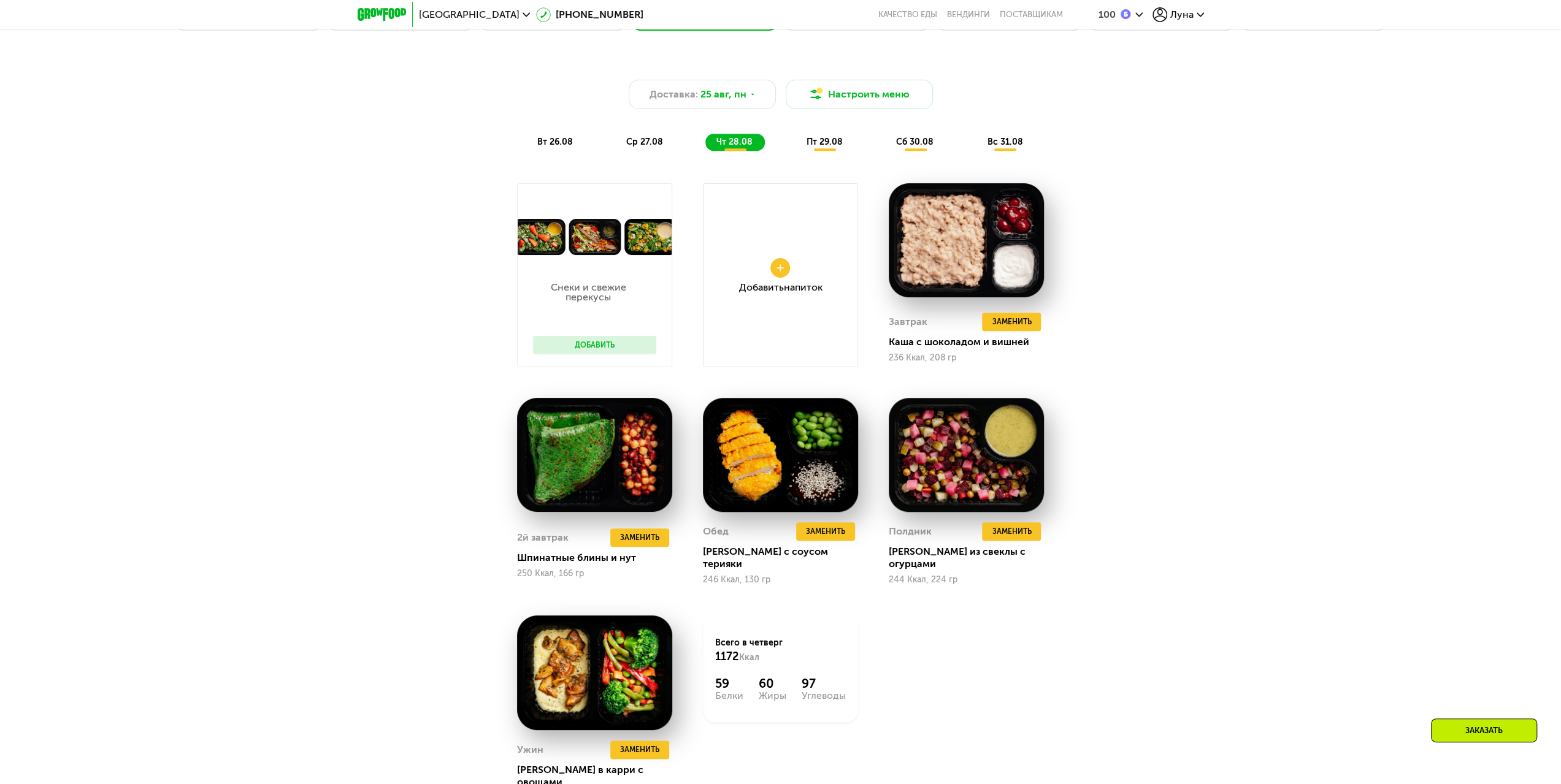
scroll to position [1016, 0]
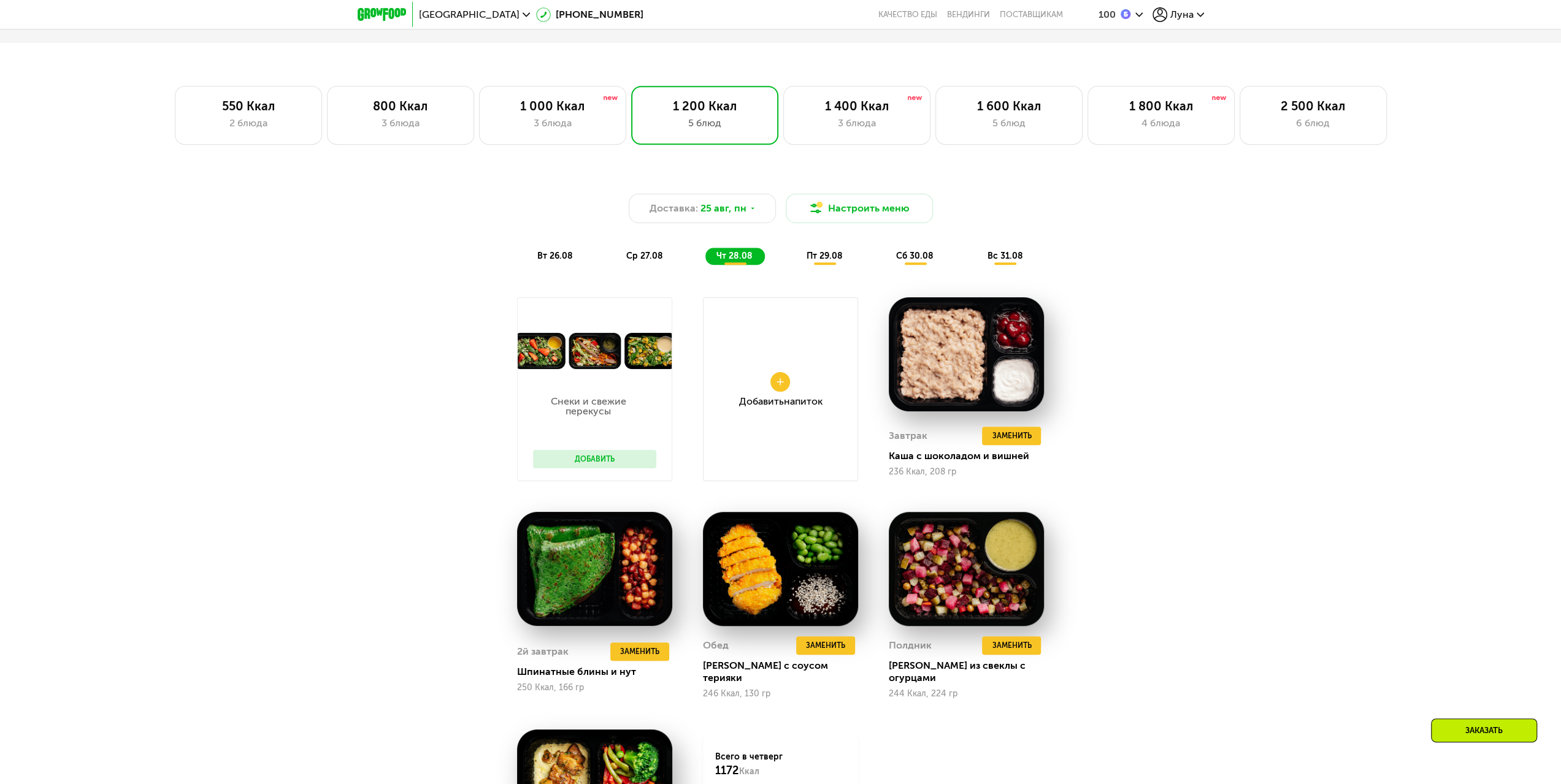
click at [824, 260] on span "пт 29.08" at bounding box center [825, 256] width 36 height 11
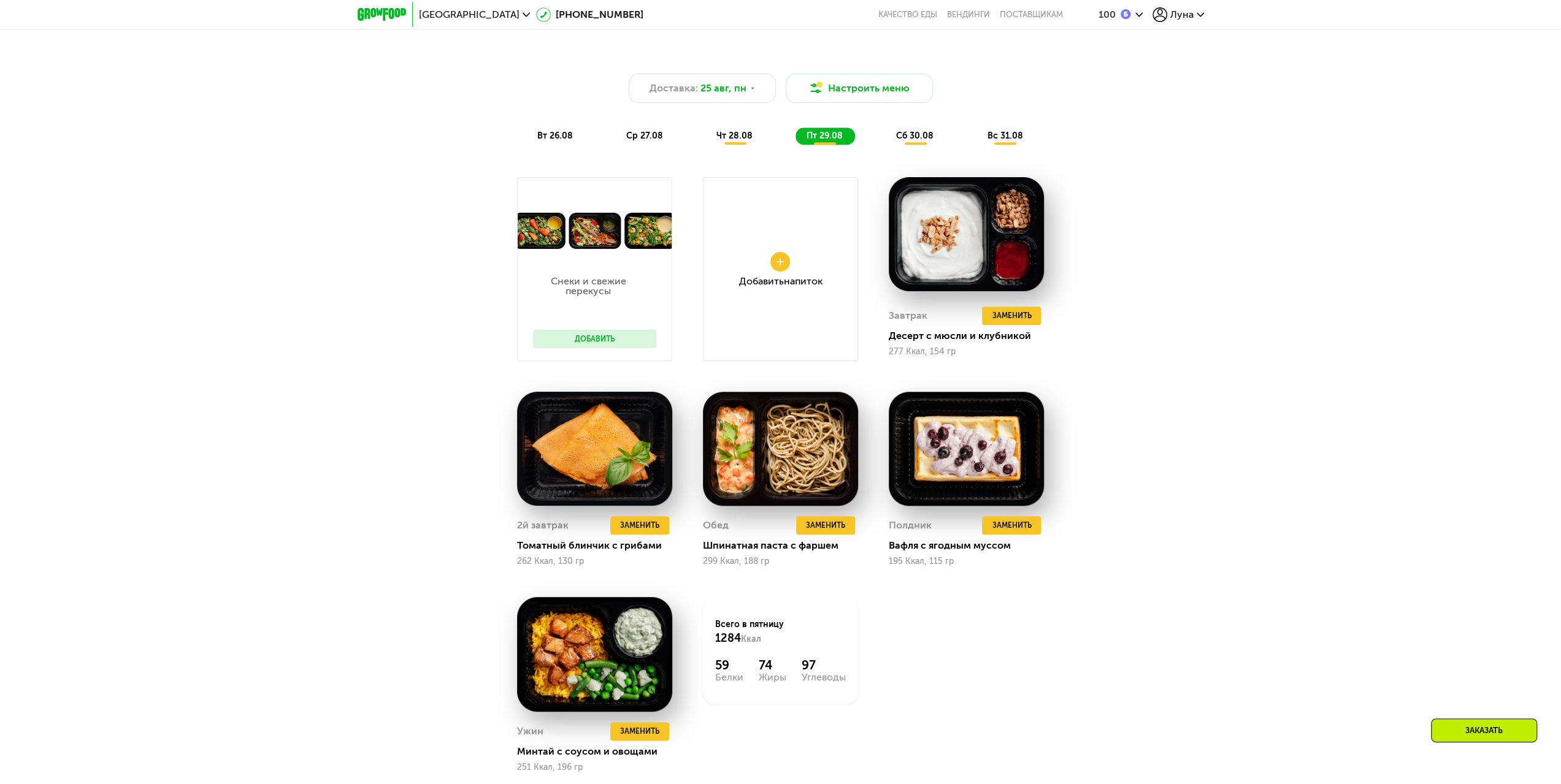
scroll to position [1138, 0]
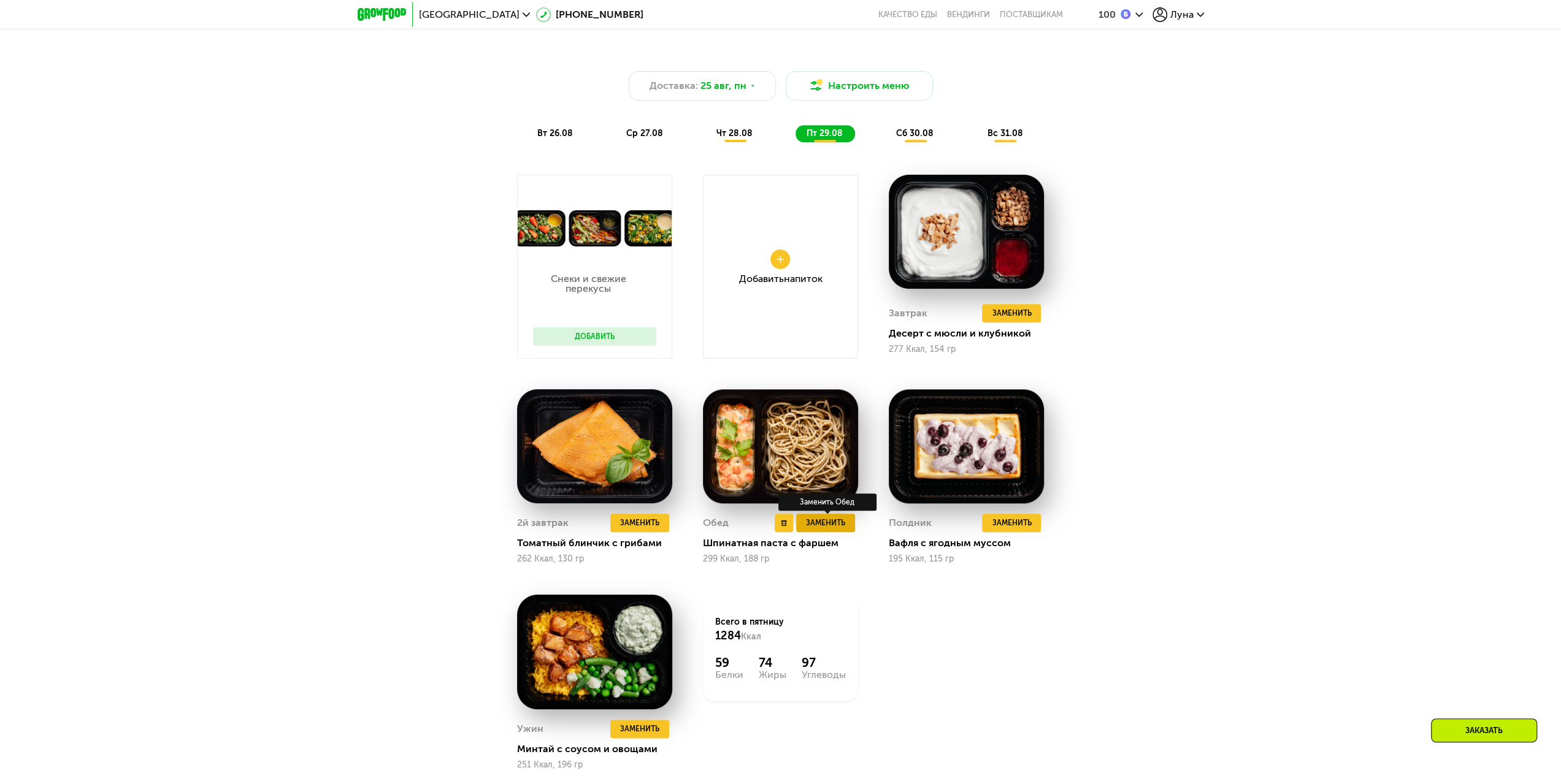
click at [824, 525] on span "Заменить" at bounding box center [826, 523] width 39 height 12
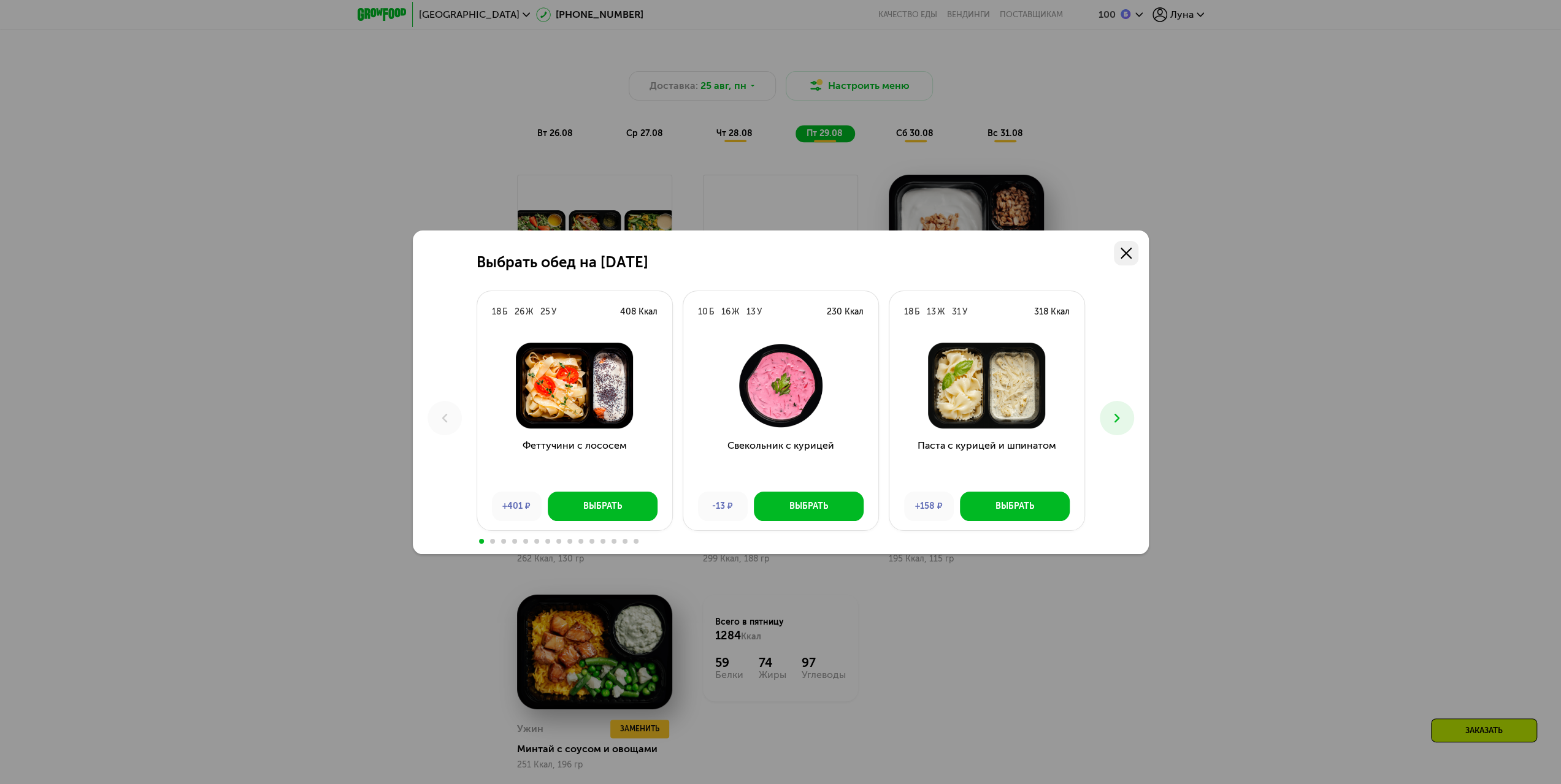
click at [1125, 257] on icon at bounding box center [1126, 253] width 11 height 11
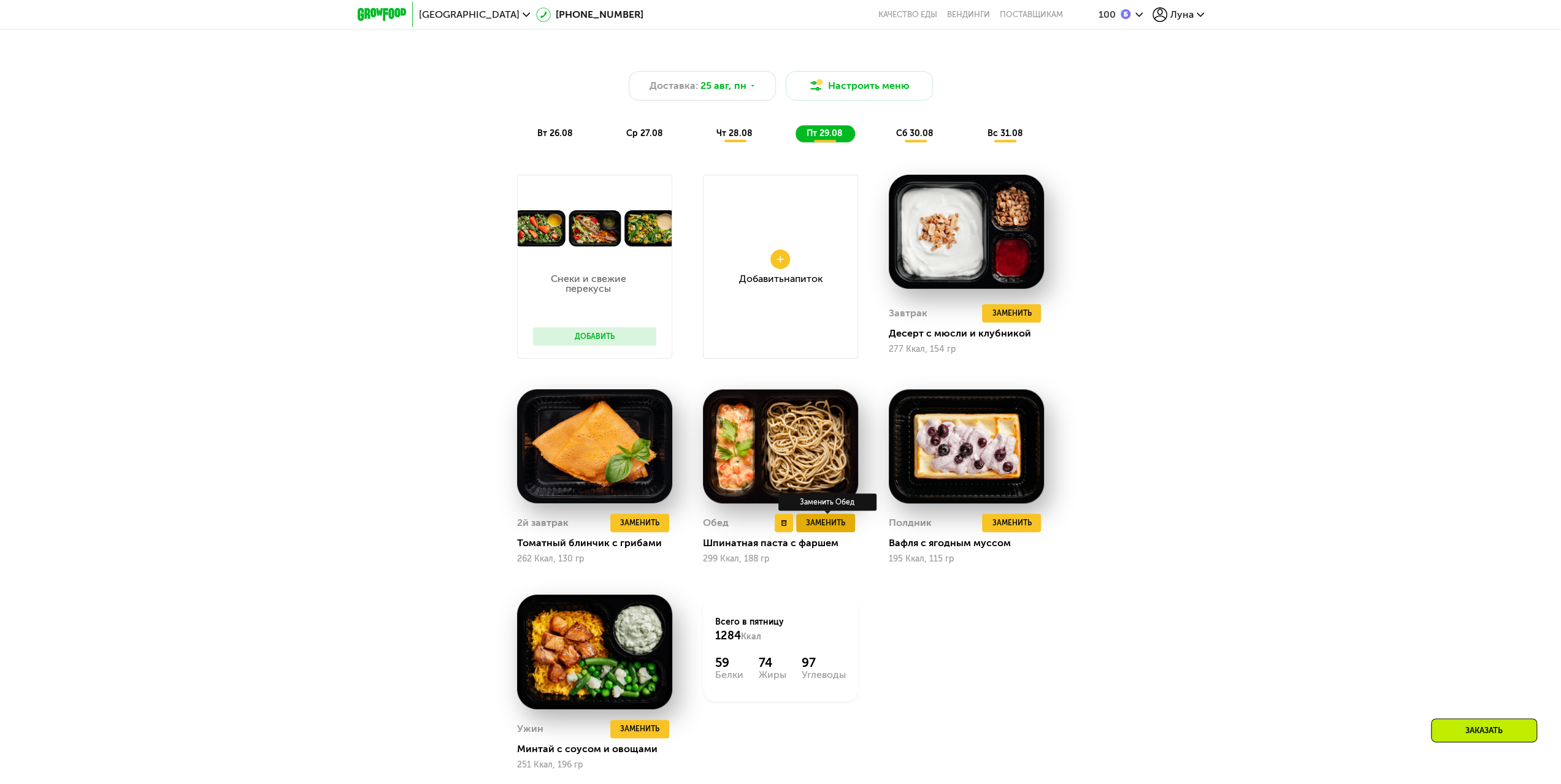
click at [841, 529] on span "Заменить" at bounding box center [826, 523] width 39 height 12
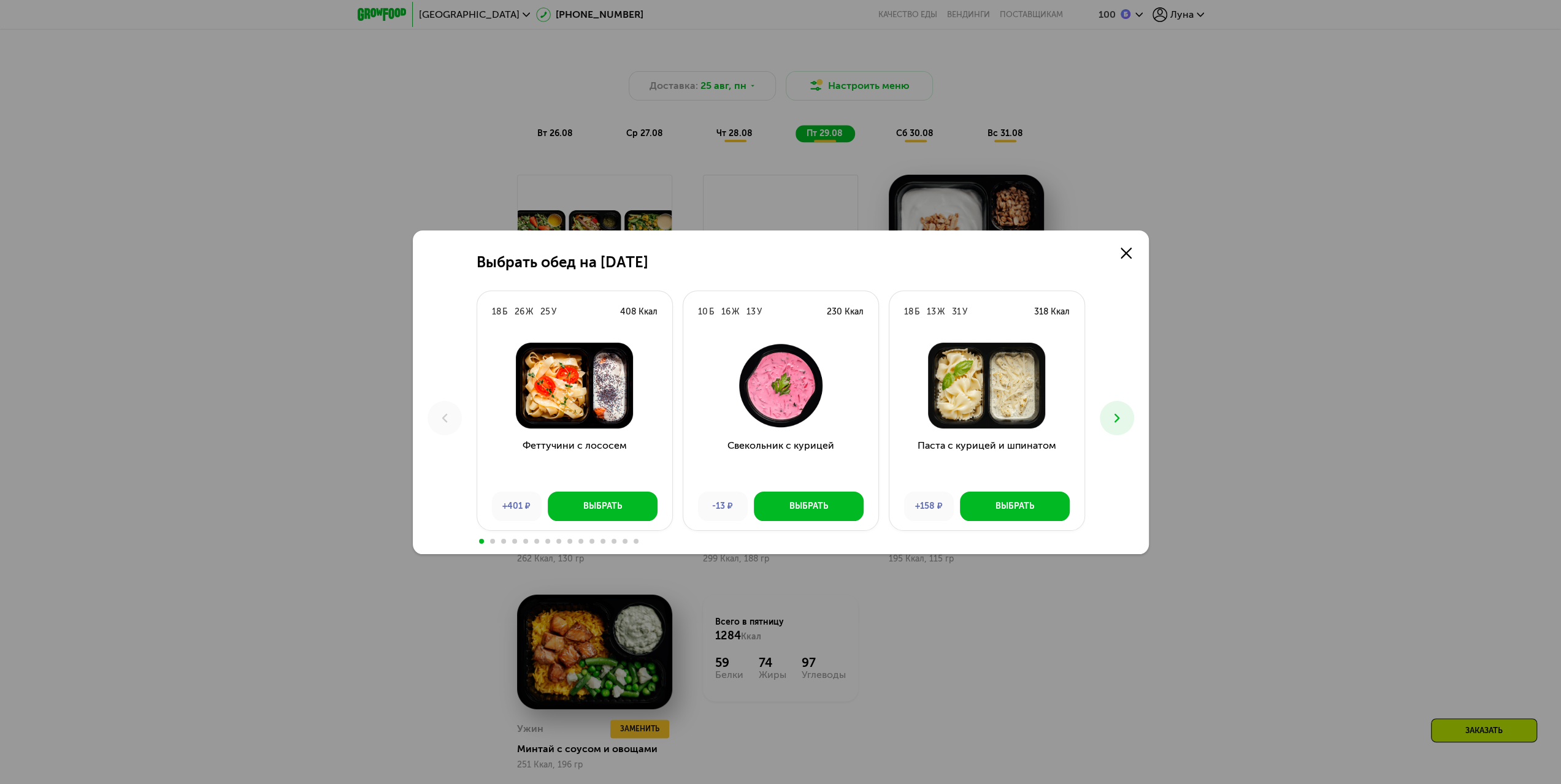
click at [1116, 418] on icon at bounding box center [1117, 418] width 15 height 15
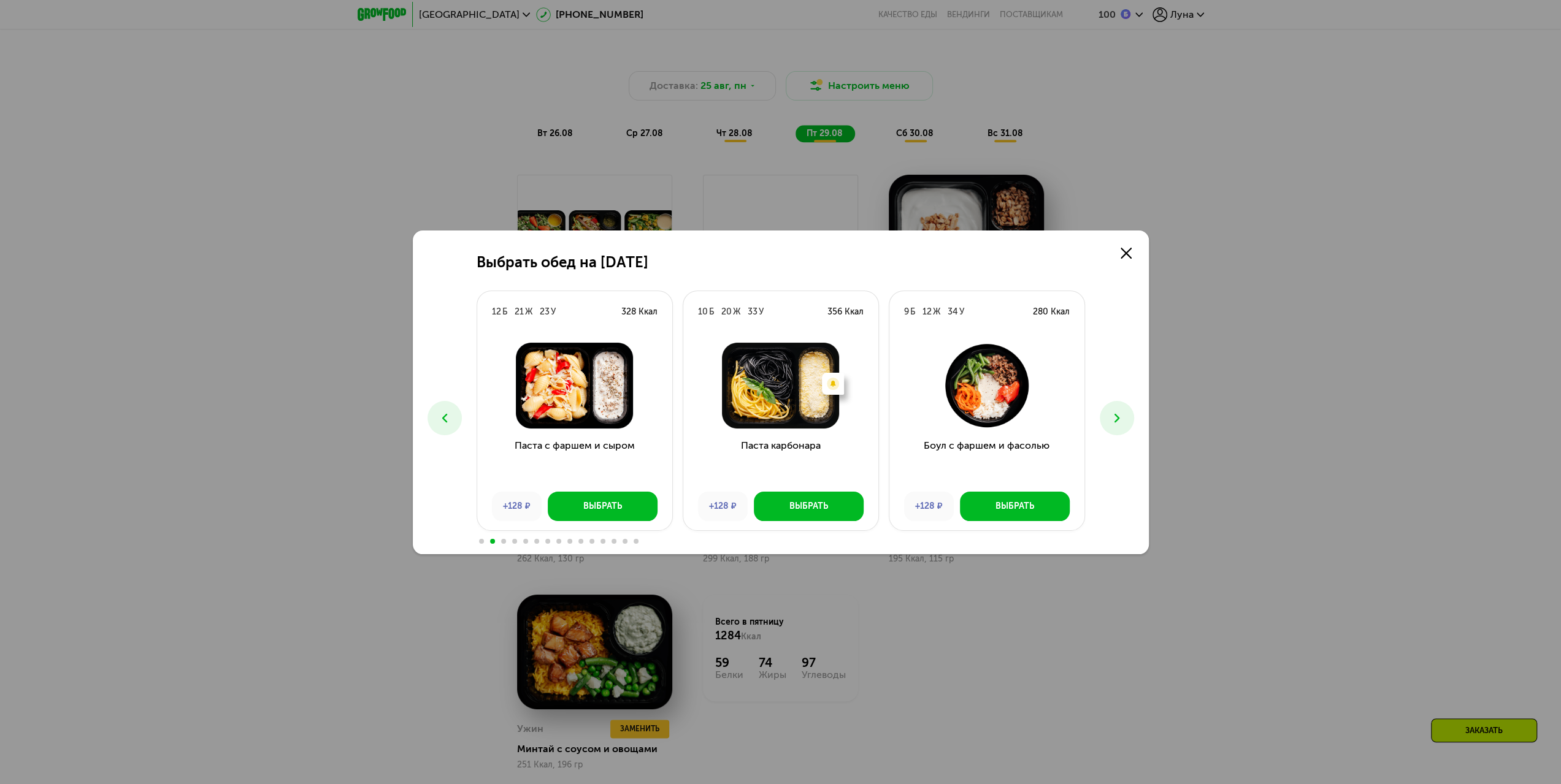
click at [1116, 418] on icon at bounding box center [1117, 418] width 15 height 15
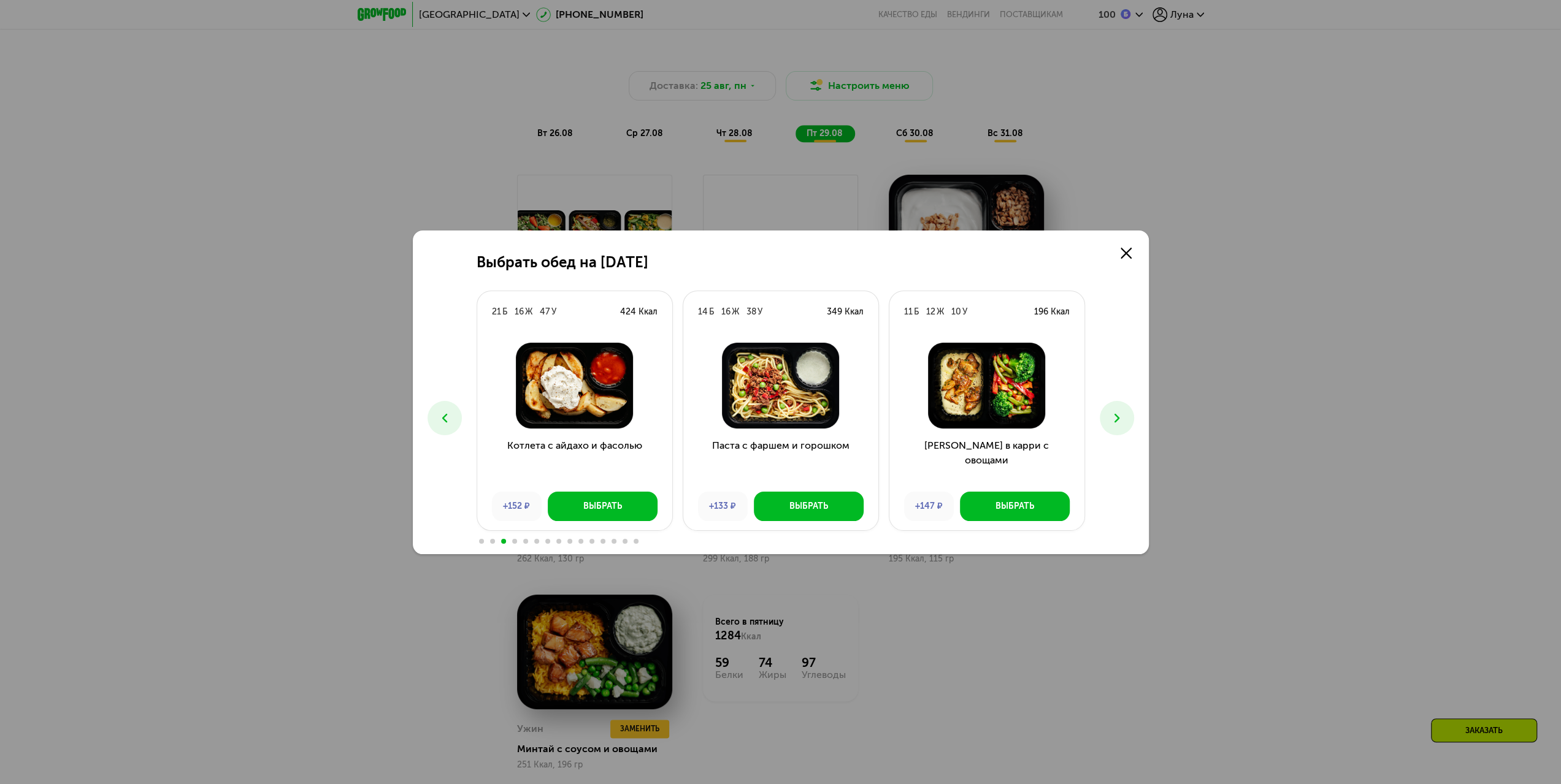
click at [1110, 420] on icon at bounding box center [1117, 418] width 15 height 15
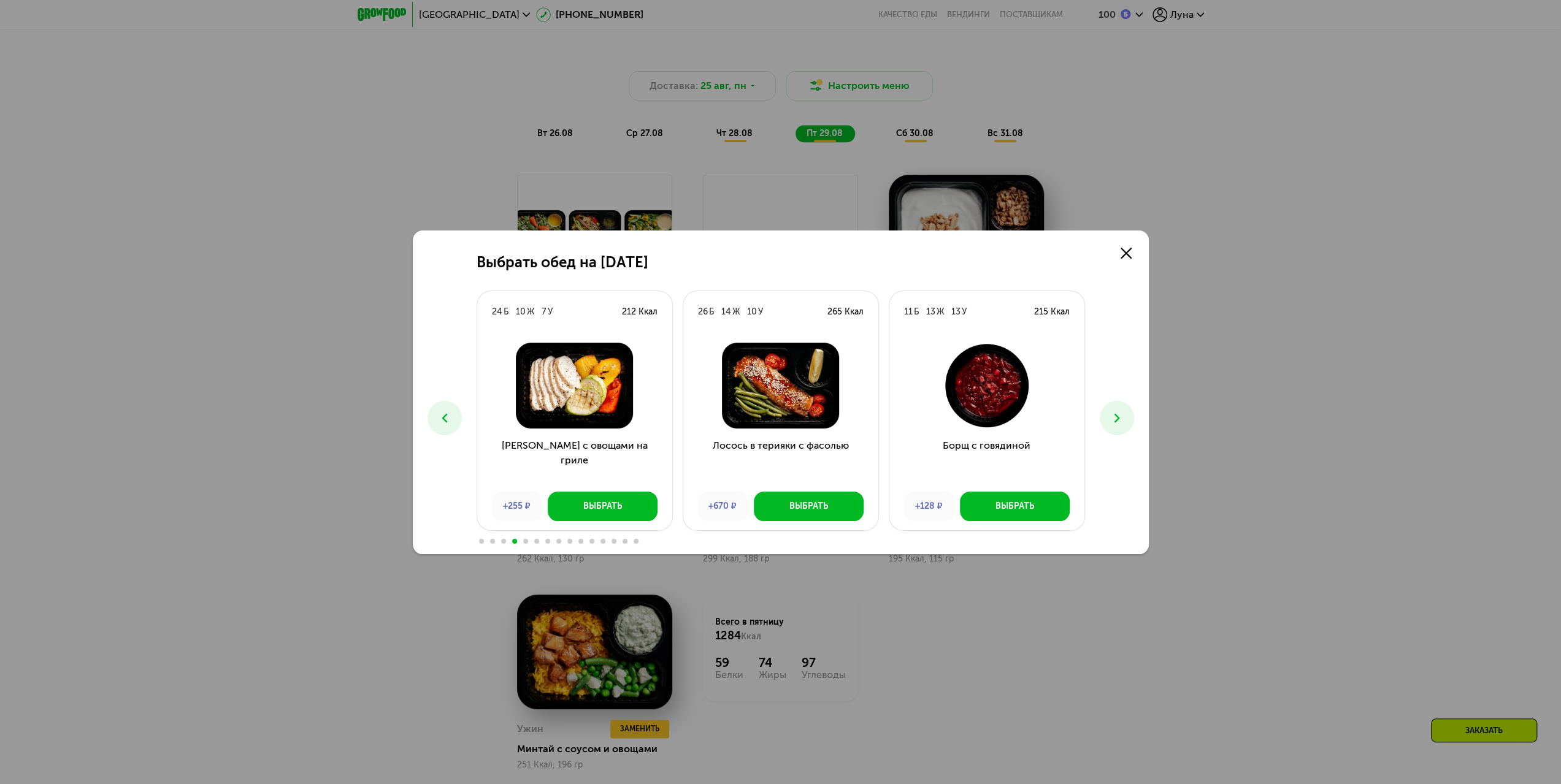
click at [1110, 420] on icon at bounding box center [1117, 418] width 15 height 15
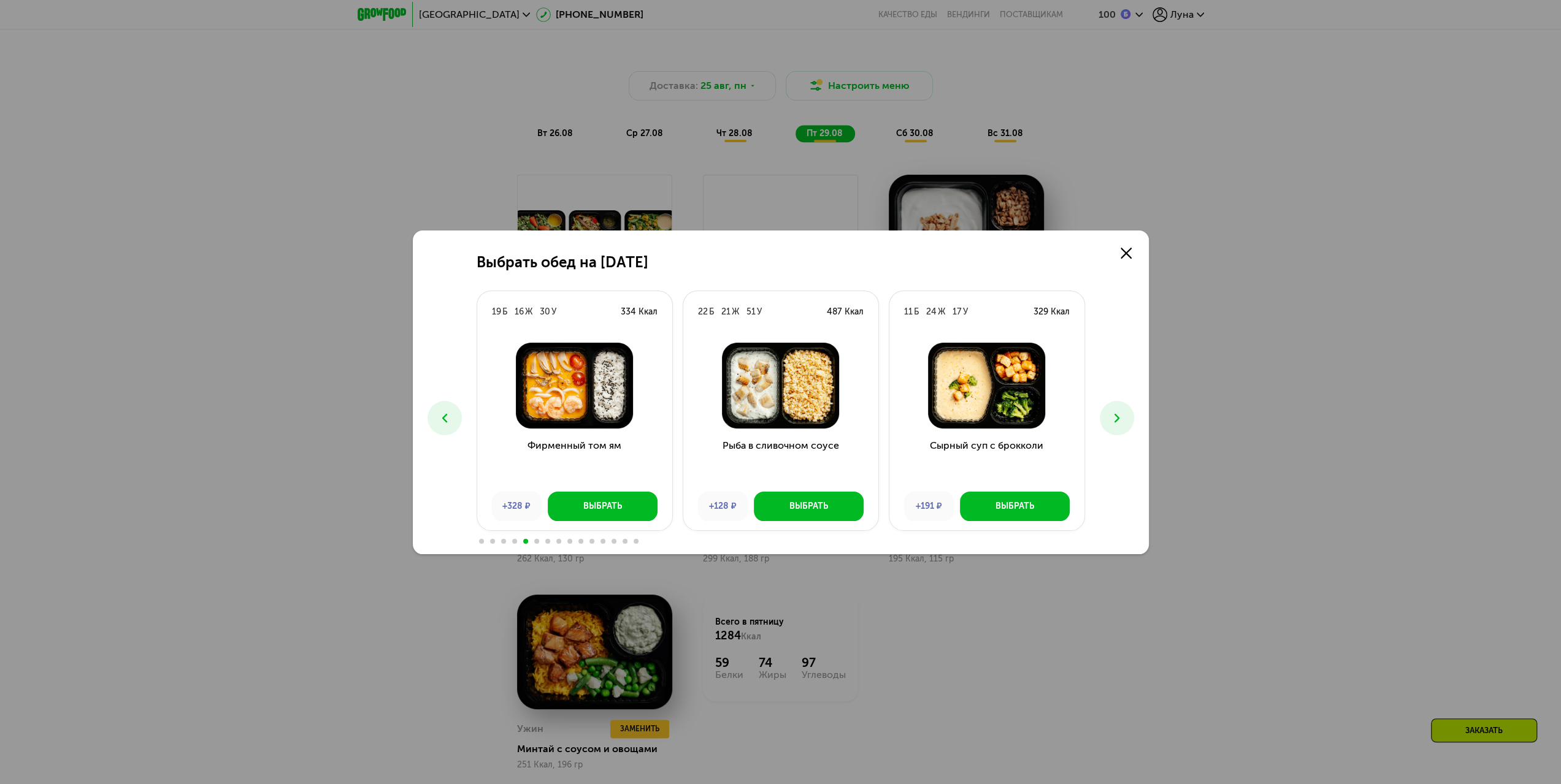
click at [1110, 420] on icon at bounding box center [1117, 418] width 15 height 15
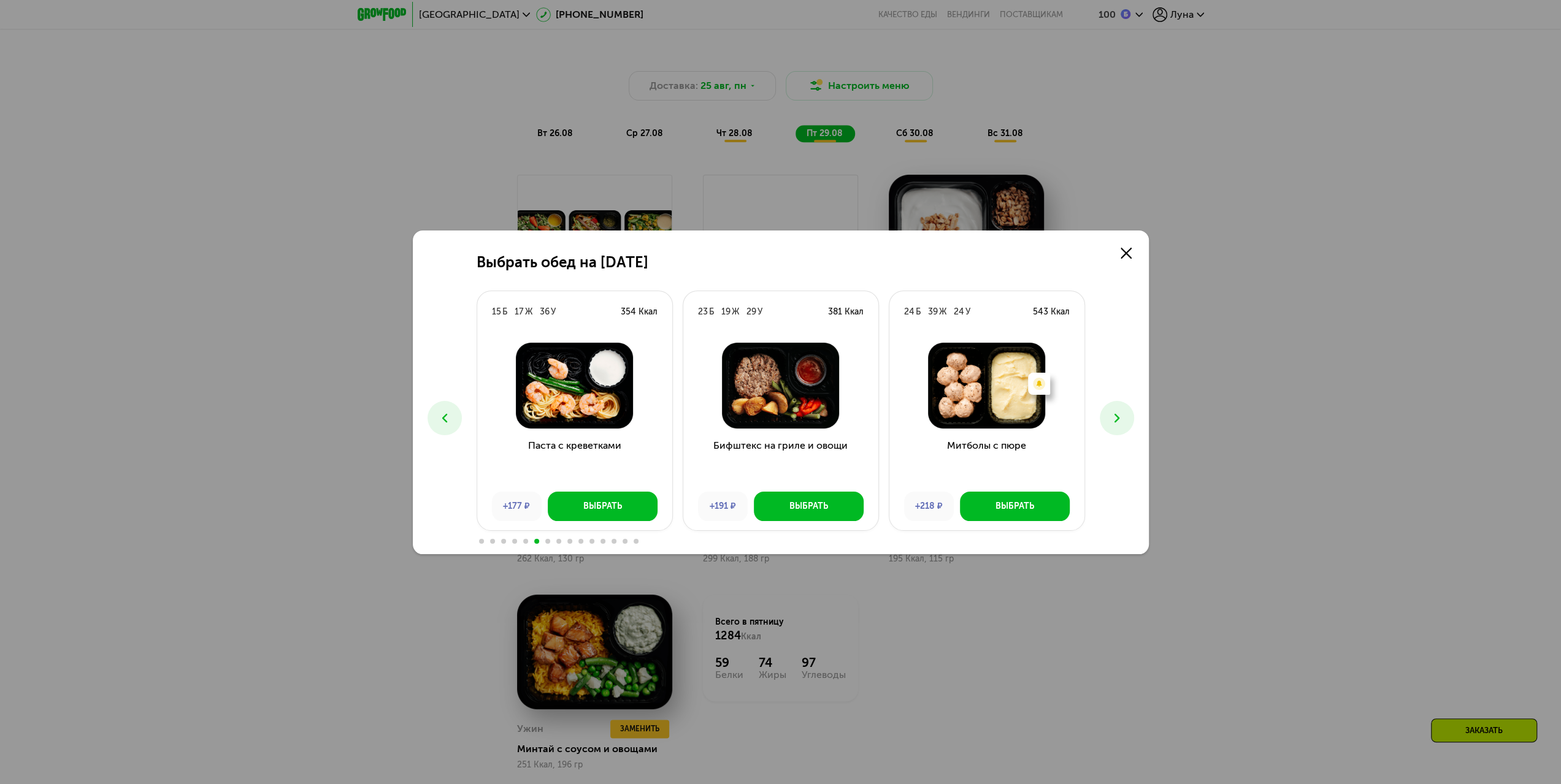
click at [1110, 420] on icon at bounding box center [1117, 418] width 15 height 15
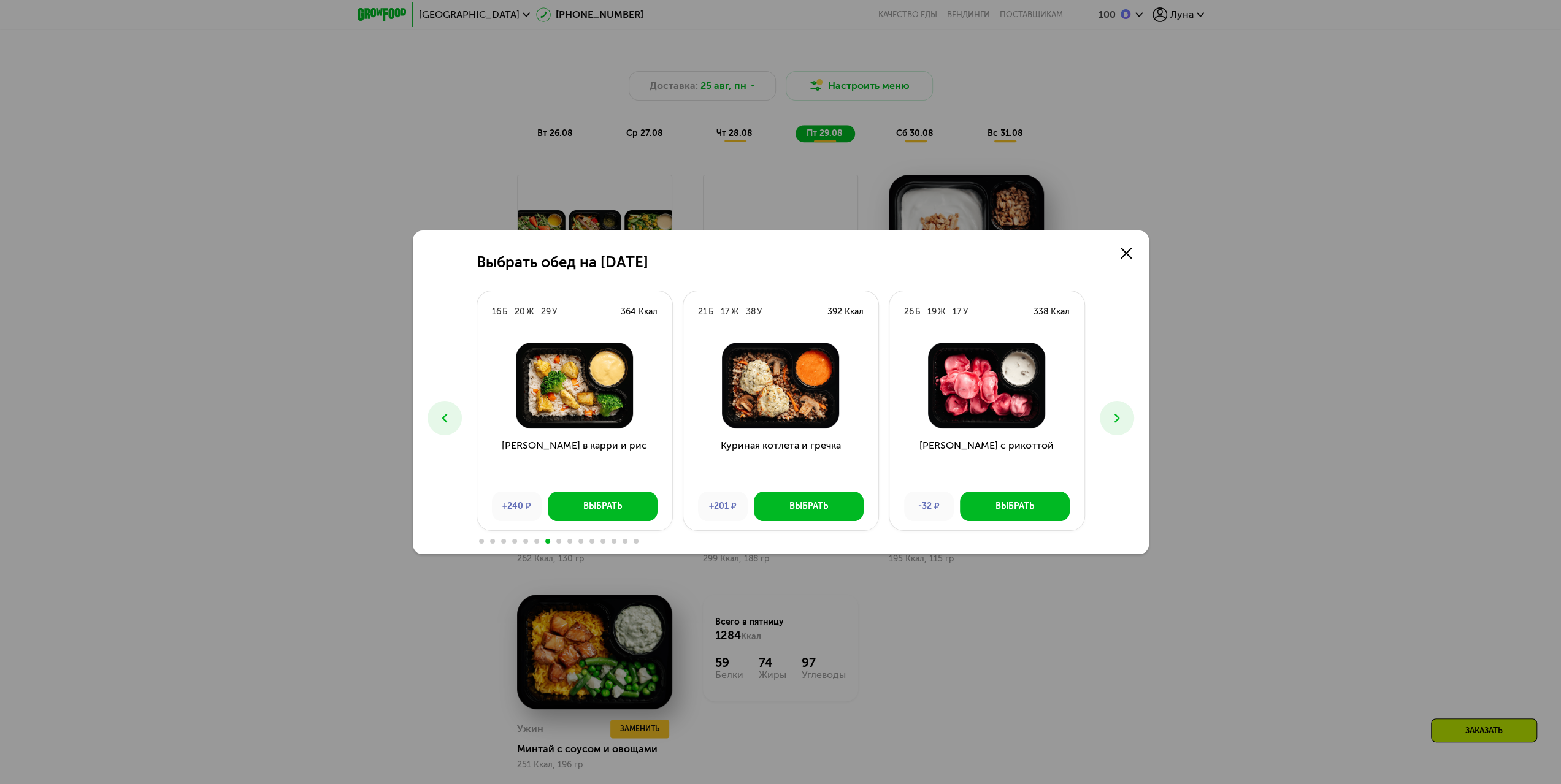
click at [1110, 420] on icon at bounding box center [1117, 418] width 15 height 15
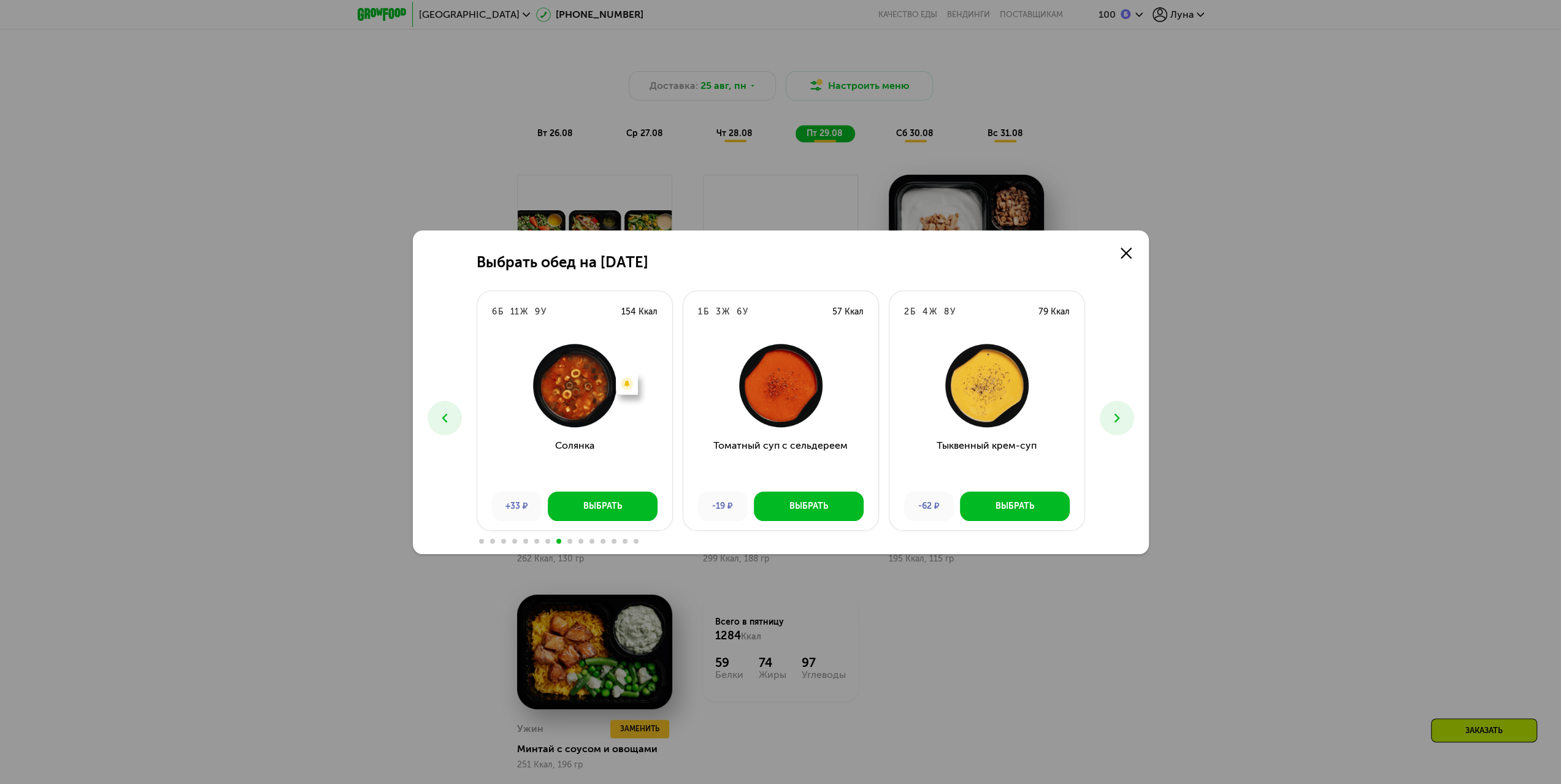
click at [1112, 420] on icon at bounding box center [1117, 418] width 15 height 15
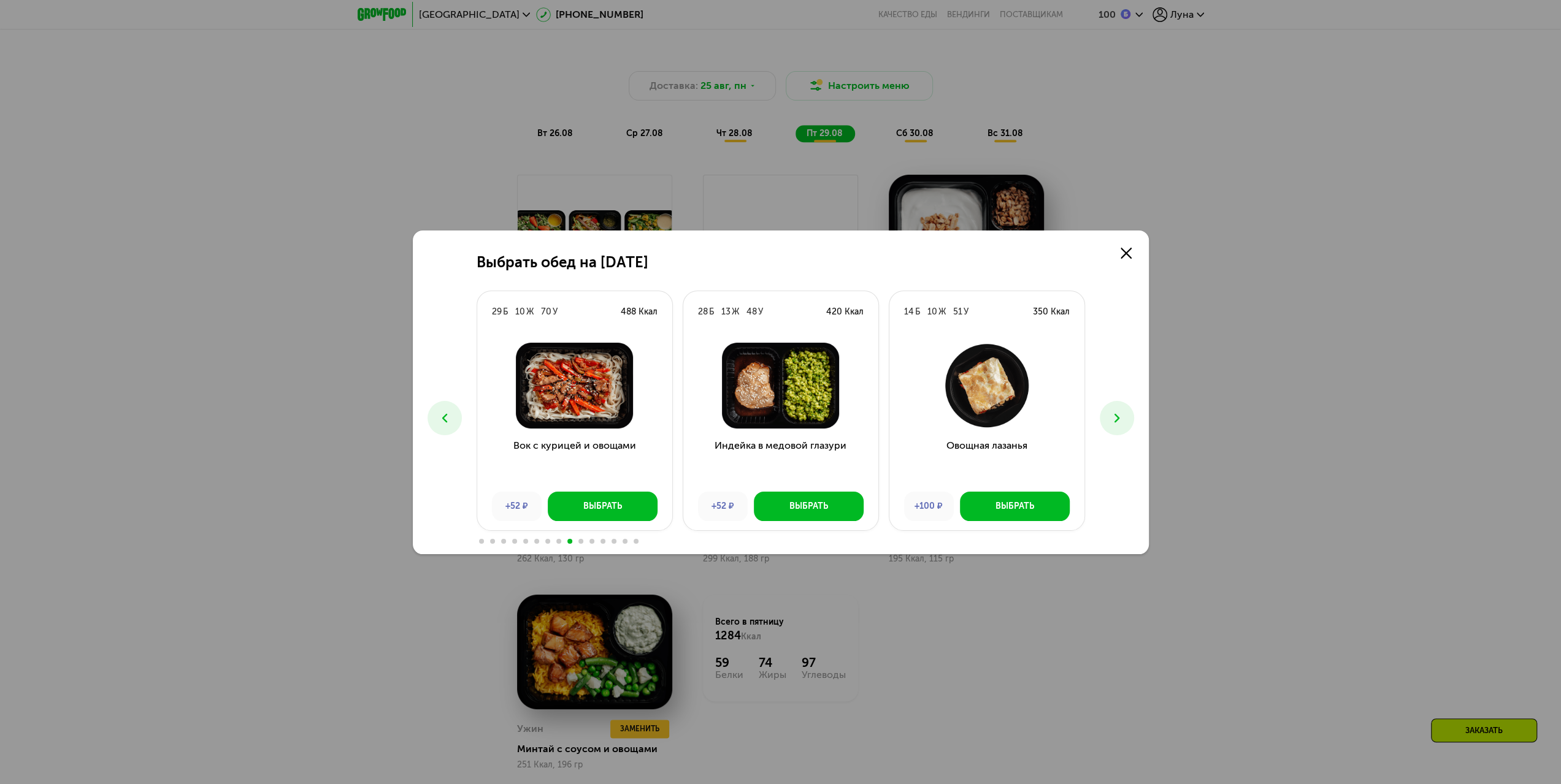
click at [1276, 355] on div "Выбрать обед на [DATE] Б 26 Ж 25 У 408 Ккал Феттучини с лососем +401 ₽ Выбрать …" at bounding box center [780, 392] width 1561 height 784
click at [1126, 244] on link at bounding box center [1126, 253] width 25 height 25
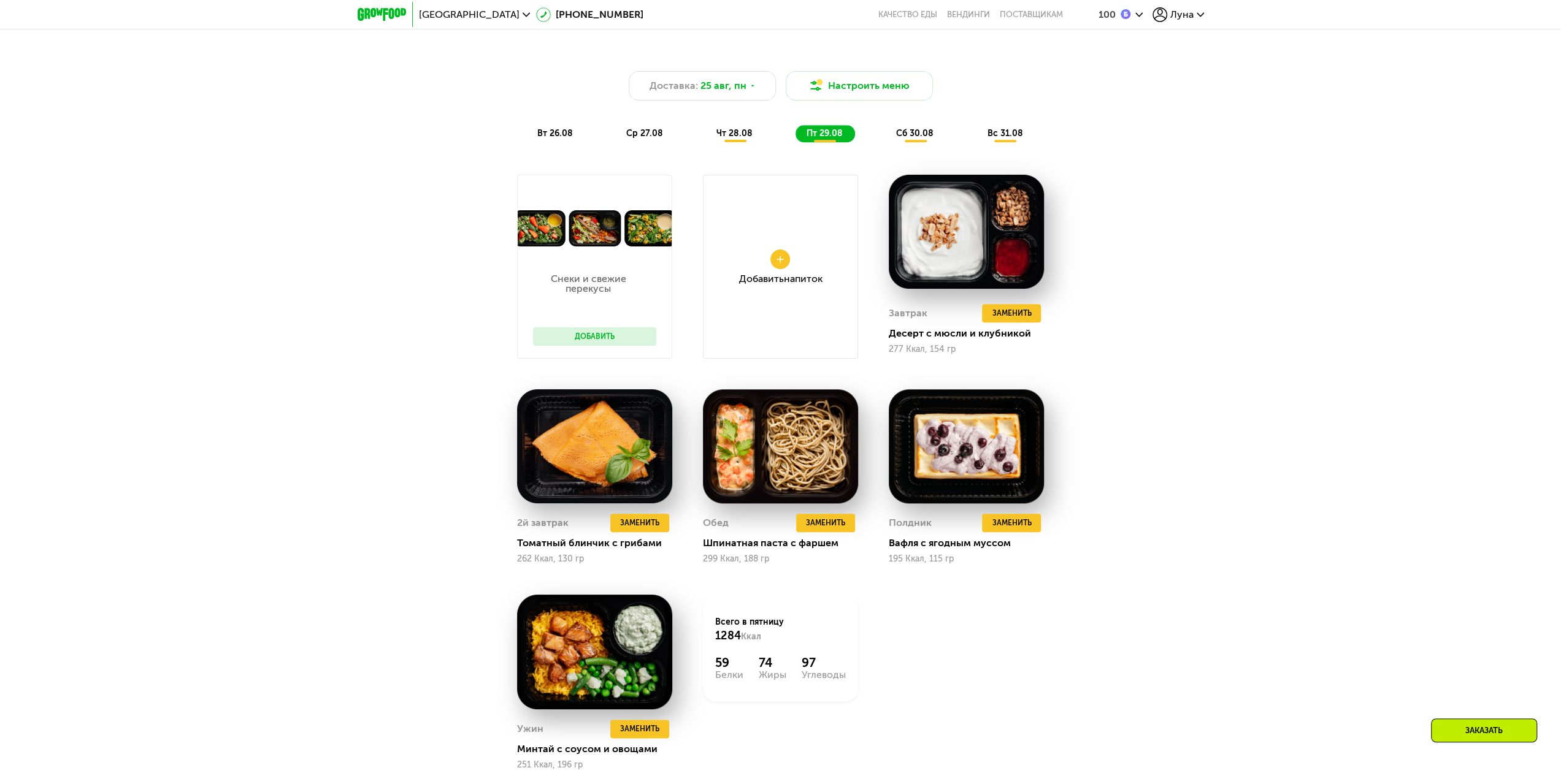
click at [1187, 10] on span "Луна" at bounding box center [1182, 14] width 23 height 10
click at [1138, 52] on link "Мои заказы" at bounding box center [1124, 47] width 159 height 37
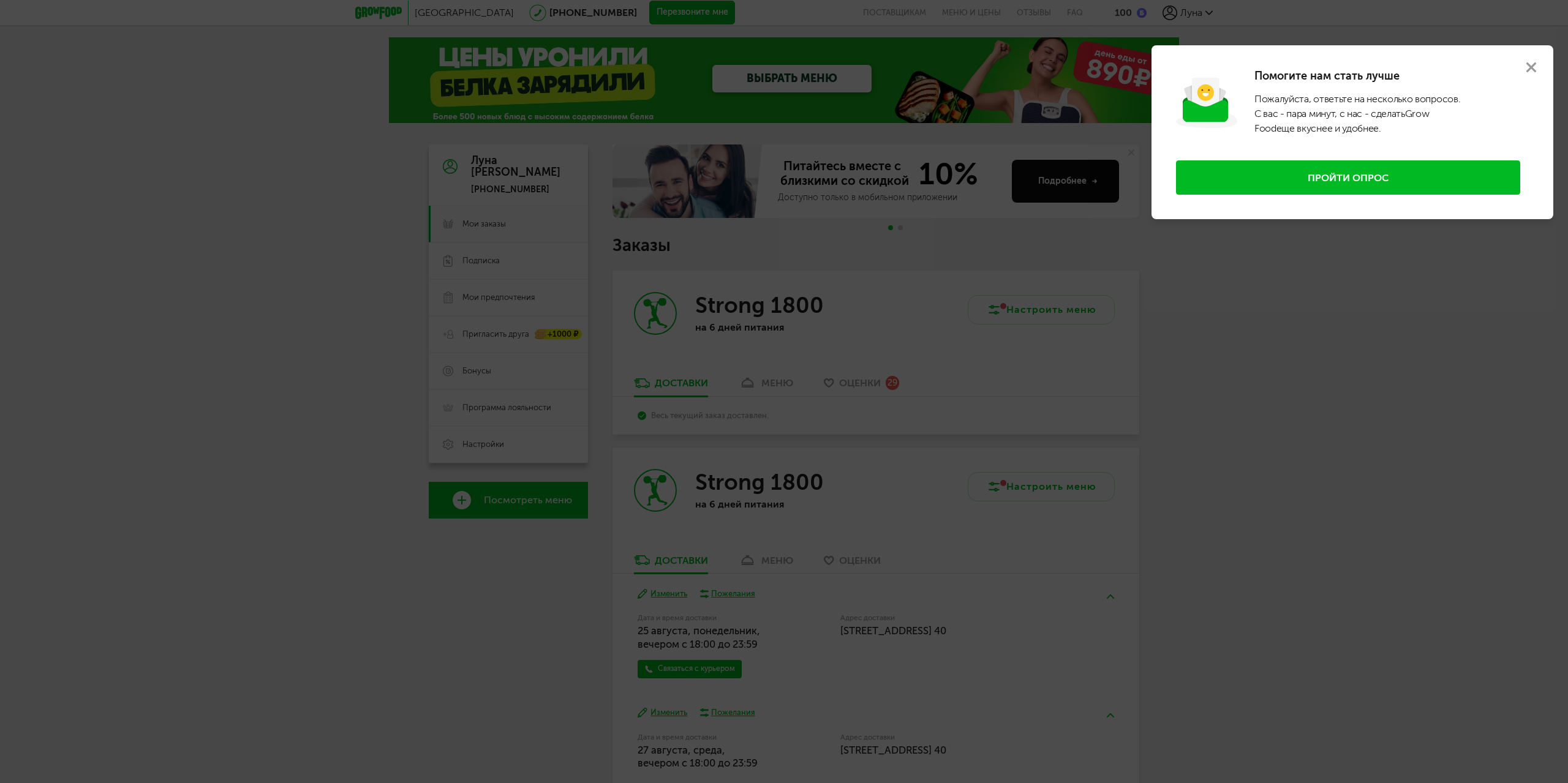
click at [1323, 188] on button "Пройти опрос" at bounding box center [1348, 178] width 345 height 35
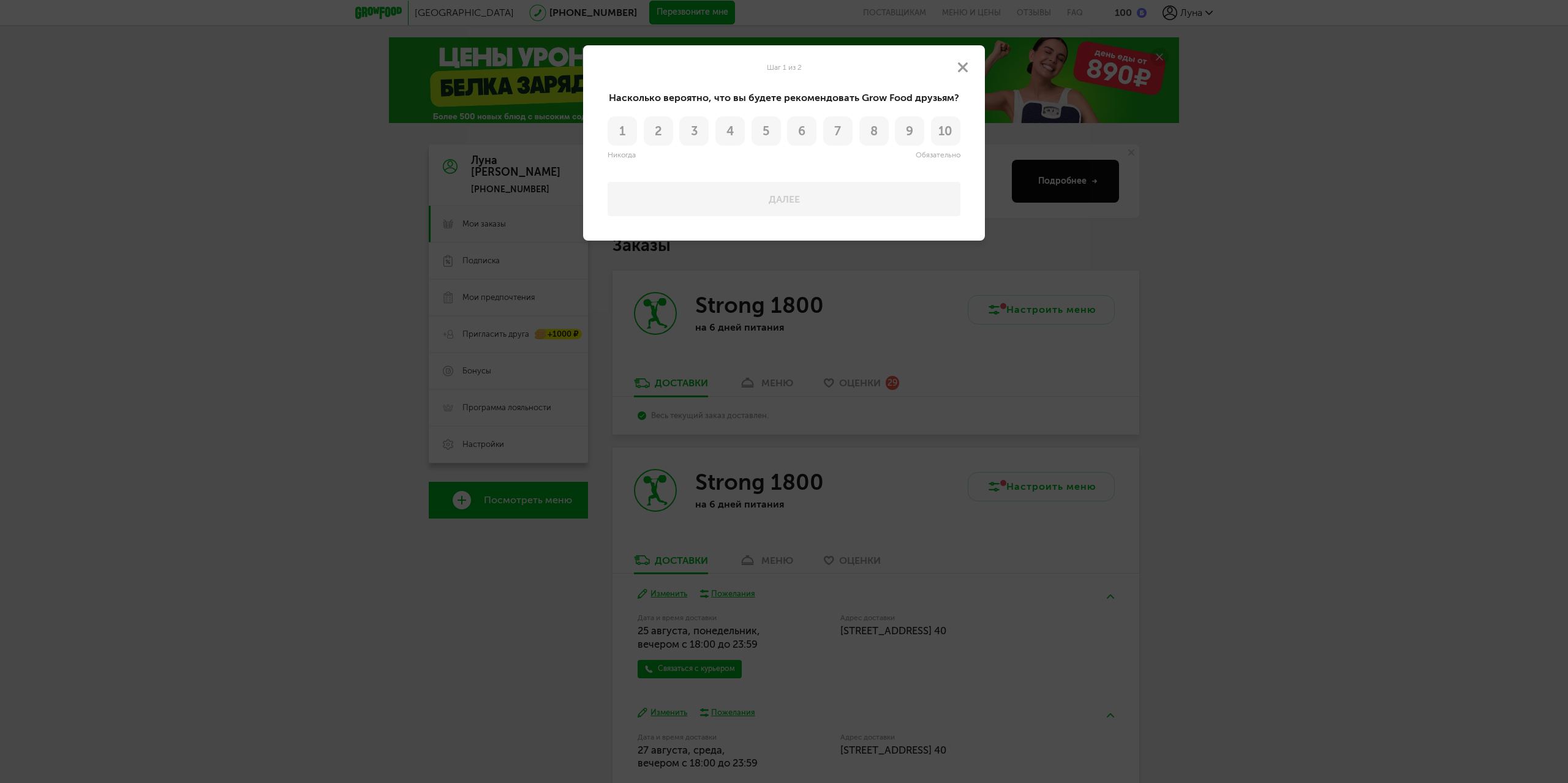
click at [849, 134] on button "7" at bounding box center [838, 130] width 29 height 29
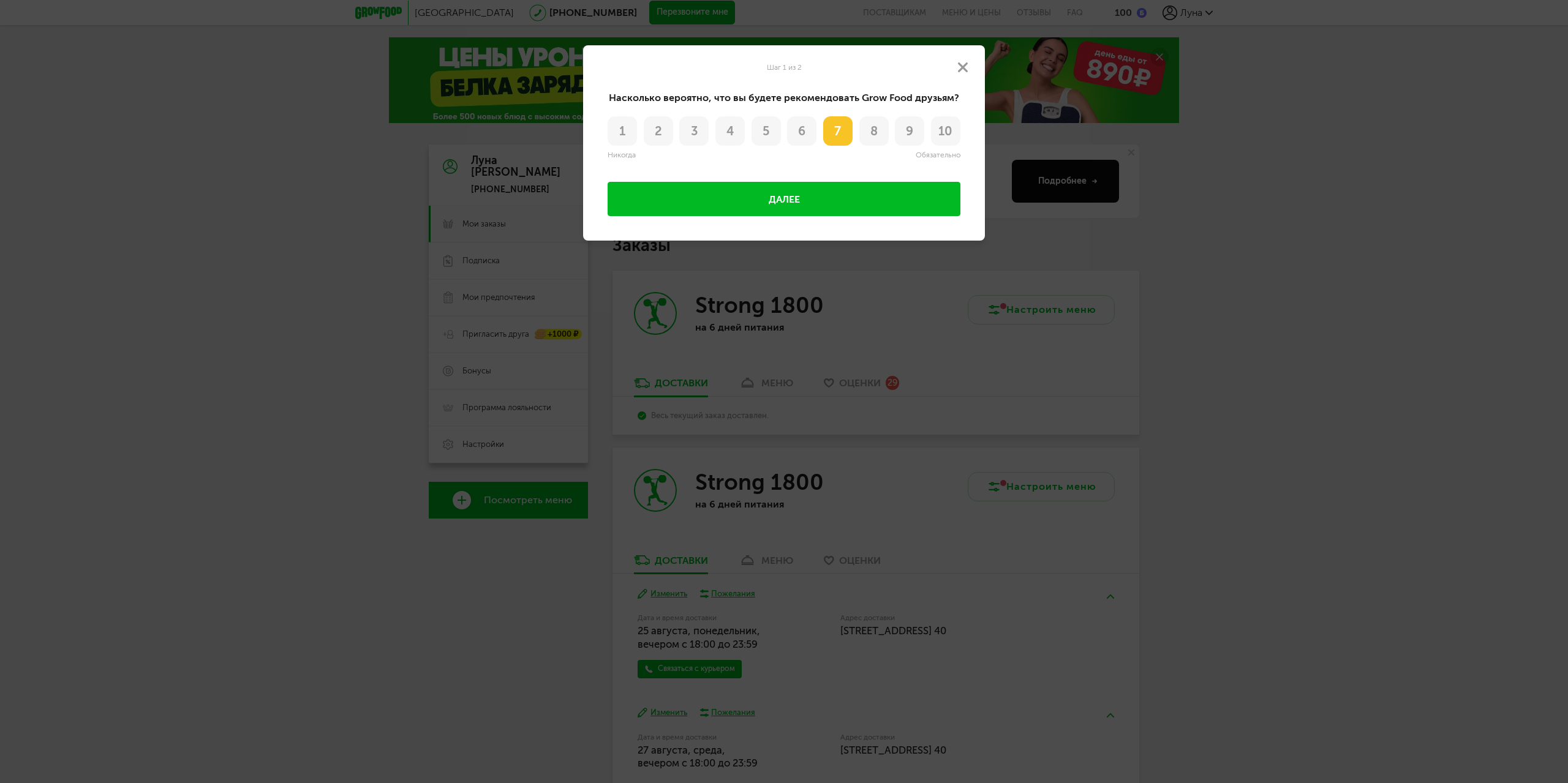
click at [854, 194] on button "Далее" at bounding box center [784, 199] width 353 height 35
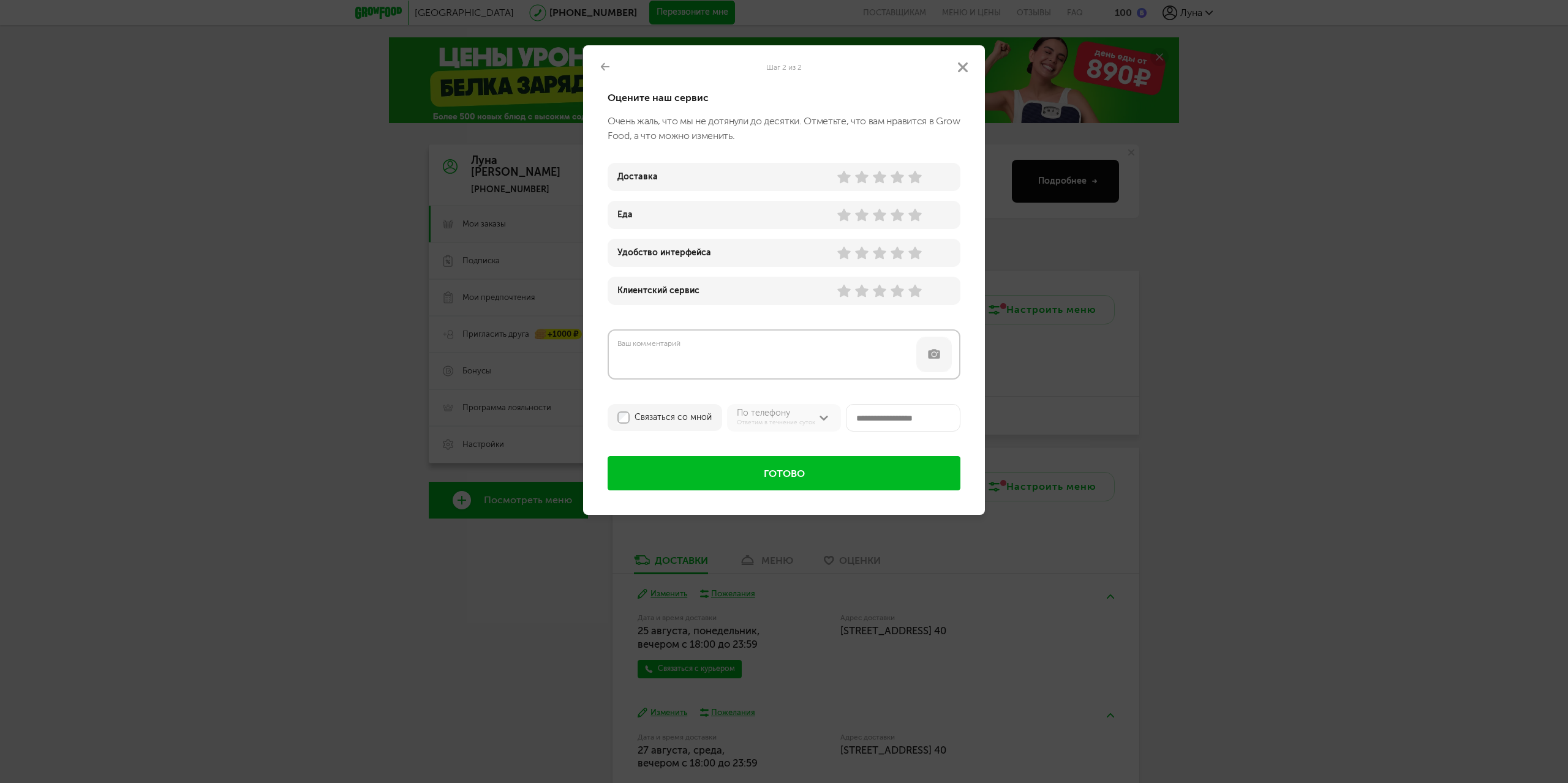
click at [917, 178] on use at bounding box center [915, 177] width 14 height 13
click at [901, 216] on use at bounding box center [898, 215] width 14 height 13
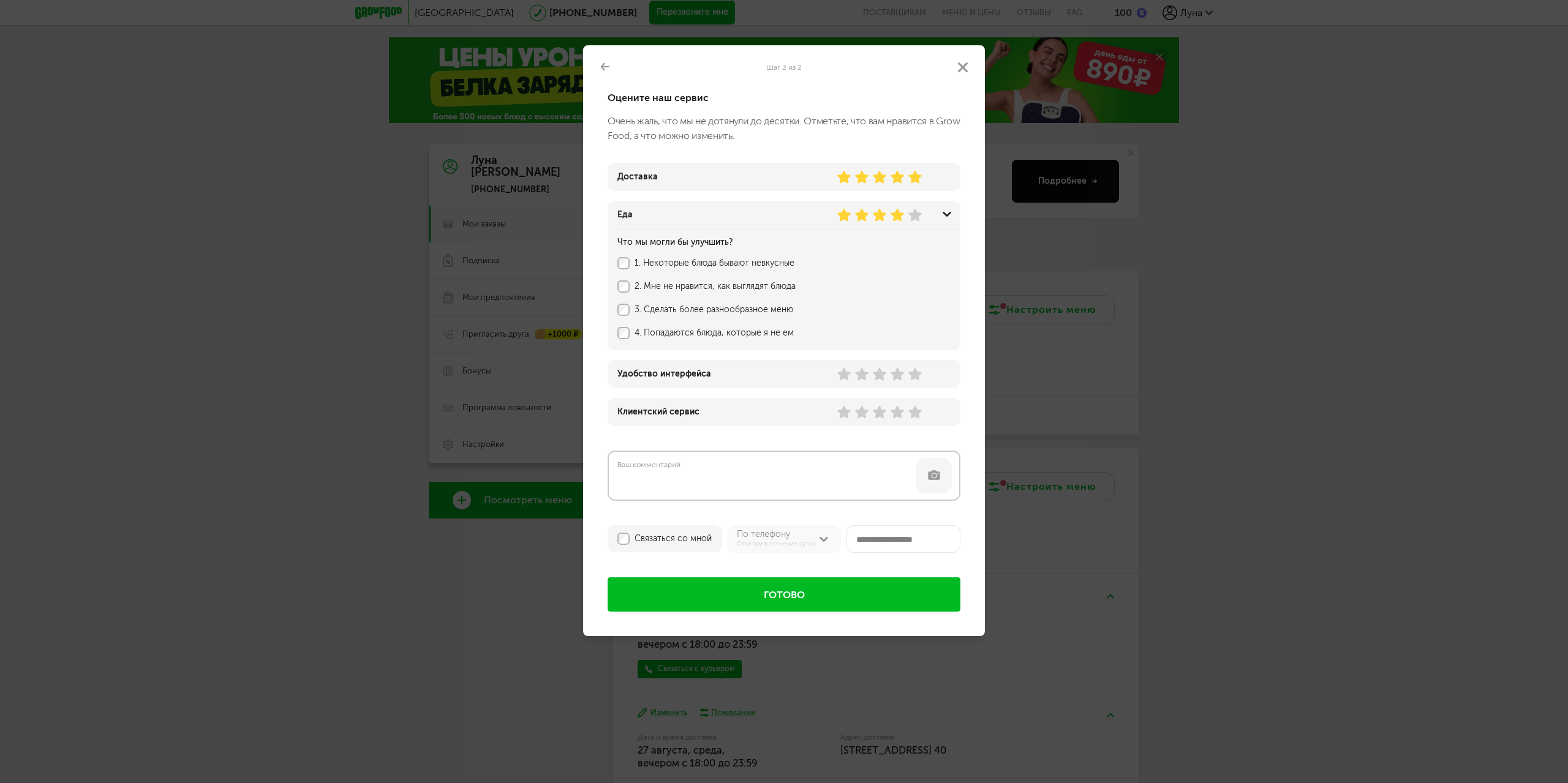
click at [774, 261] on label "1. Некоторые блюда бывают невкусные" at bounding box center [778, 263] width 287 height 10
click at [768, 311] on label "3. Сделать более разнообразное меню" at bounding box center [778, 310] width 287 height 10
click at [894, 375] on use at bounding box center [898, 374] width 14 height 13
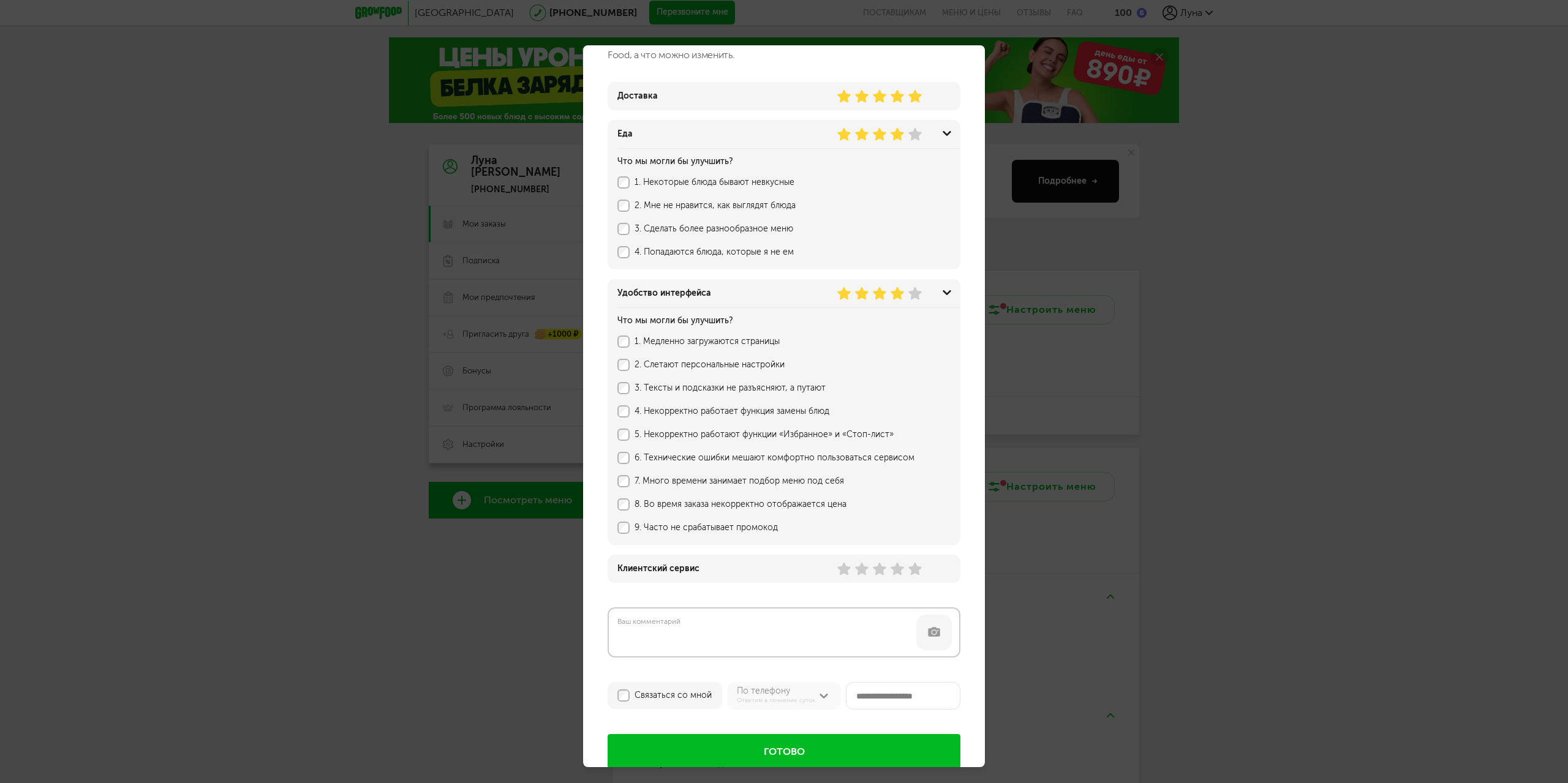
scroll to position [106, 0]
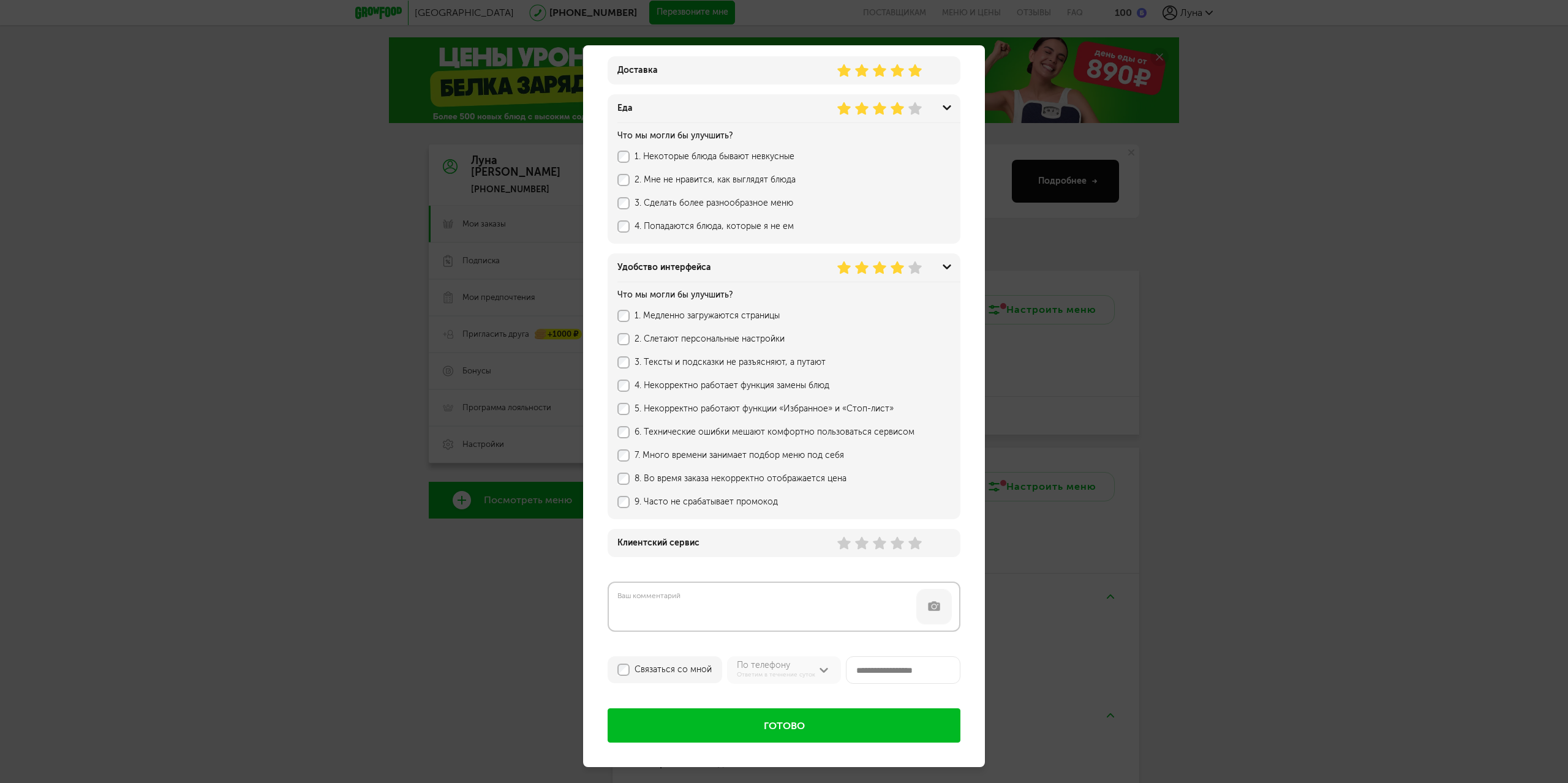
click at [914, 269] on use at bounding box center [915, 268] width 14 height 13
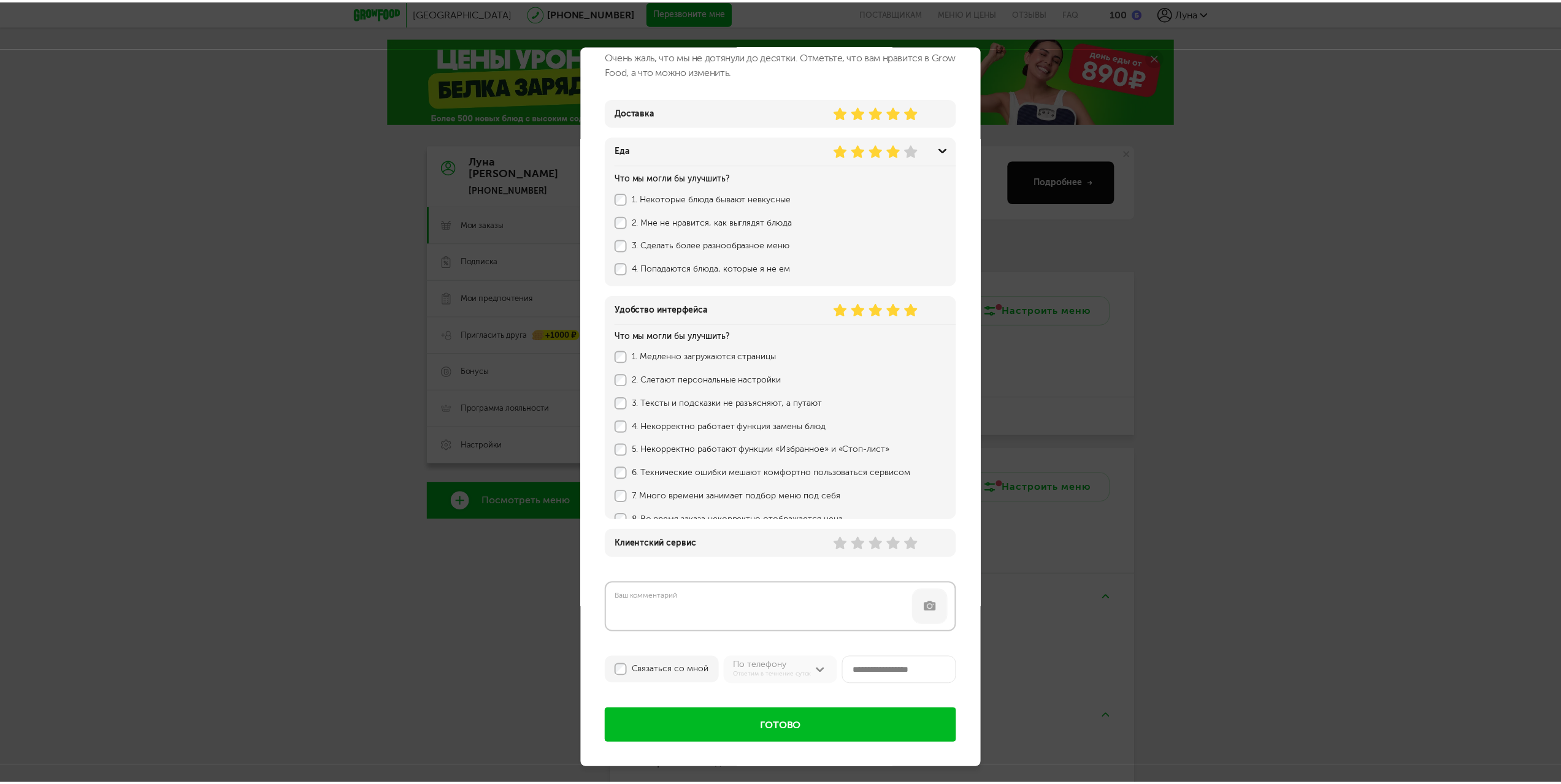
scroll to position [0, 0]
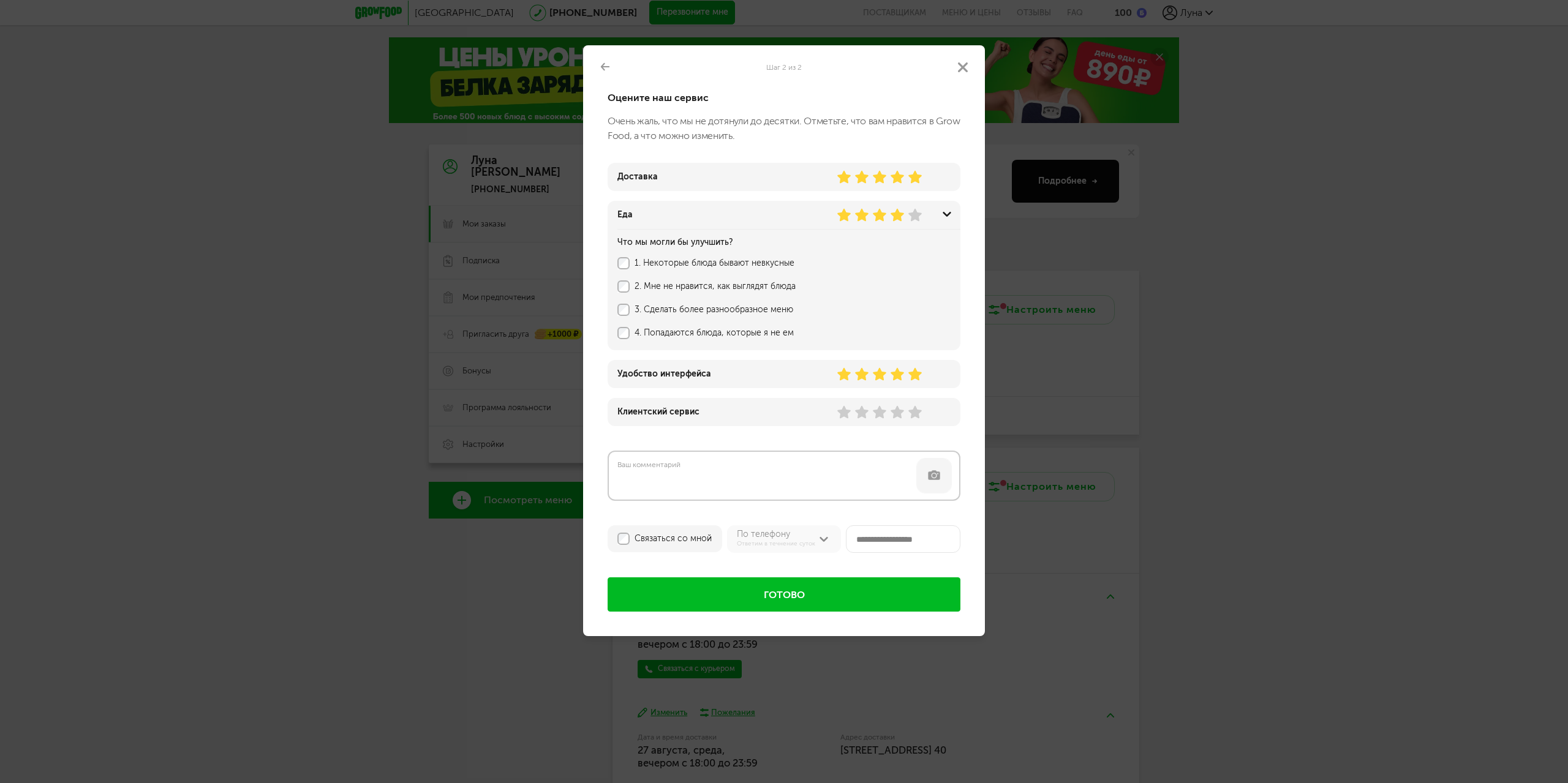
click at [917, 413] on use at bounding box center [915, 412] width 14 height 13
click at [835, 607] on button "Готово" at bounding box center [784, 595] width 353 height 35
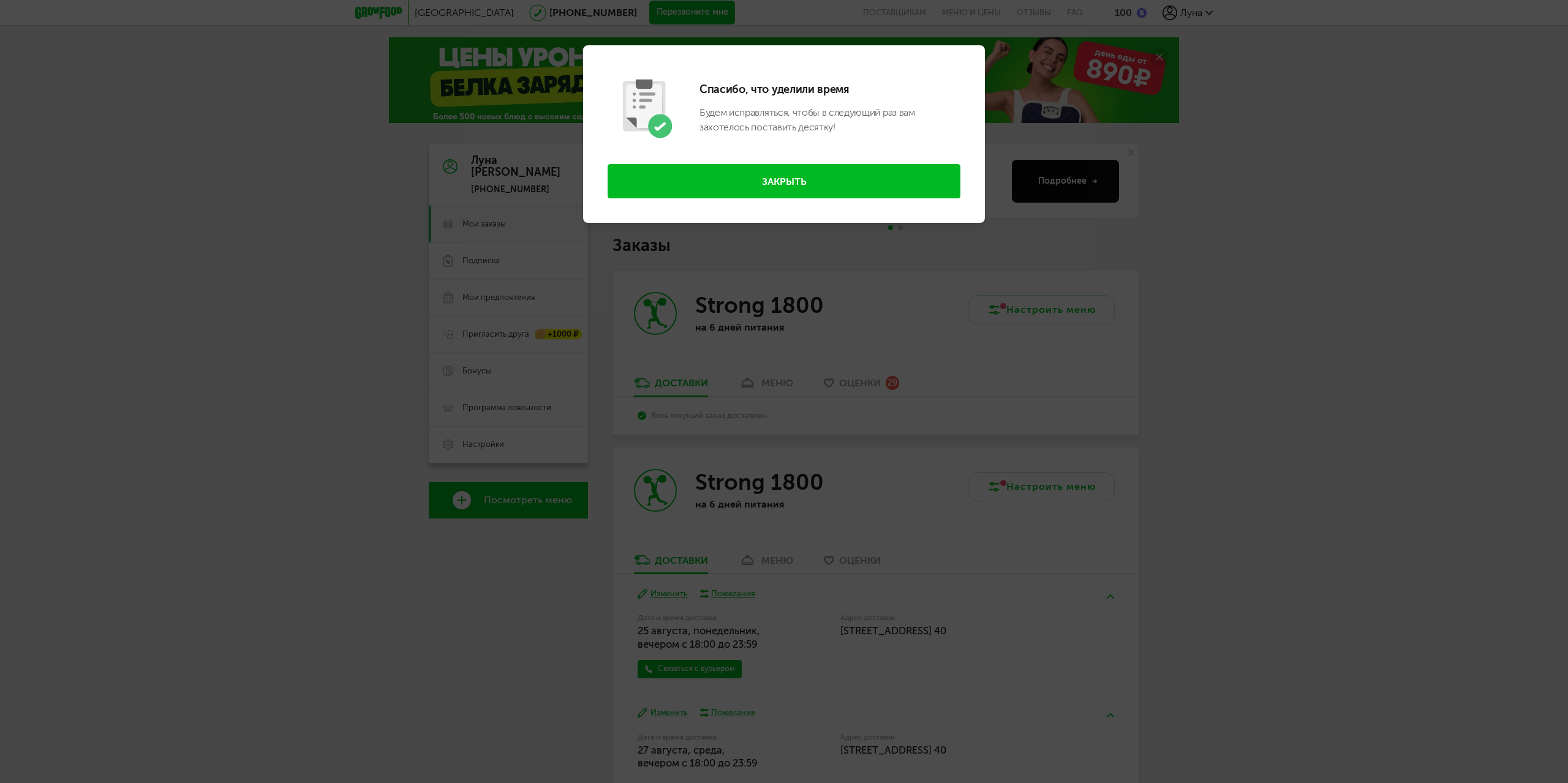
click at [786, 184] on button "Закрыть" at bounding box center [784, 182] width 353 height 35
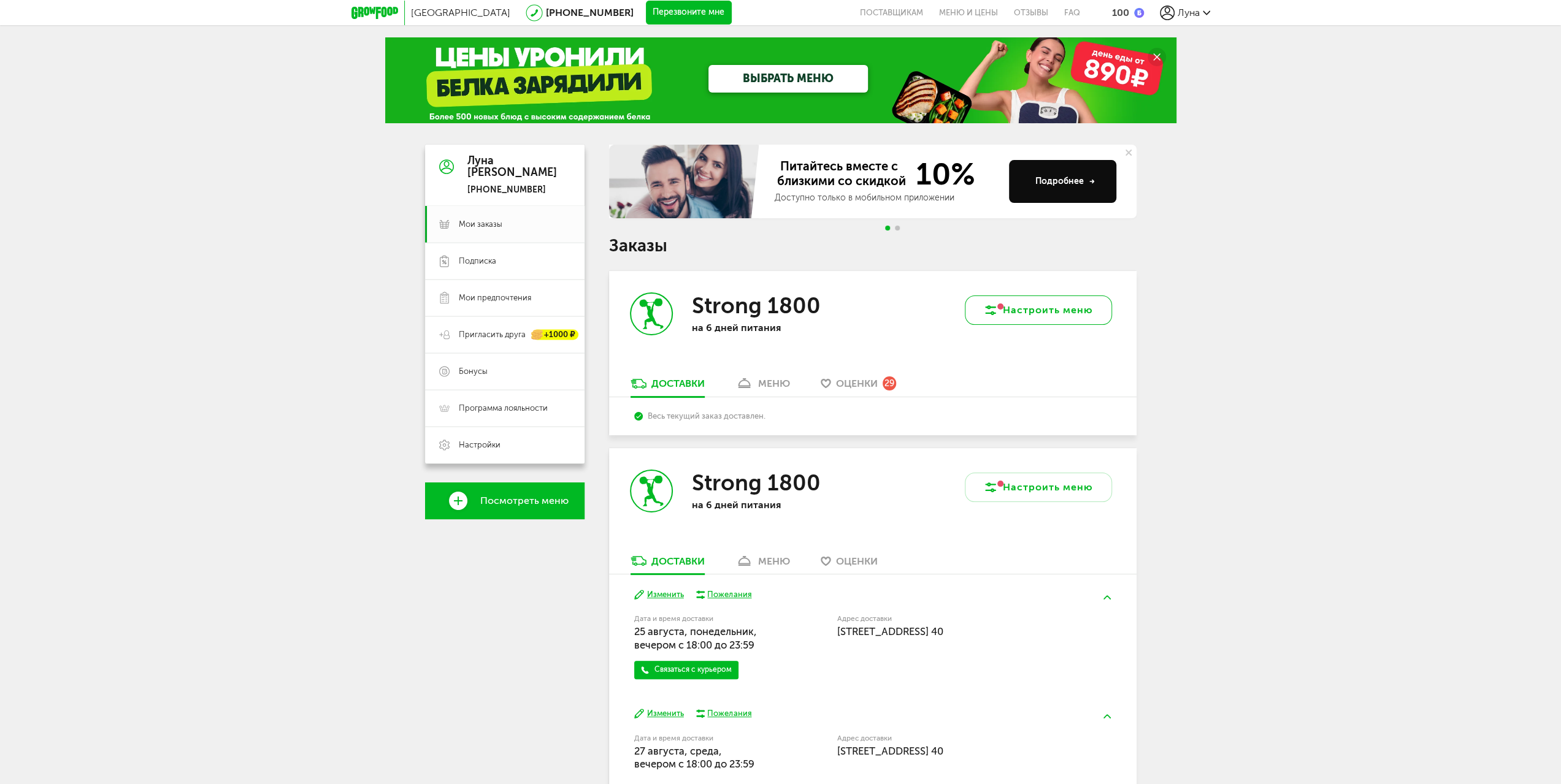
click at [1048, 319] on button "Настроить меню" at bounding box center [1038, 310] width 147 height 29
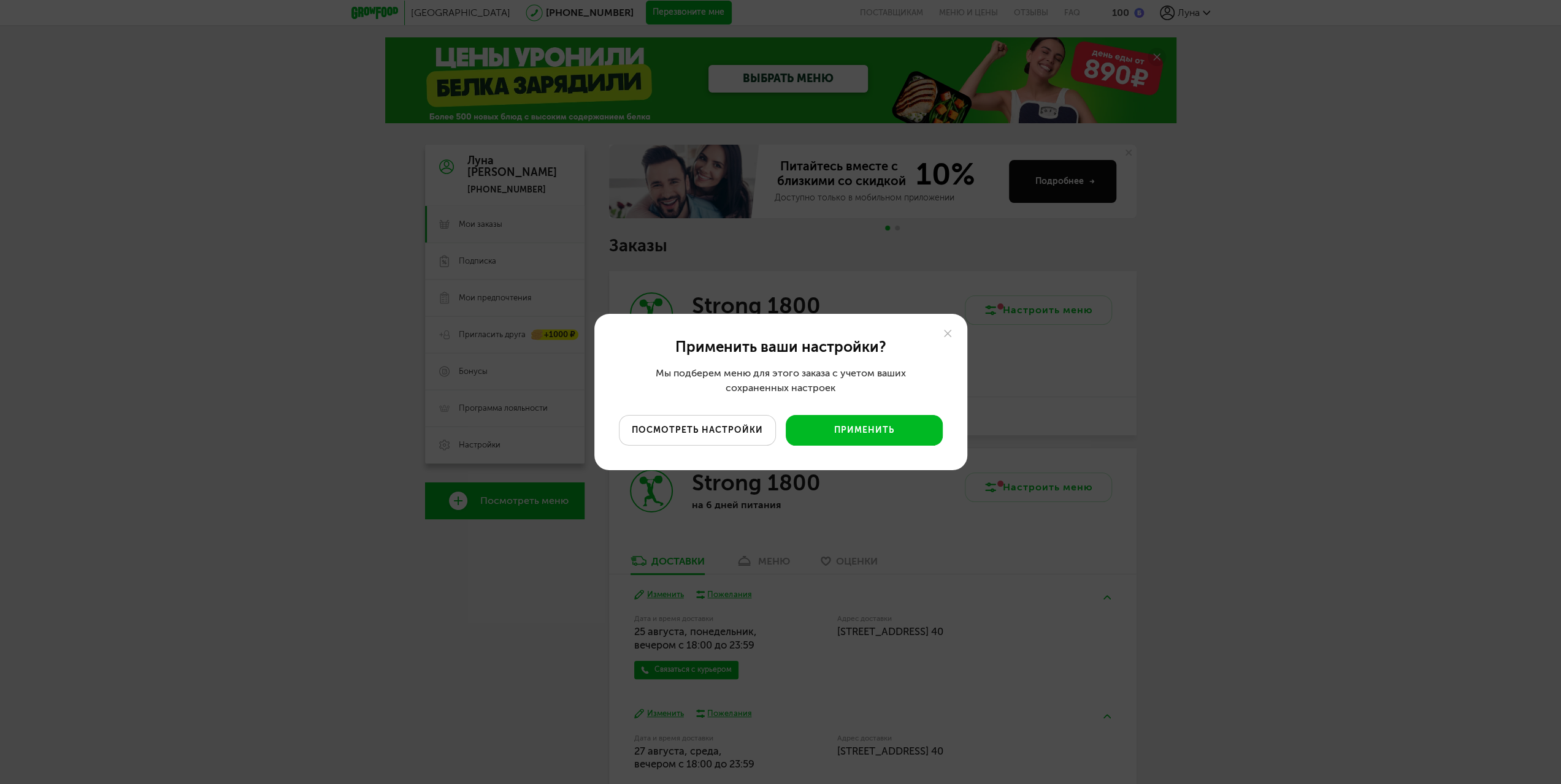
click at [716, 430] on button "посмотреть настройки" at bounding box center [697, 430] width 157 height 31
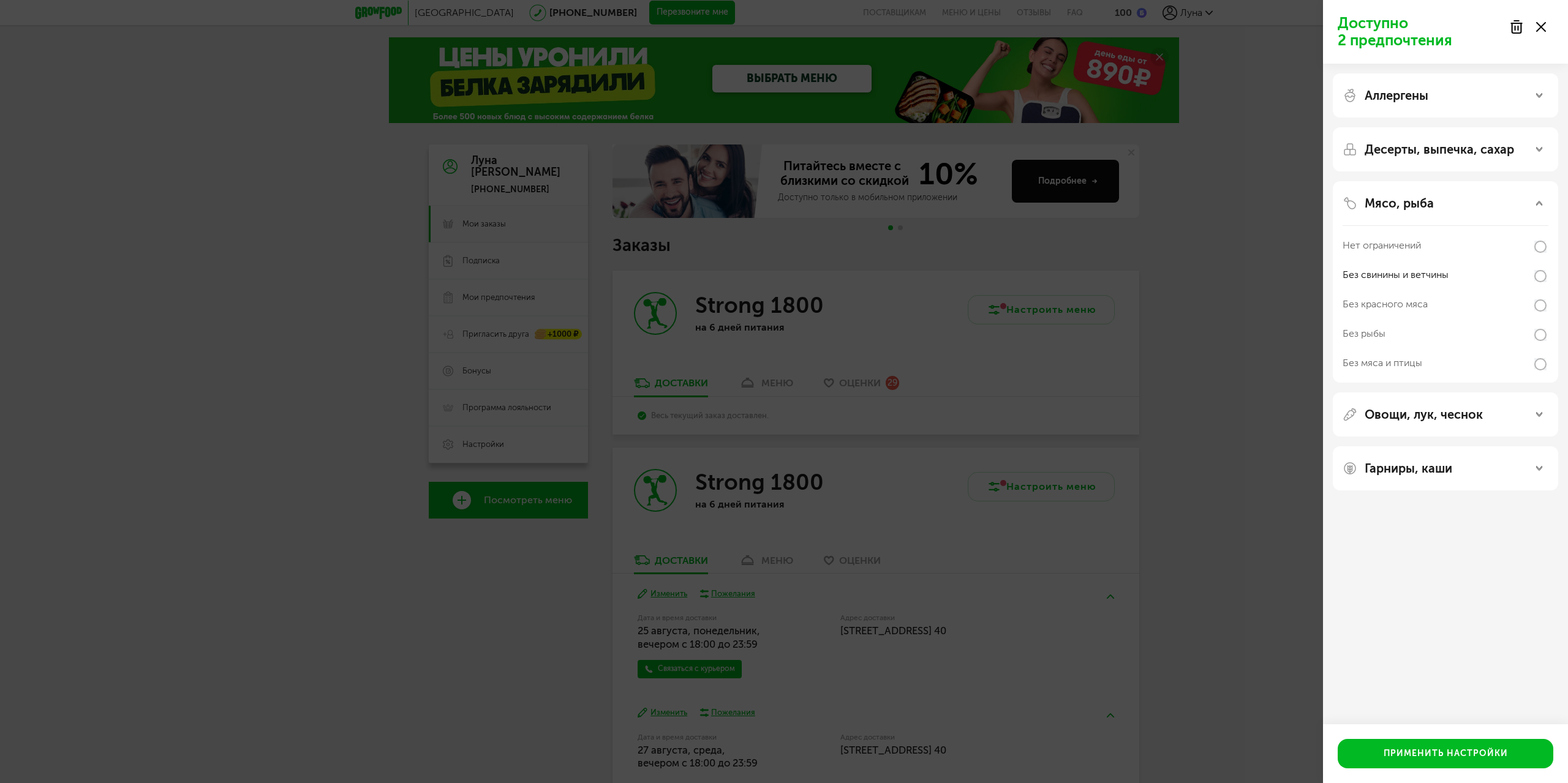
click at [1263, 389] on div "Доступно 2 предпочтения Аллергены Десерты, выпечка, сахар Мясо, рыба Нет ограни…" at bounding box center [784, 391] width 1568 height 783
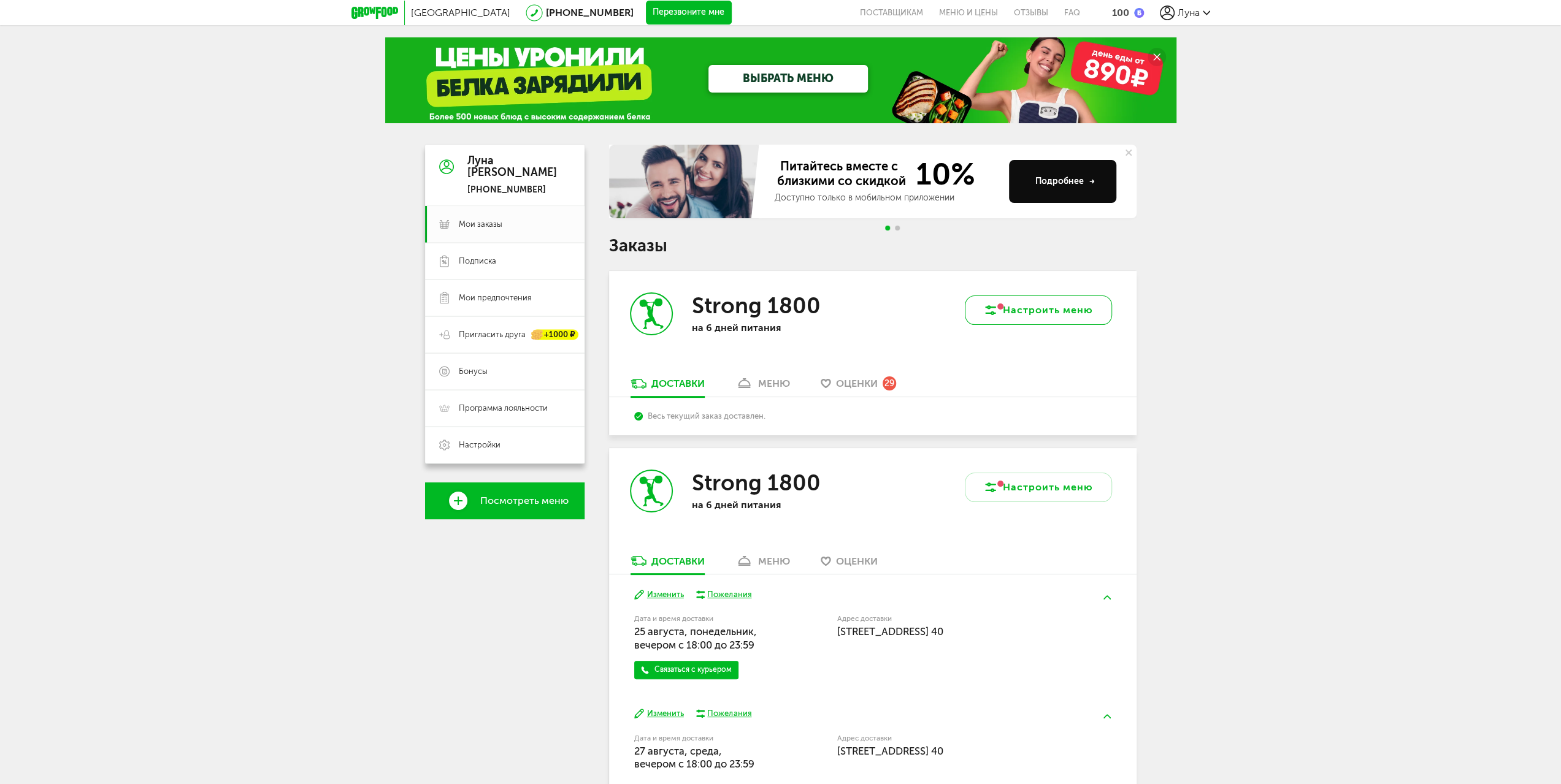
click at [1076, 315] on button "Настроить меню" at bounding box center [1038, 310] width 147 height 29
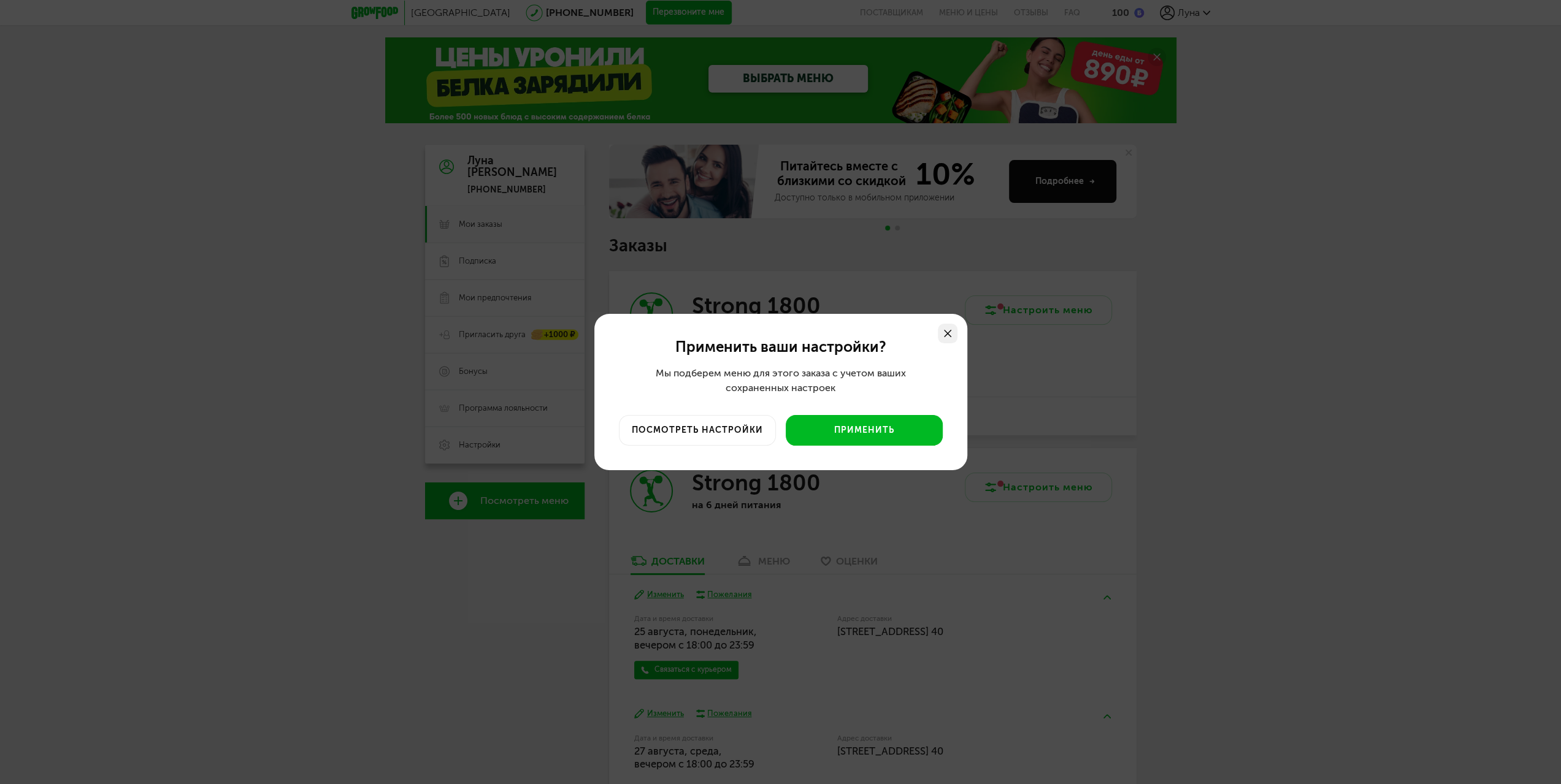
click at [951, 336] on use at bounding box center [948, 334] width 8 height 8
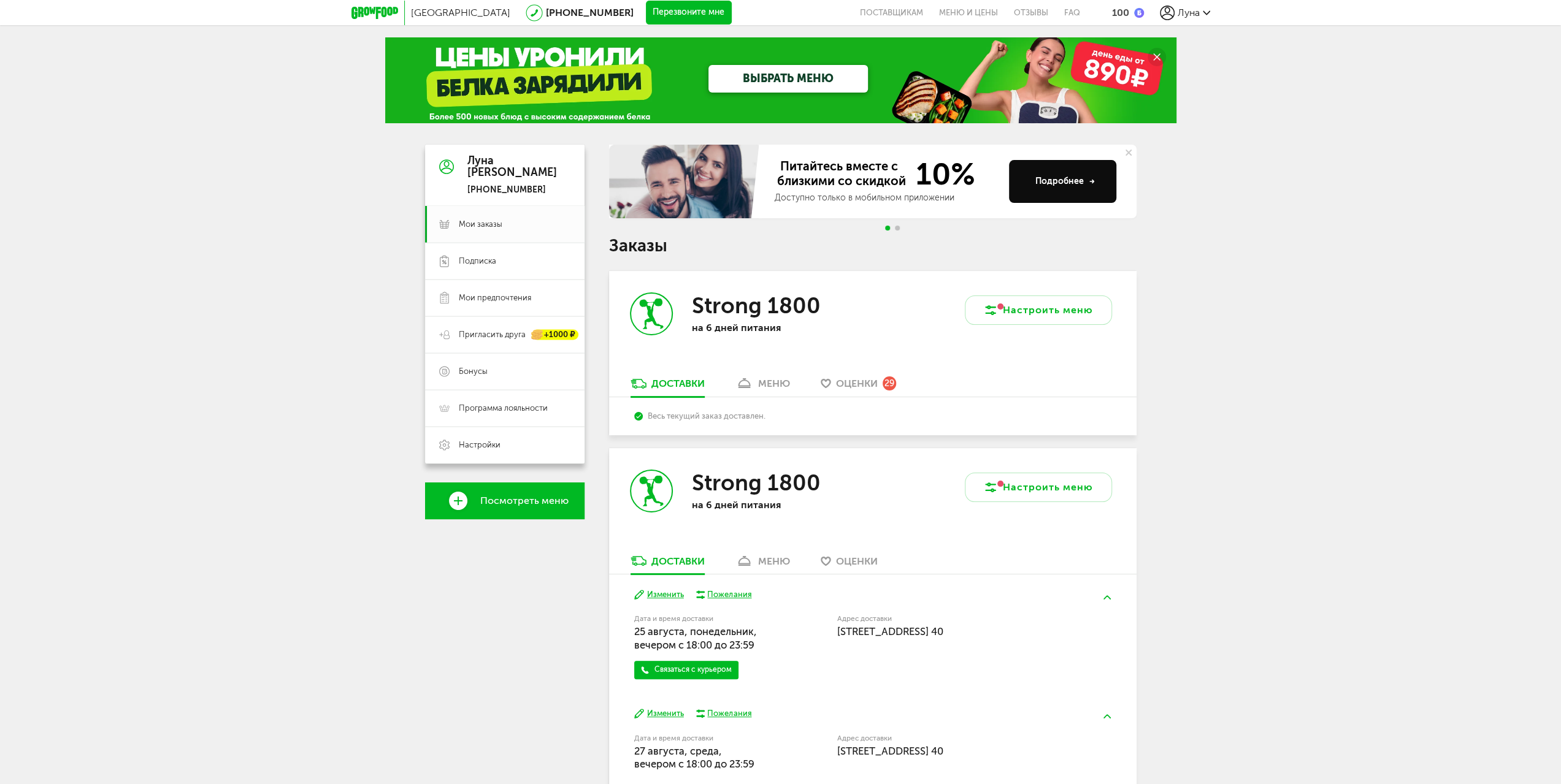
click at [762, 382] on div "меню" at bounding box center [774, 383] width 32 height 11
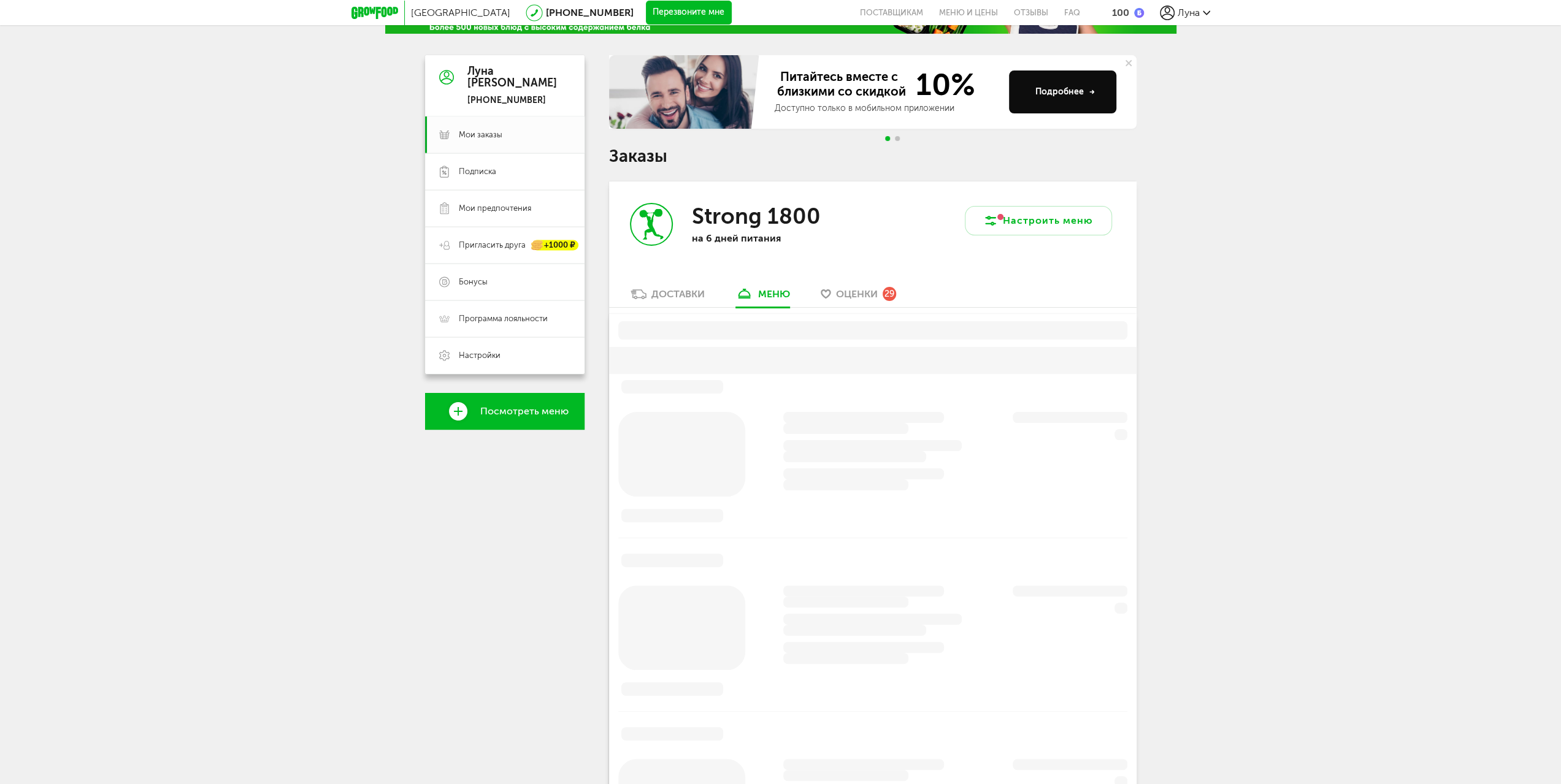
scroll to position [241, 0]
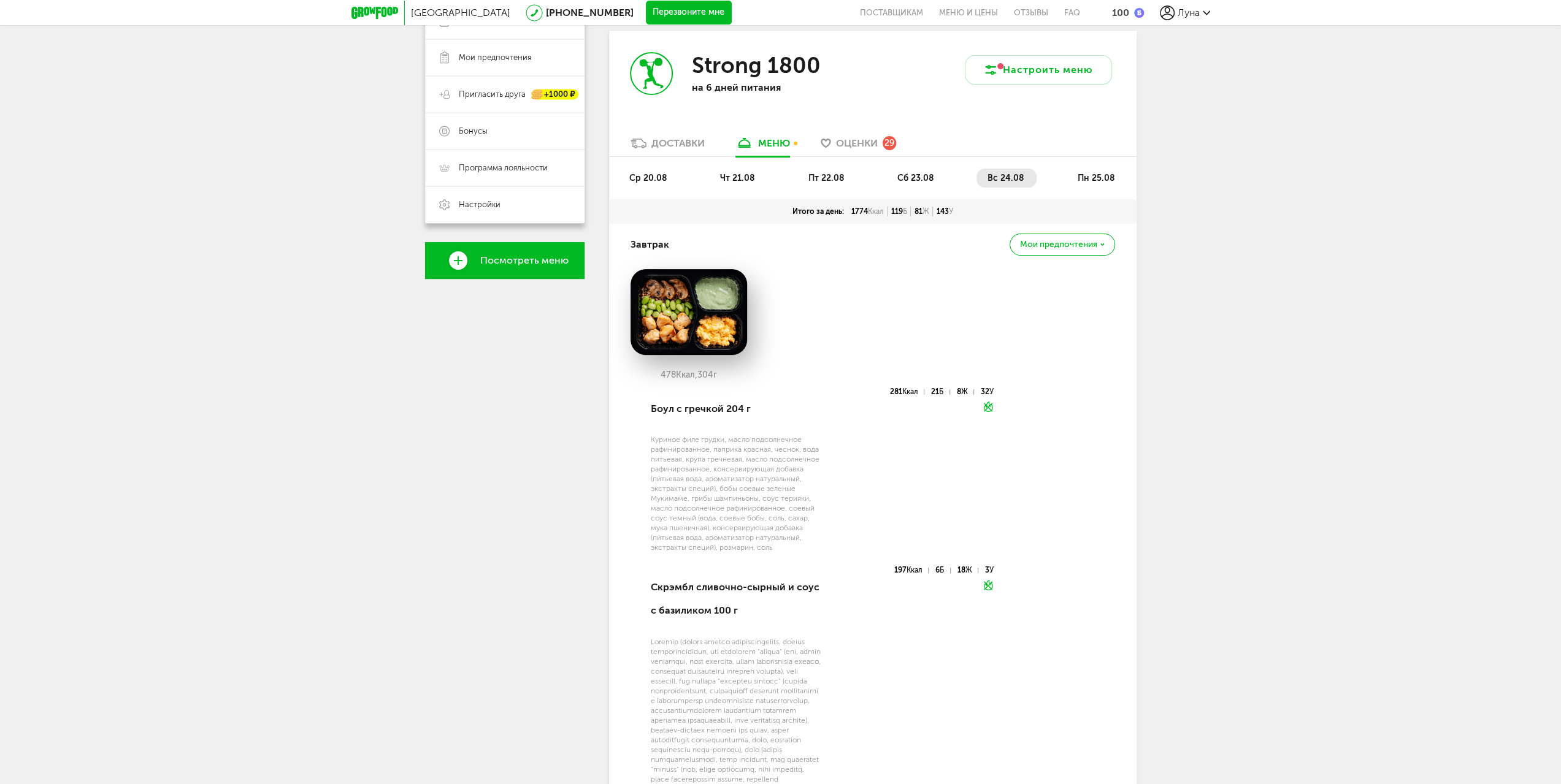
click at [1071, 241] on span "Мои предпочтения" at bounding box center [1058, 244] width 77 height 8
click at [816, 338] on div "478 Ккал, 304 г" at bounding box center [873, 329] width 485 height 119
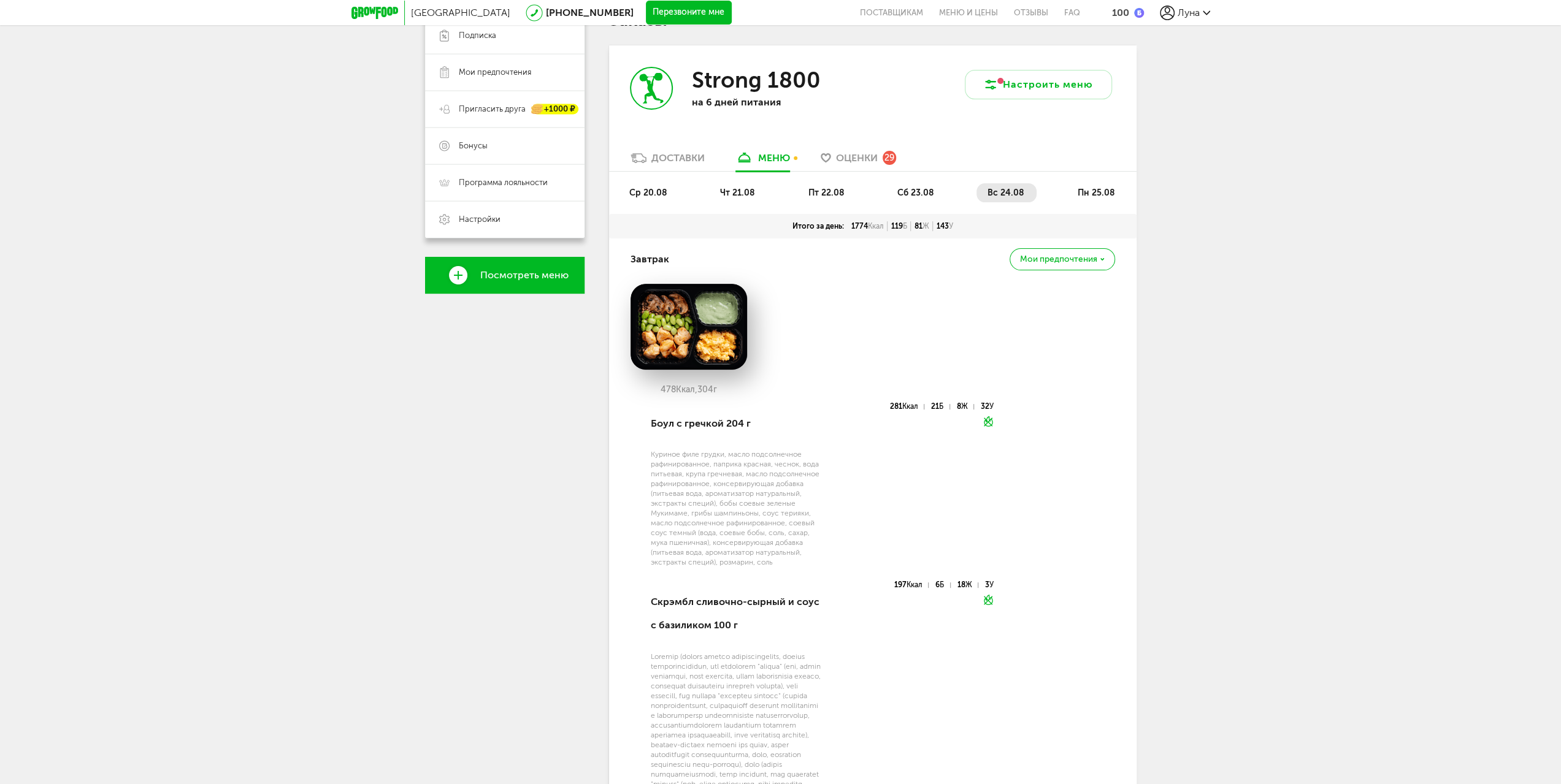
scroll to position [0, 0]
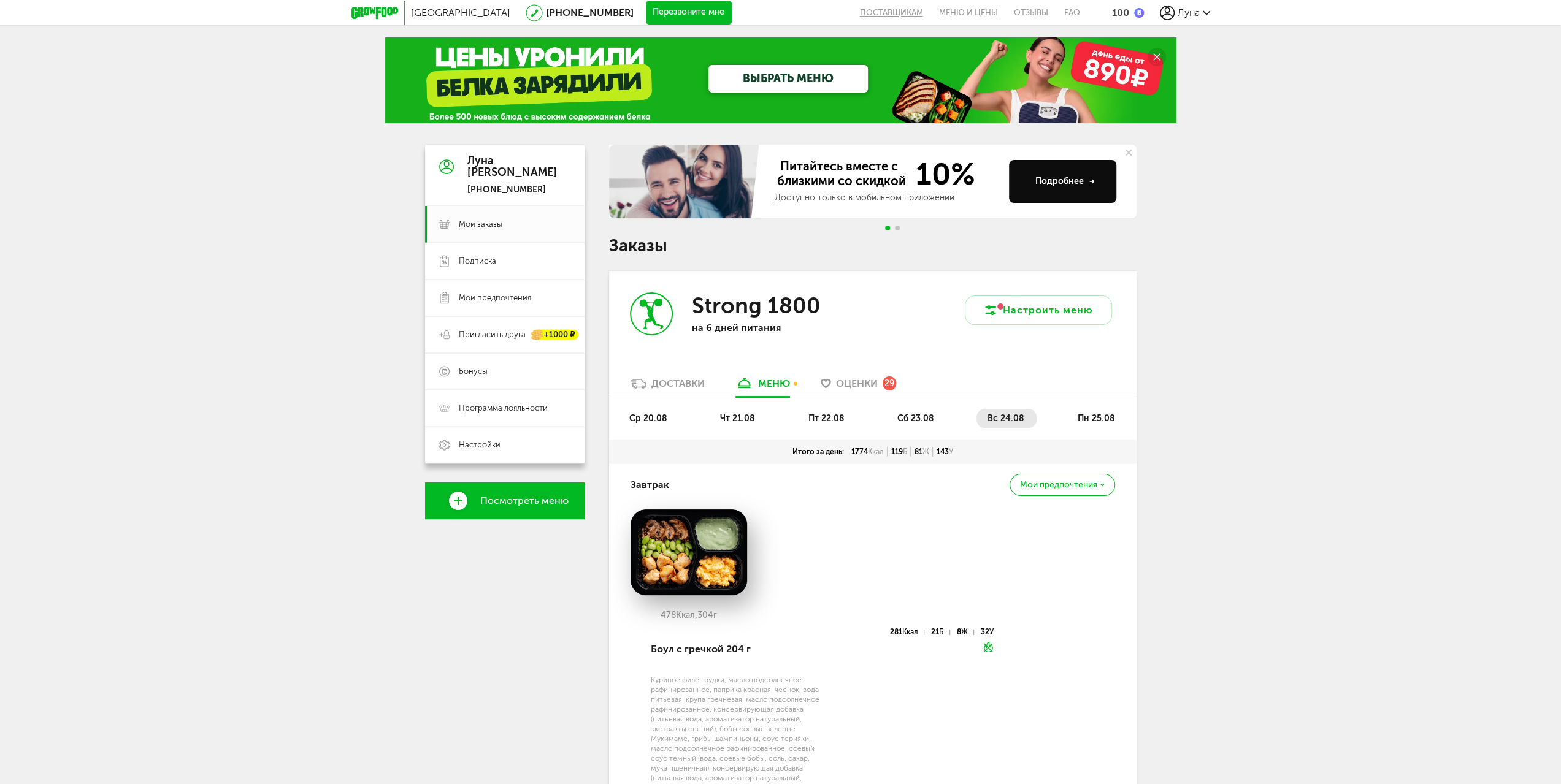
click at [914, 7] on button "поставщикам" at bounding box center [895, 12] width 71 height 25
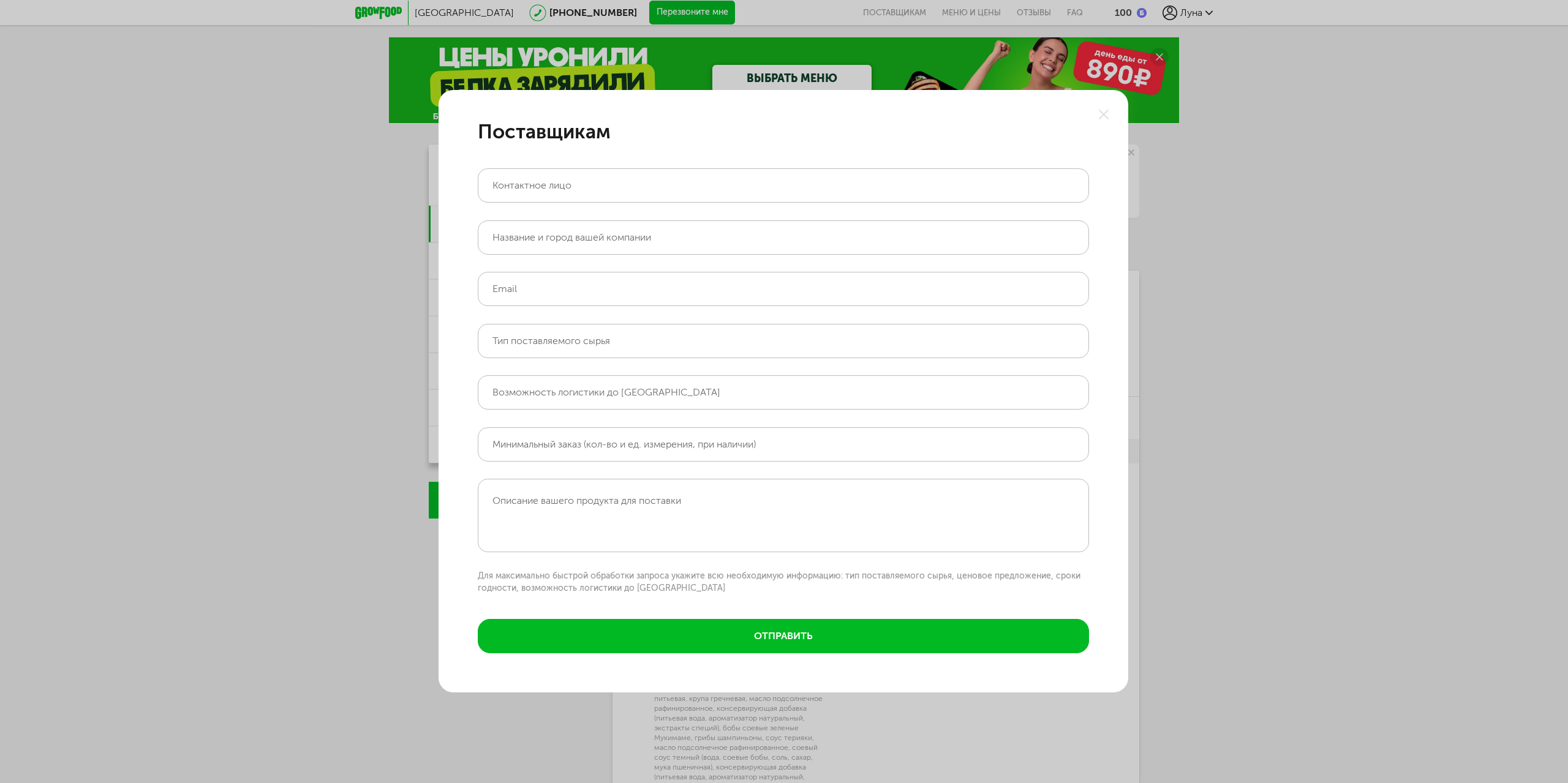
click at [1101, 115] on icon at bounding box center [1104, 114] width 10 height 10
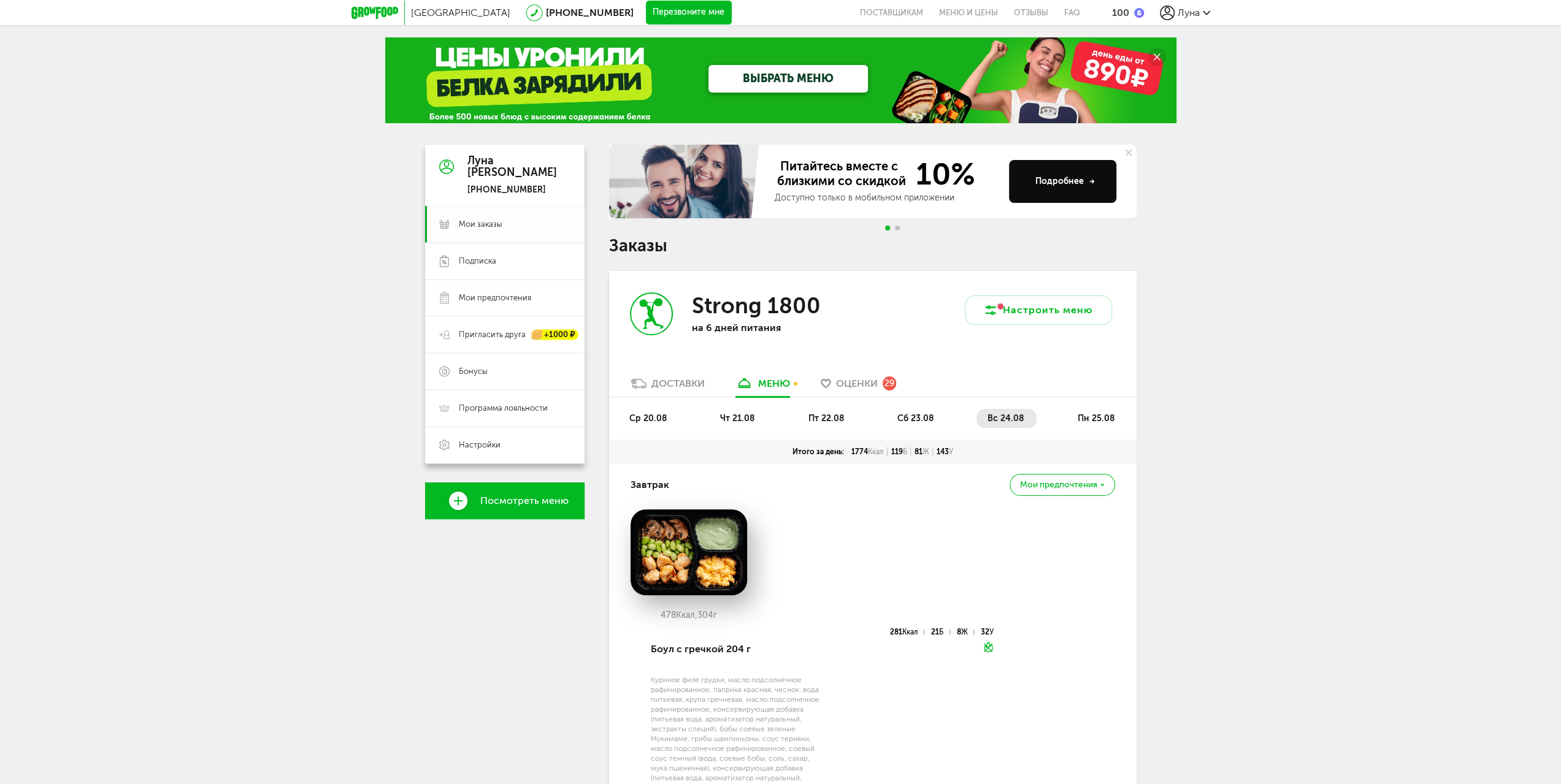
click at [497, 226] on span "Мои заказы" at bounding box center [481, 224] width 44 height 11
click at [1047, 185] on div "Подробнее" at bounding box center [1065, 181] width 60 height 12
click at [893, 230] on div at bounding box center [892, 228] width 20 height 5
click at [897, 229] on span "Go to slide 2" at bounding box center [897, 228] width 5 height 5
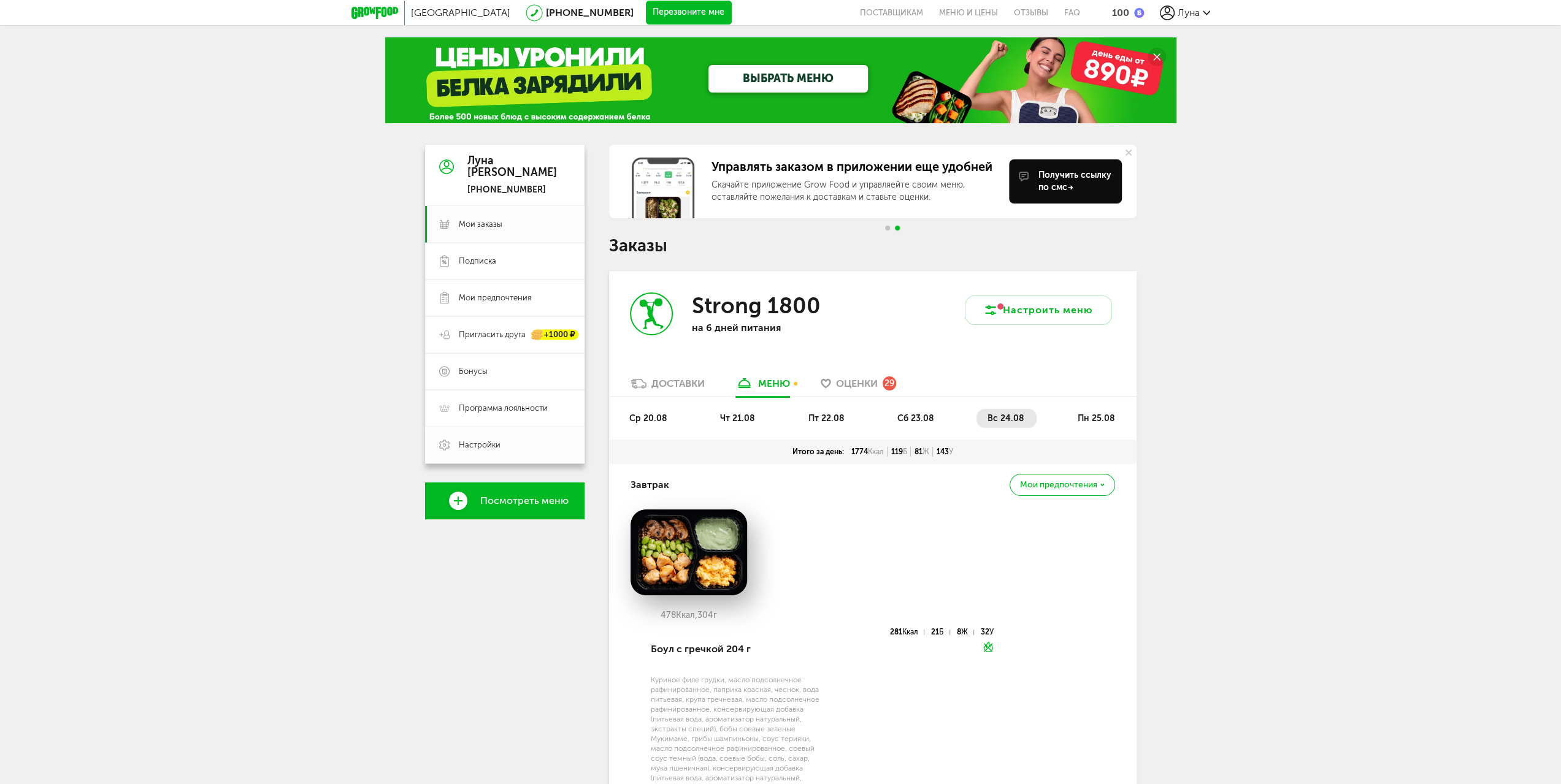
click at [525, 451] on link "Настройки" at bounding box center [504, 445] width 159 height 37
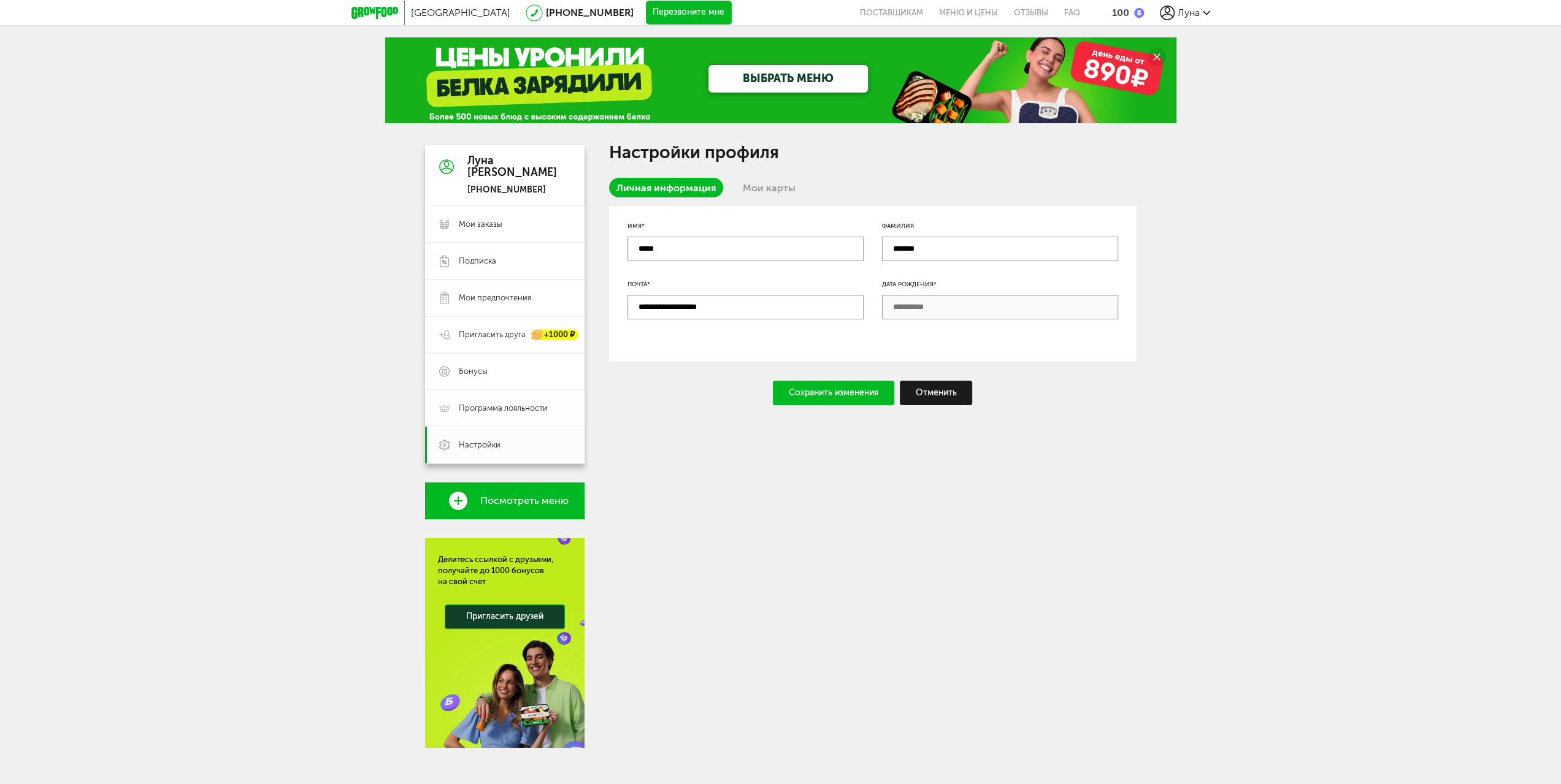
click at [497, 407] on span "Программа лояльности" at bounding box center [503, 408] width 89 height 11
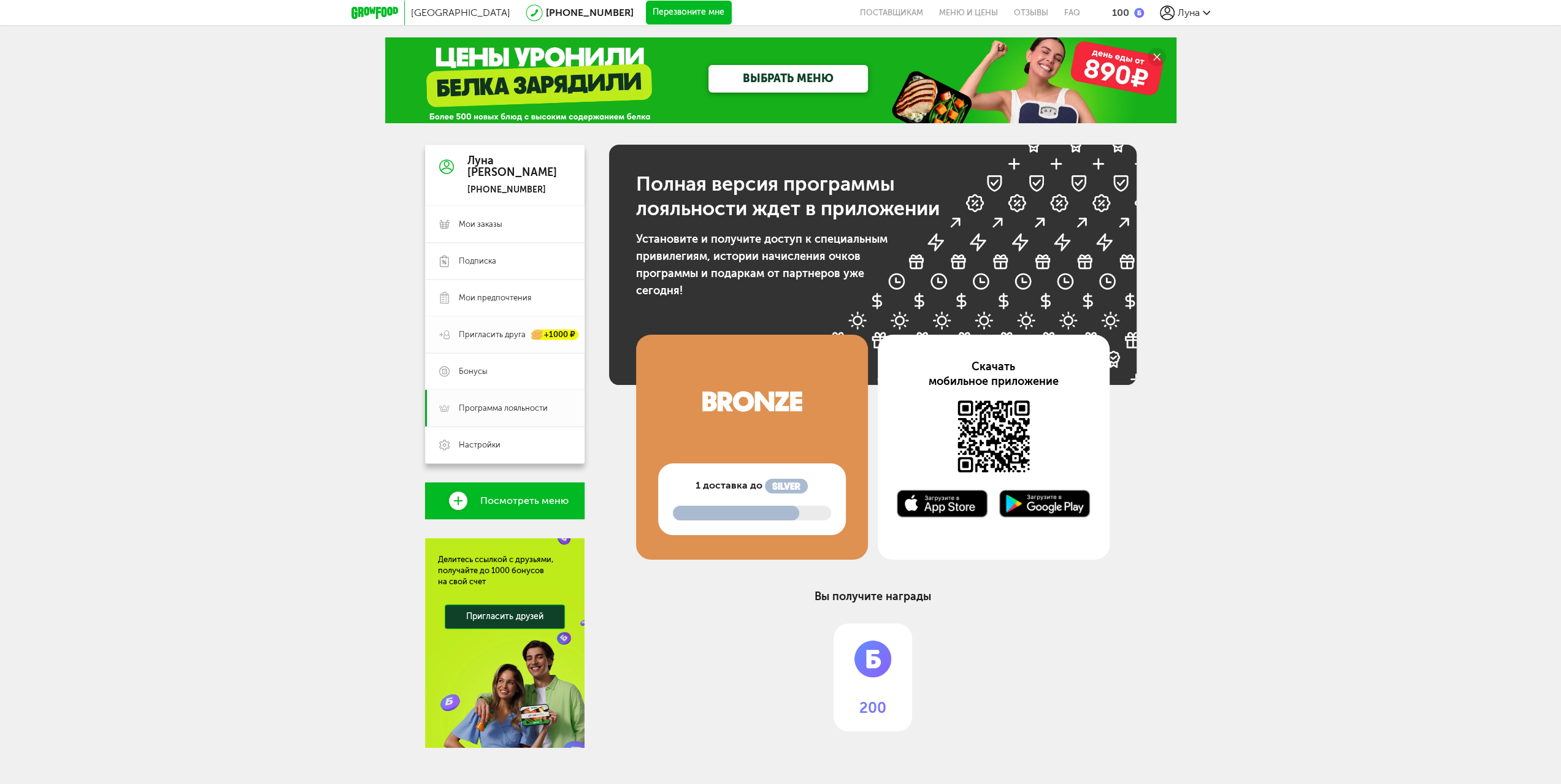
click at [491, 339] on span "Пригласить друга" at bounding box center [492, 334] width 67 height 11
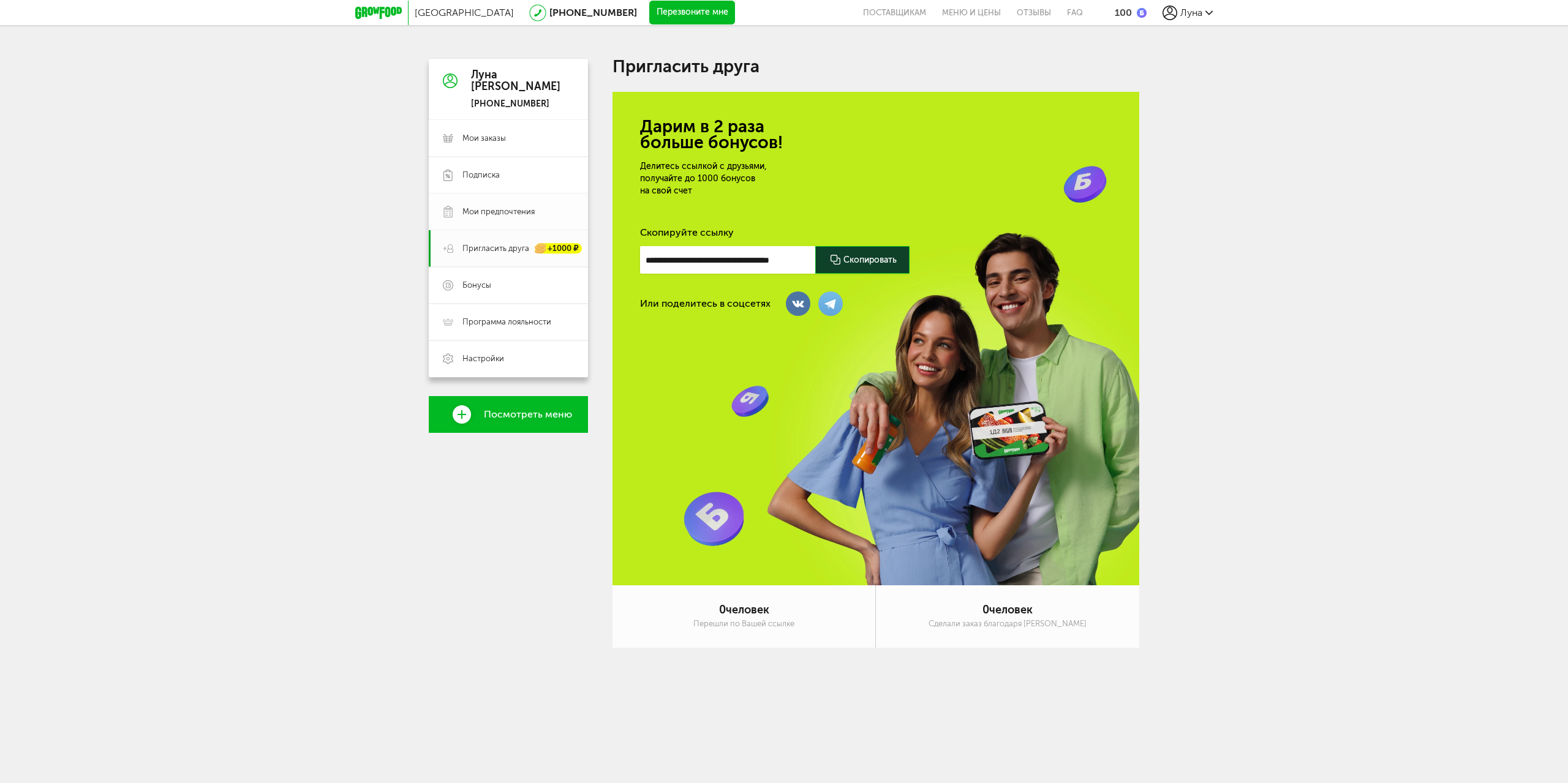
click at [520, 206] on span "Мои предпочтения" at bounding box center [499, 212] width 72 height 11
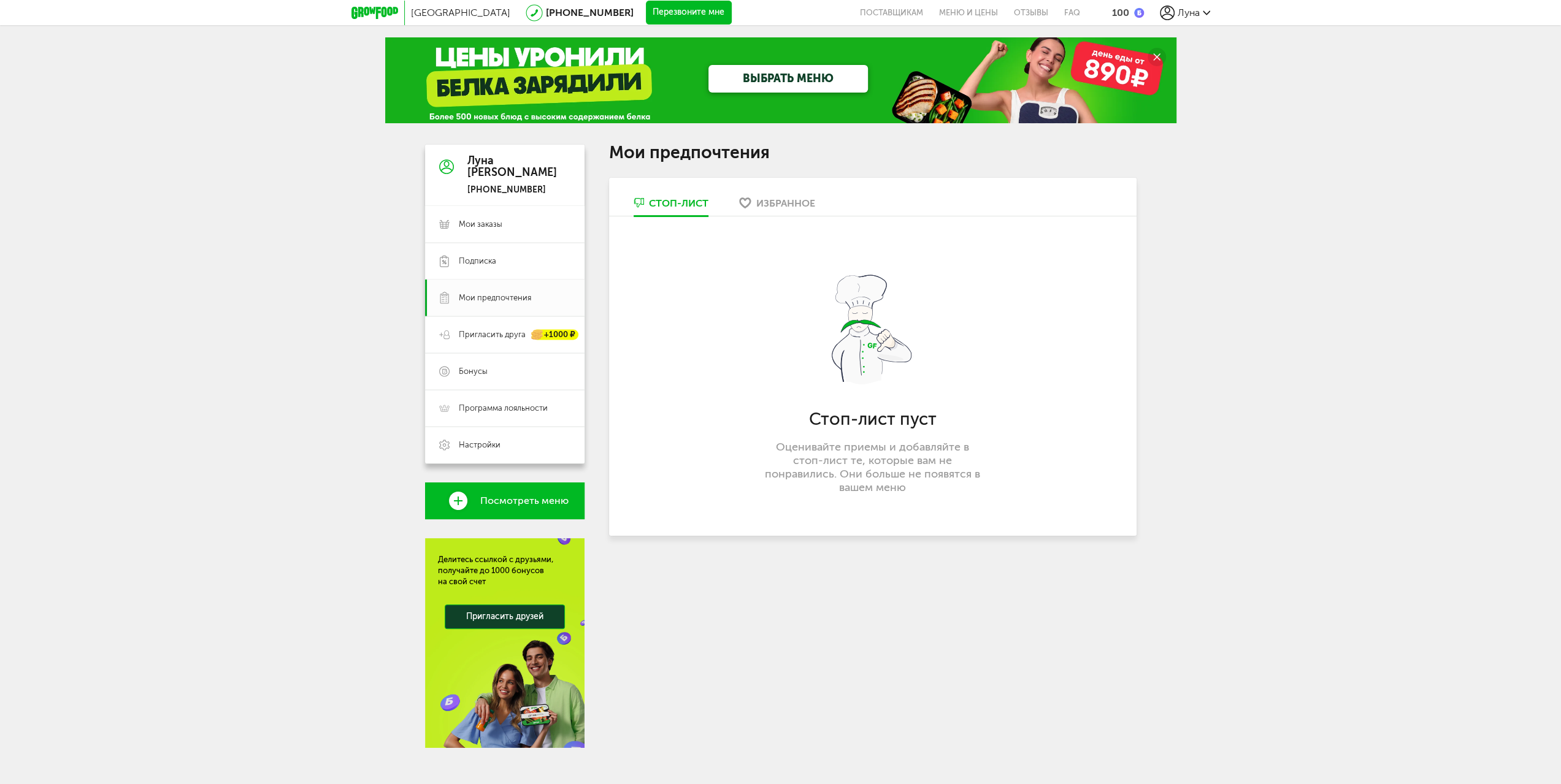
click at [816, 80] on link "ВЫБРАТЬ МЕНЮ" at bounding box center [788, 78] width 159 height 28
